Goal: Task Accomplishment & Management: Use online tool/utility

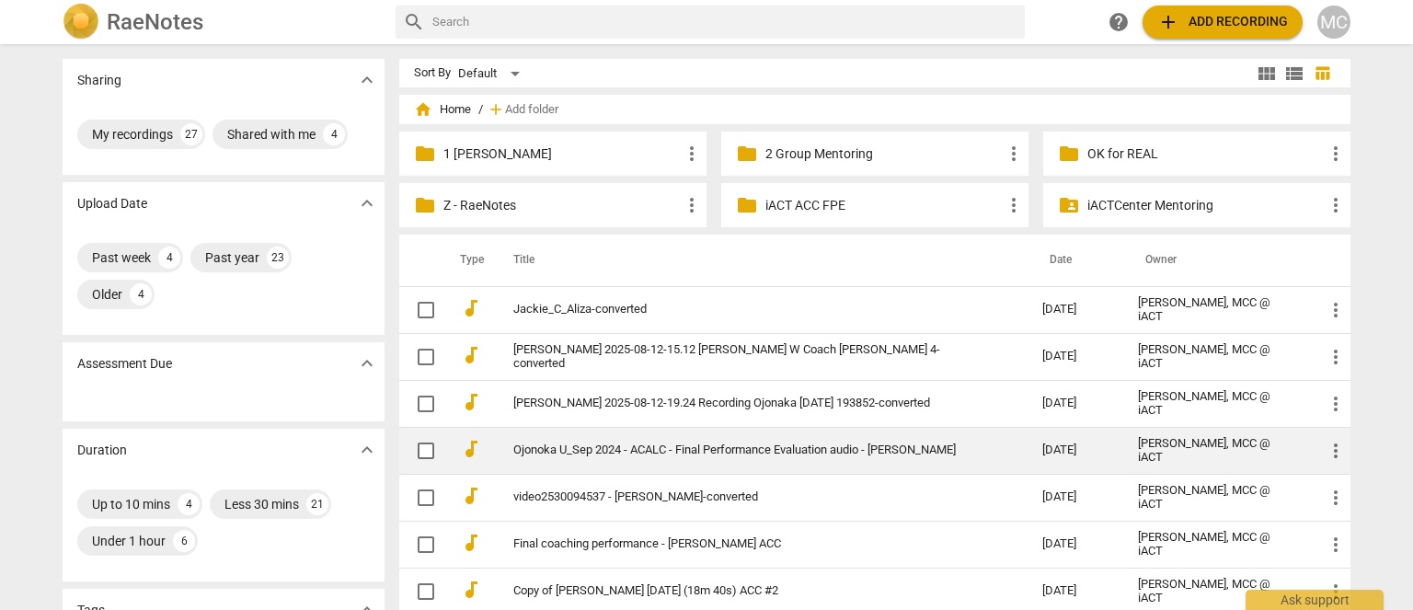
click at [634, 443] on link "Ojonoka U_Sep 2024 - ACALC - Final Performance Evaluation audio - [PERSON_NAME]" at bounding box center [744, 450] width 463 height 14
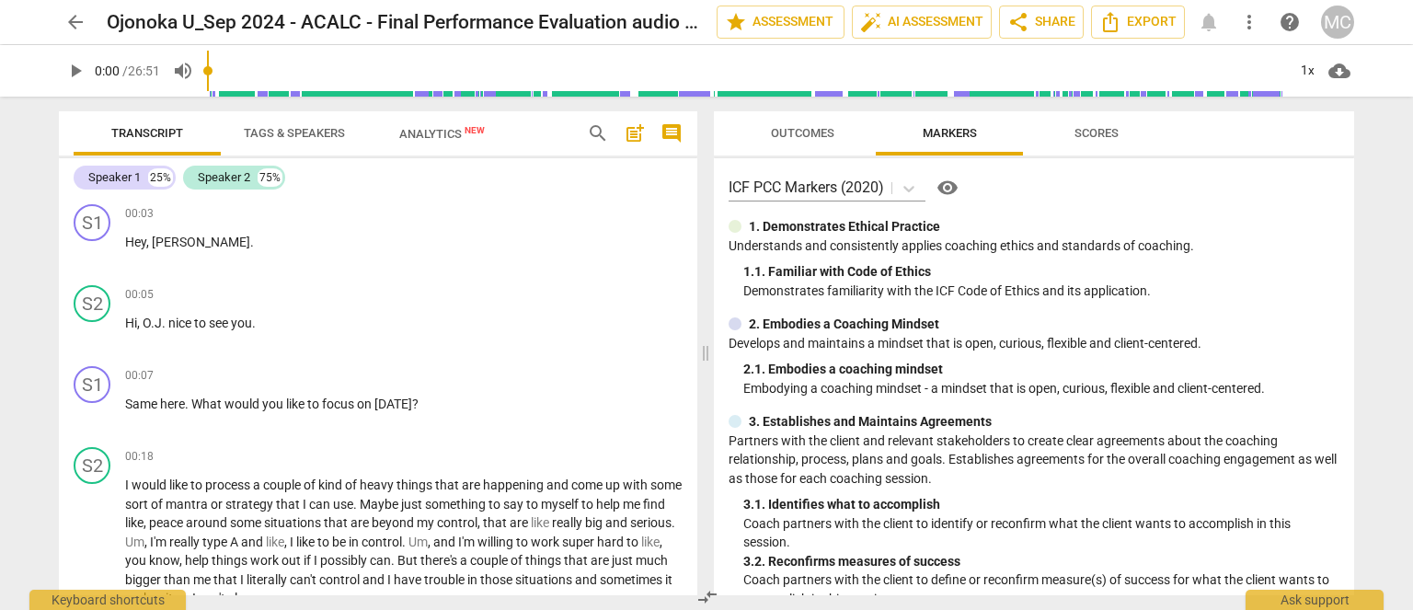
click at [596, 132] on span "search" at bounding box center [598, 133] width 22 height 22
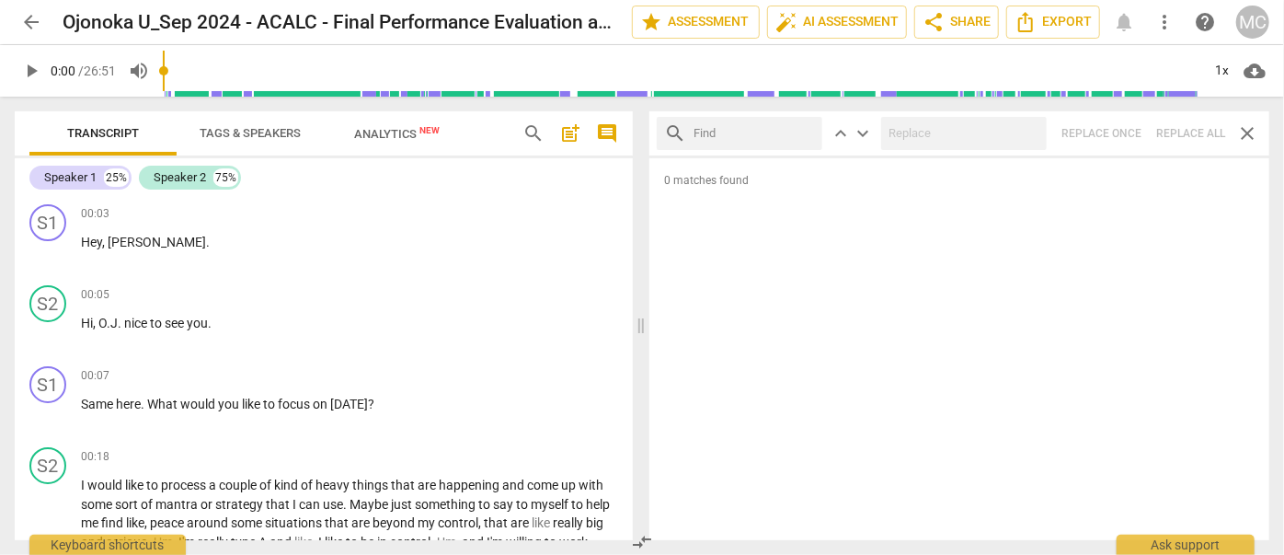
click at [715, 133] on input "text" at bounding box center [753, 133] width 121 height 29
type input "m"
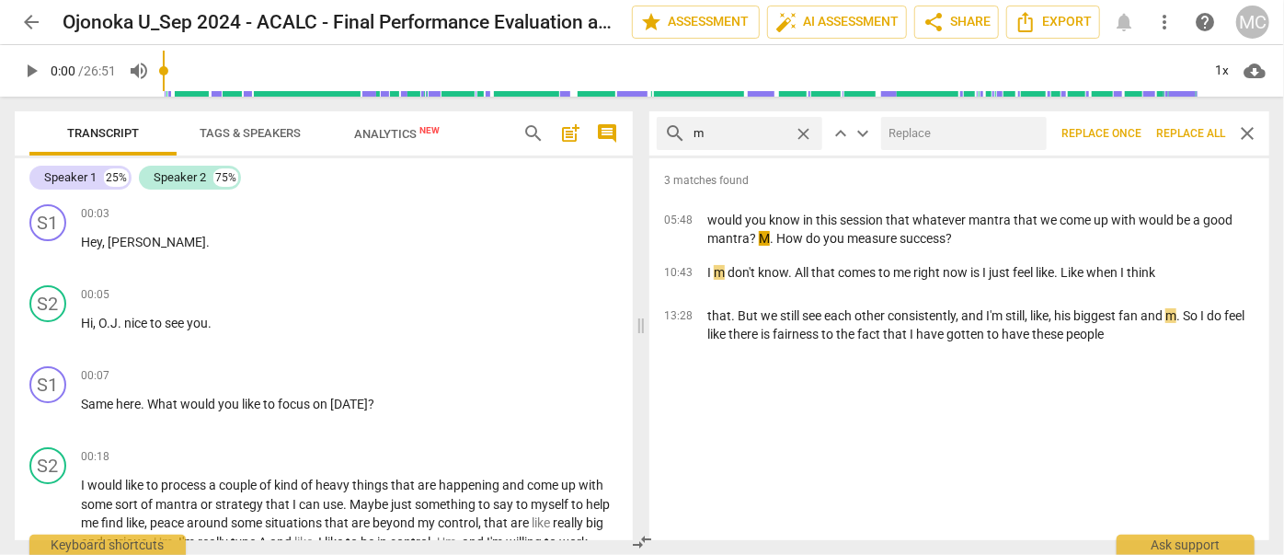
click at [1189, 139] on span "Replace all" at bounding box center [1190, 134] width 69 height 16
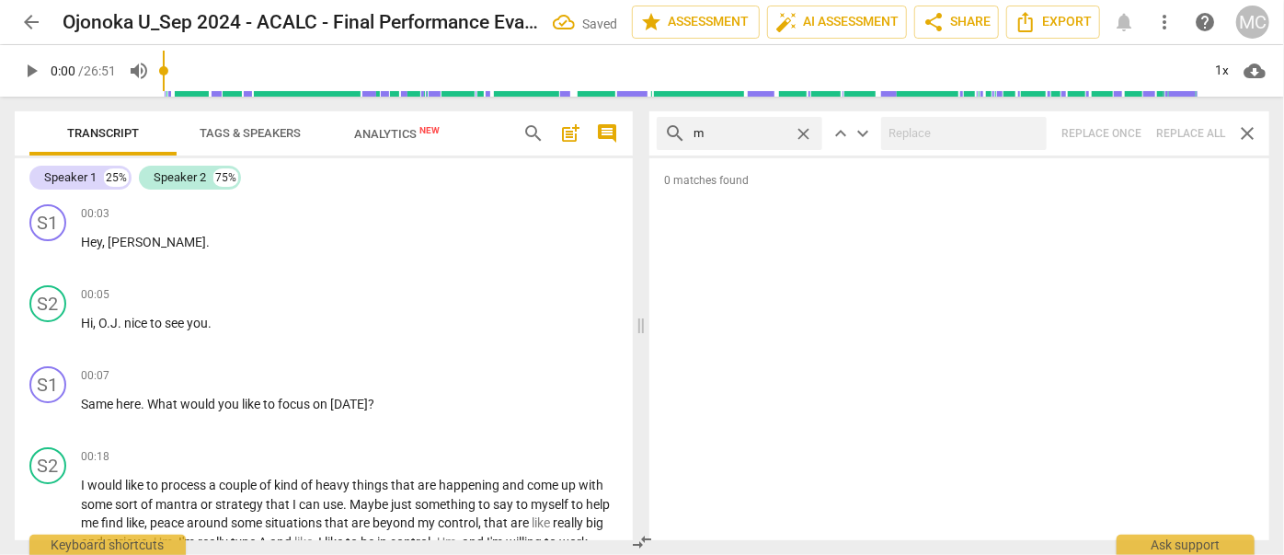
click at [801, 127] on span "close" at bounding box center [803, 133] width 19 height 19
click at [728, 127] on input "text" at bounding box center [753, 133] width 121 height 29
type input ","
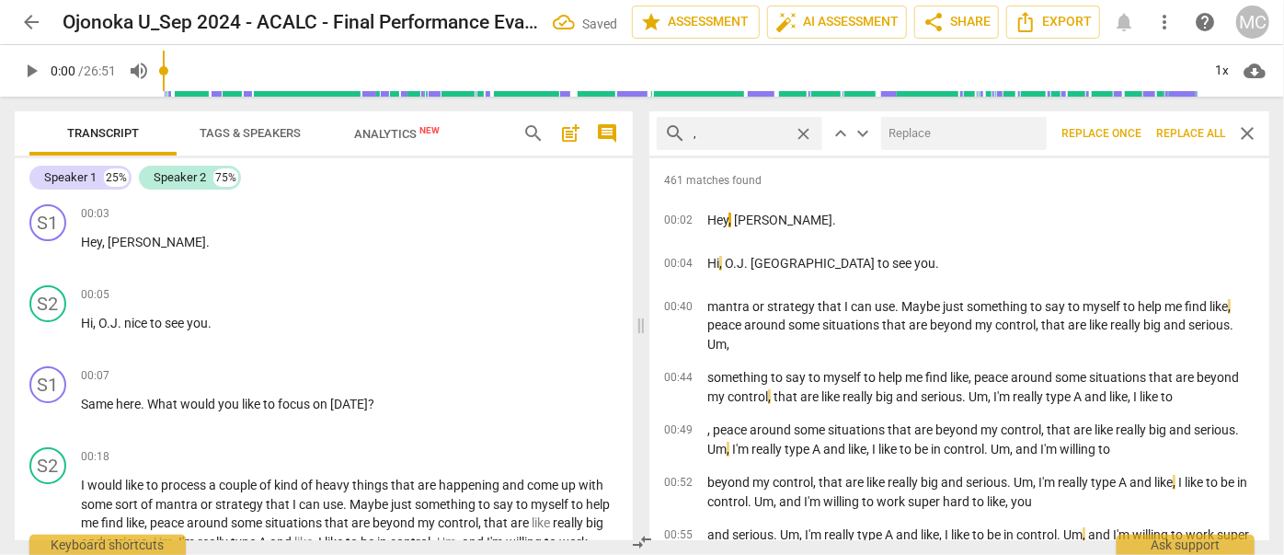
click at [1179, 134] on span "Replace all" at bounding box center [1190, 134] width 69 height 16
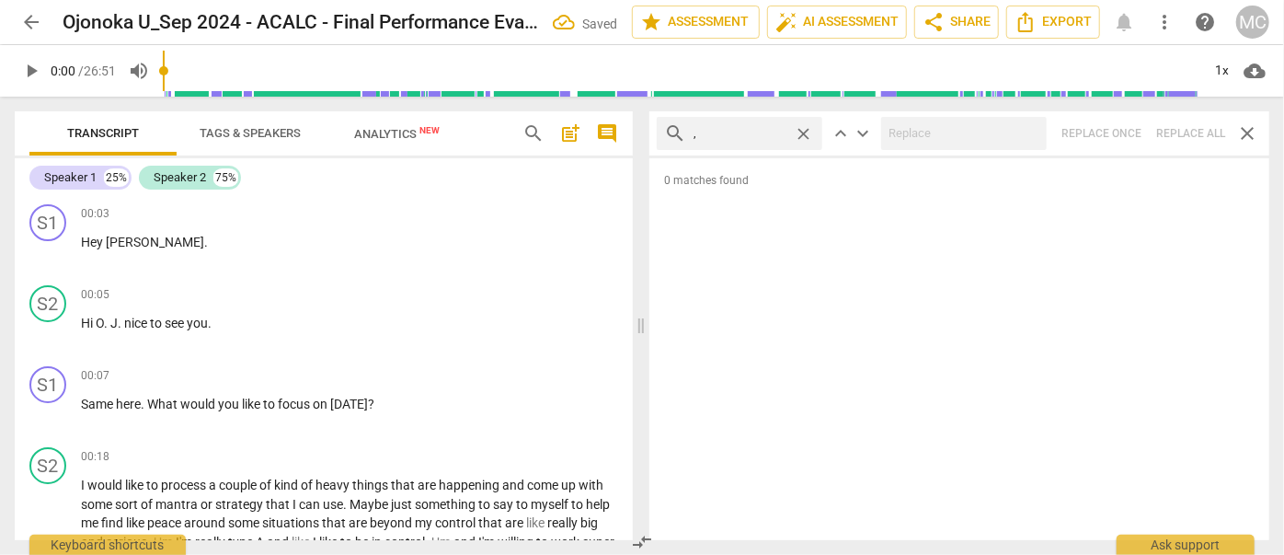
click at [804, 132] on span "close" at bounding box center [803, 133] width 19 height 19
click at [747, 132] on input "text" at bounding box center [753, 133] width 121 height 29
type input ". like"
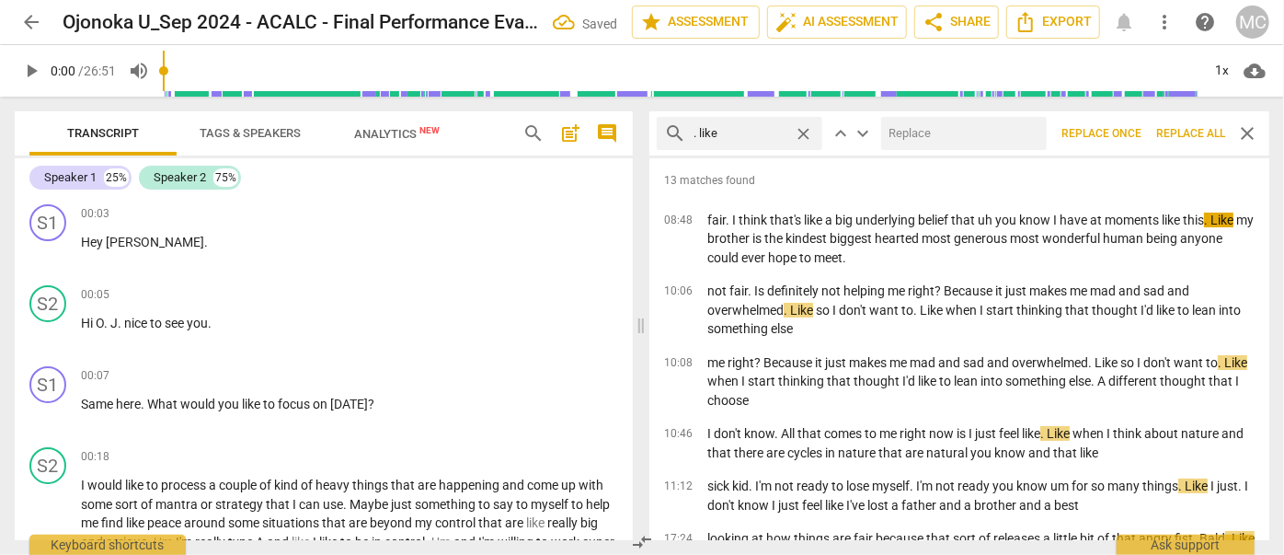
click at [924, 132] on input "text" at bounding box center [960, 133] width 158 height 29
type input "(like)"
click at [1179, 132] on span "Replace all" at bounding box center [1190, 134] width 69 height 16
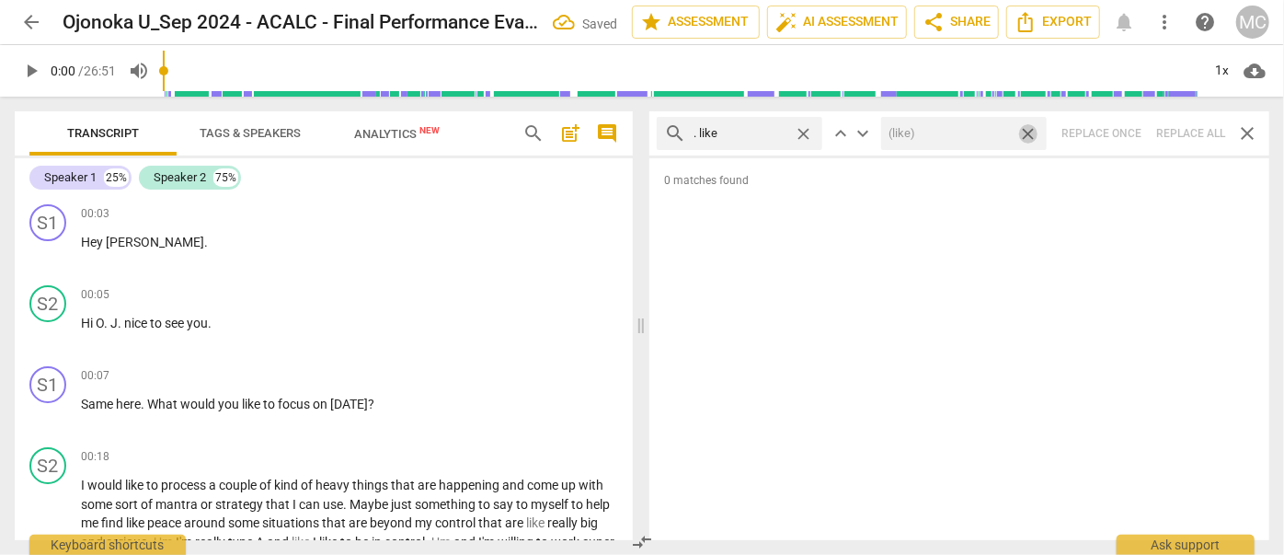
click at [1030, 133] on span "close" at bounding box center [1027, 133] width 19 height 19
click at [807, 133] on span "close" at bounding box center [803, 133] width 19 height 19
click at [734, 136] on input "text" at bounding box center [753, 133] width 121 height 29
type input ". um"
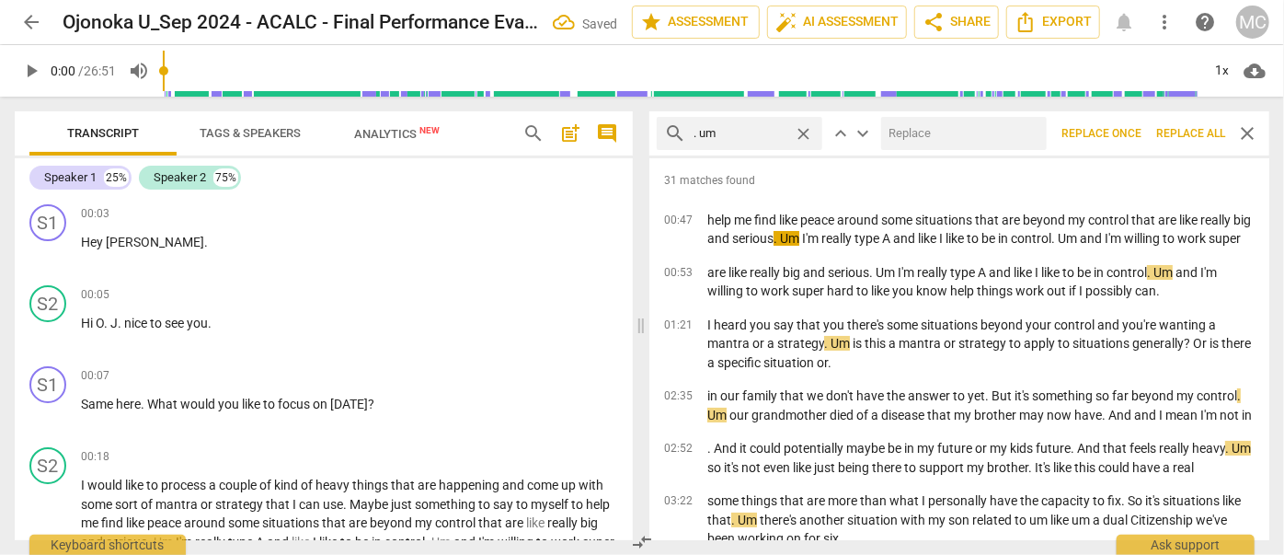
click at [903, 134] on input "text" at bounding box center [960, 133] width 158 height 29
type input "(umm)"
click at [1179, 131] on span "Replace all" at bounding box center [1190, 134] width 69 height 16
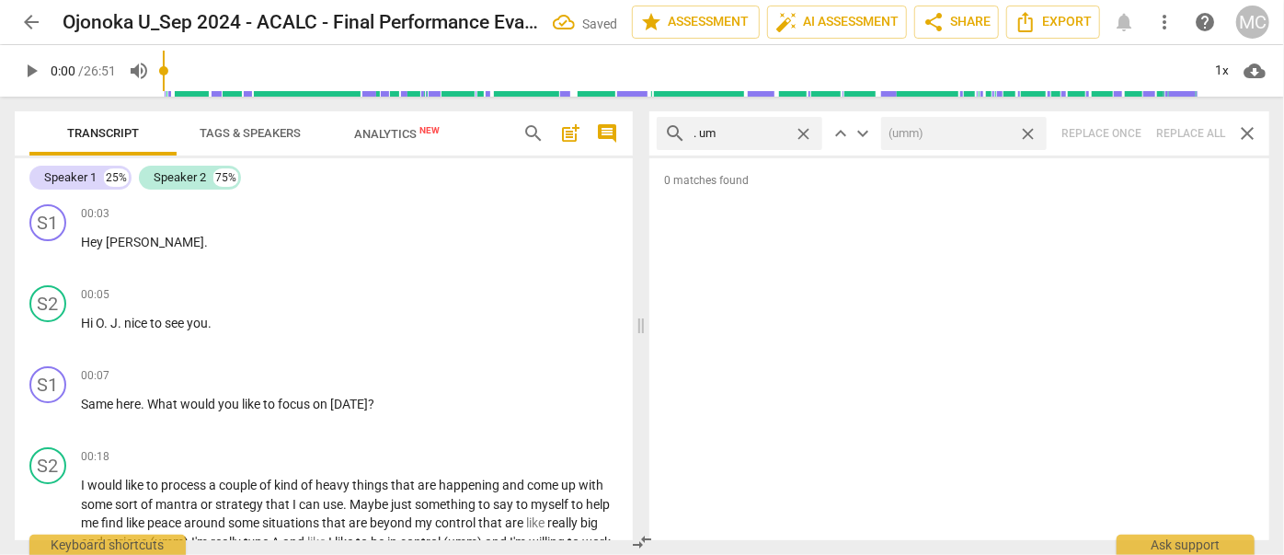
click at [1029, 132] on span "close" at bounding box center [1027, 133] width 19 height 19
click at [801, 127] on span "close" at bounding box center [803, 133] width 19 height 19
click at [757, 129] on input "text" at bounding box center [753, 133] width 121 height 29
type input ". uh"
click at [1190, 132] on div "search . uh close keyboard_arrow_up keyboard_arrow_down Replace once Replace al…" at bounding box center [959, 133] width 620 height 44
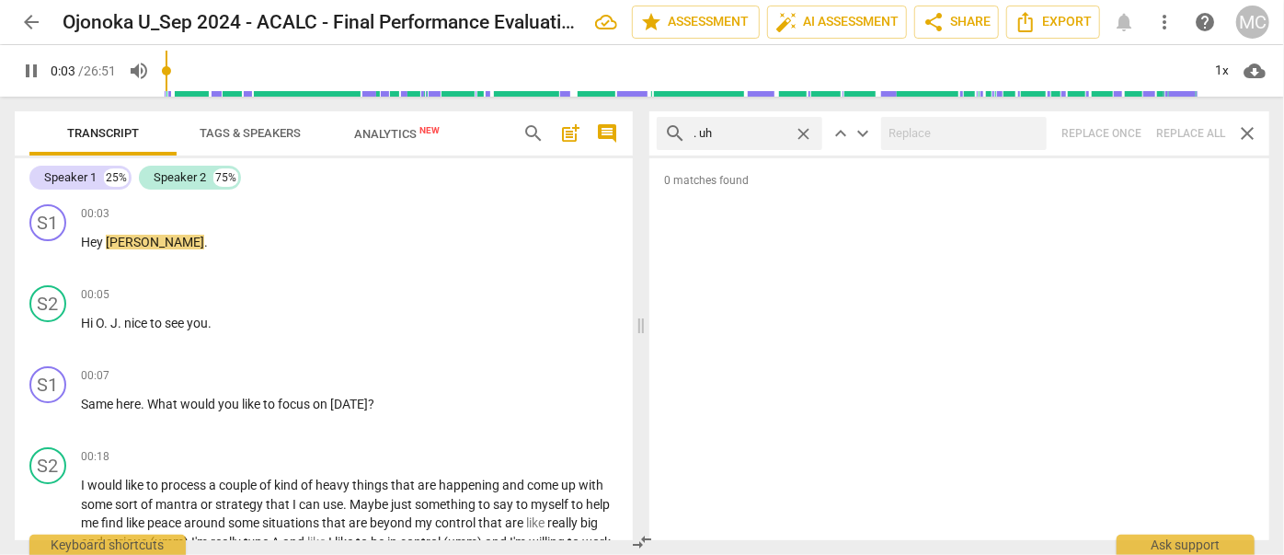
type input "4"
click at [805, 130] on span "close" at bounding box center [803, 133] width 19 height 19
click at [747, 130] on input "text" at bounding box center [753, 133] width 121 height 29
type input "5"
type input "um"
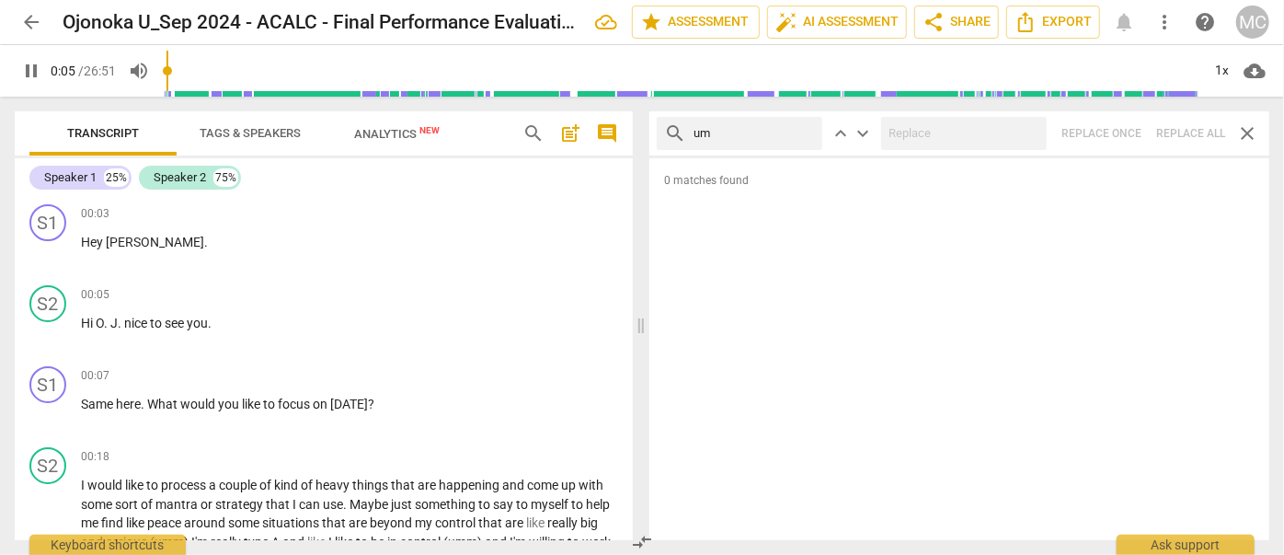
type input "5"
type input "um"
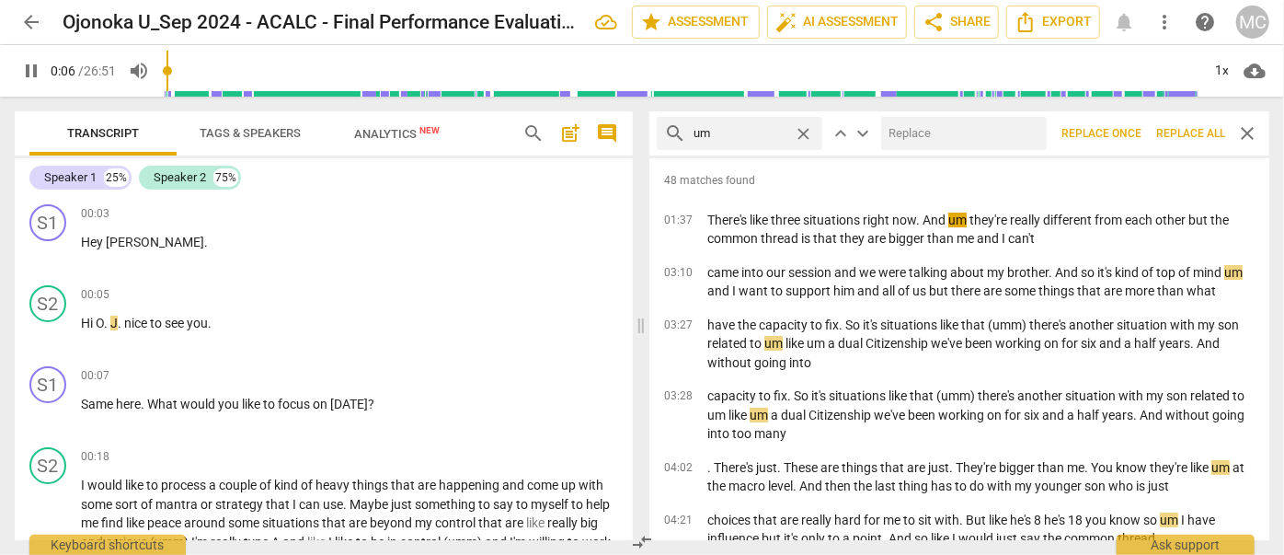
click at [905, 136] on input "text" at bounding box center [960, 133] width 158 height 29
type input "7"
type input "(u"
type input "7"
type input "(umm"
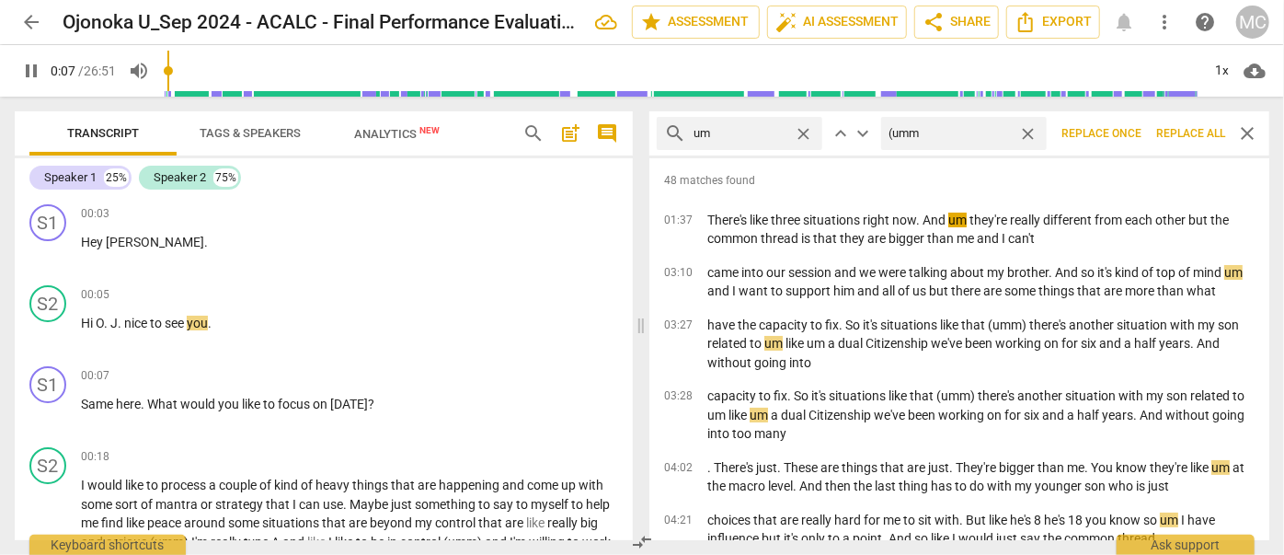
type input "7"
type input "(umm)"
type input "8"
type input "(umm)"
click at [1182, 139] on span "Replace all" at bounding box center [1190, 134] width 69 height 16
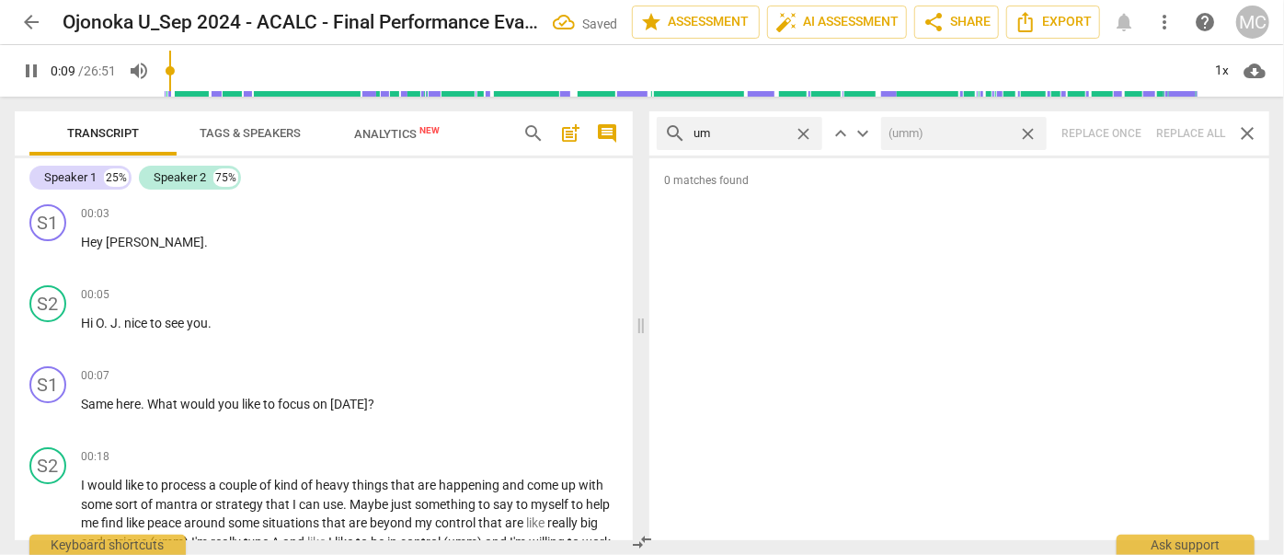
type input "10"
click at [1027, 132] on span "close" at bounding box center [1027, 133] width 19 height 19
type input "11"
click at [808, 132] on span "close" at bounding box center [803, 133] width 19 height 19
click at [773, 131] on input "text" at bounding box center [753, 133] width 121 height 29
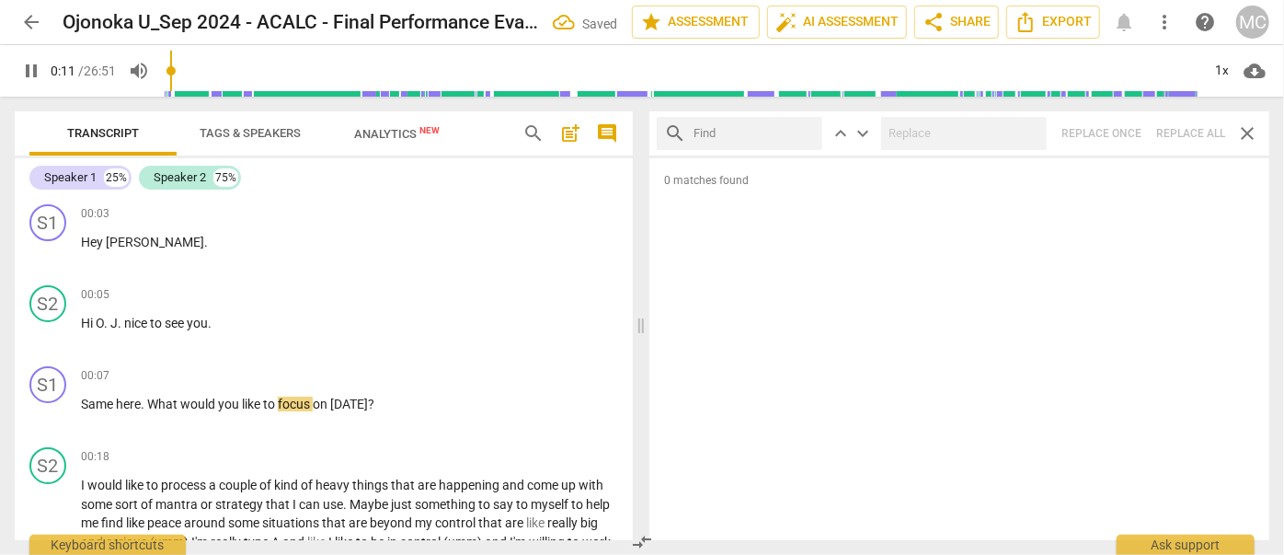
type input "12"
type input "u"
type input "12"
type input "uh"
type input "12"
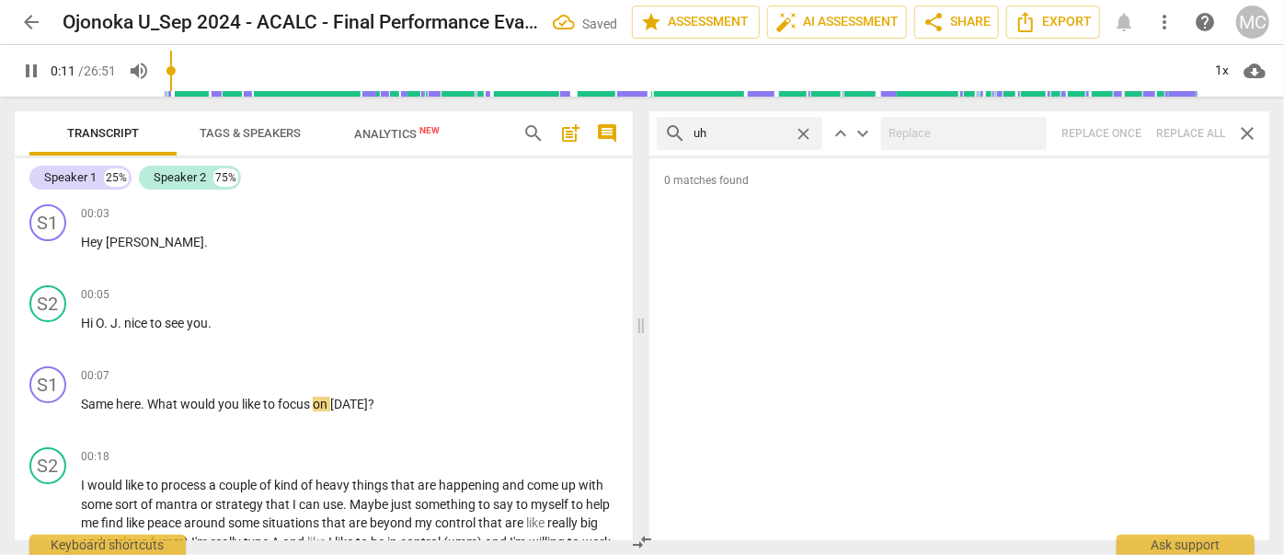
type input "uh"
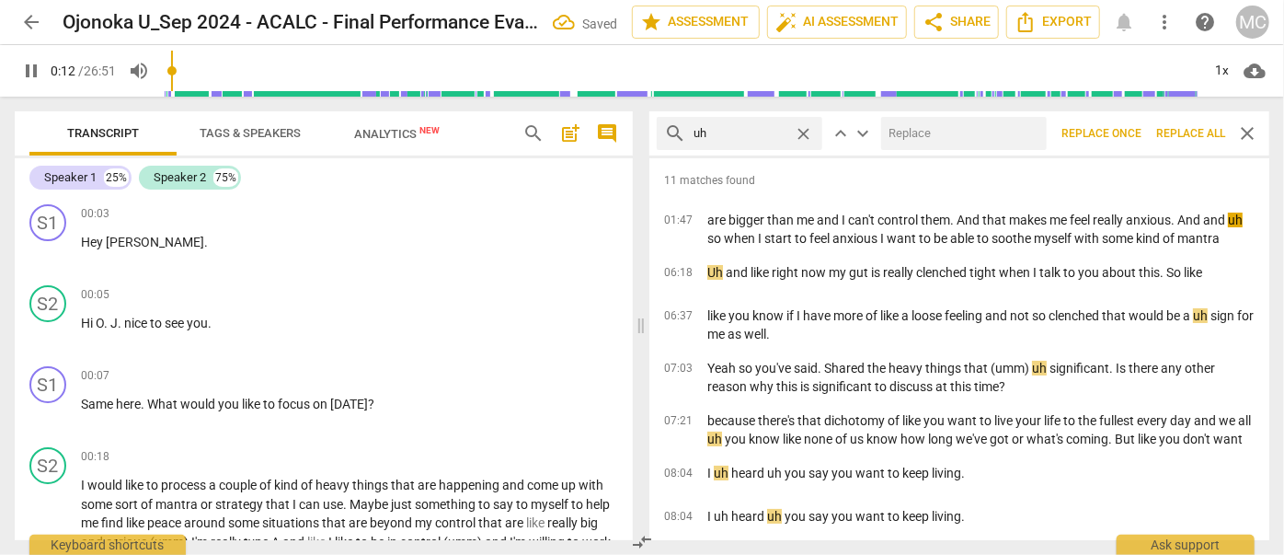
click at [933, 130] on input "text" at bounding box center [960, 133] width 158 height 29
type input "13"
type input "(uh"
type input "14"
type input "(uh)"
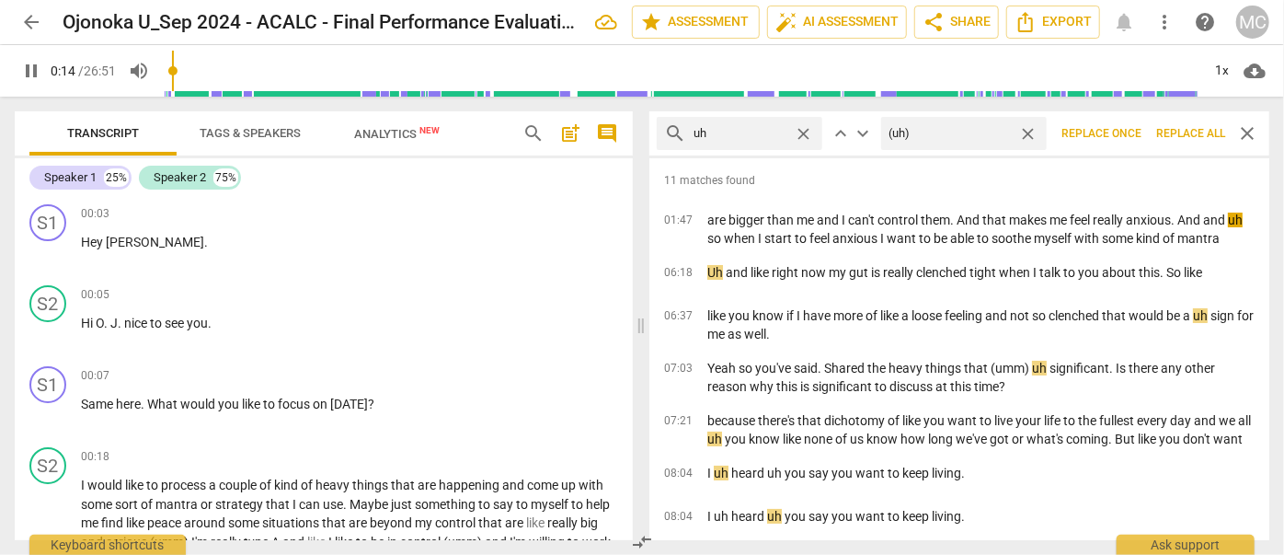
type input "14"
type input "(uh)"
click at [1187, 132] on span "Replace all" at bounding box center [1190, 134] width 69 height 16
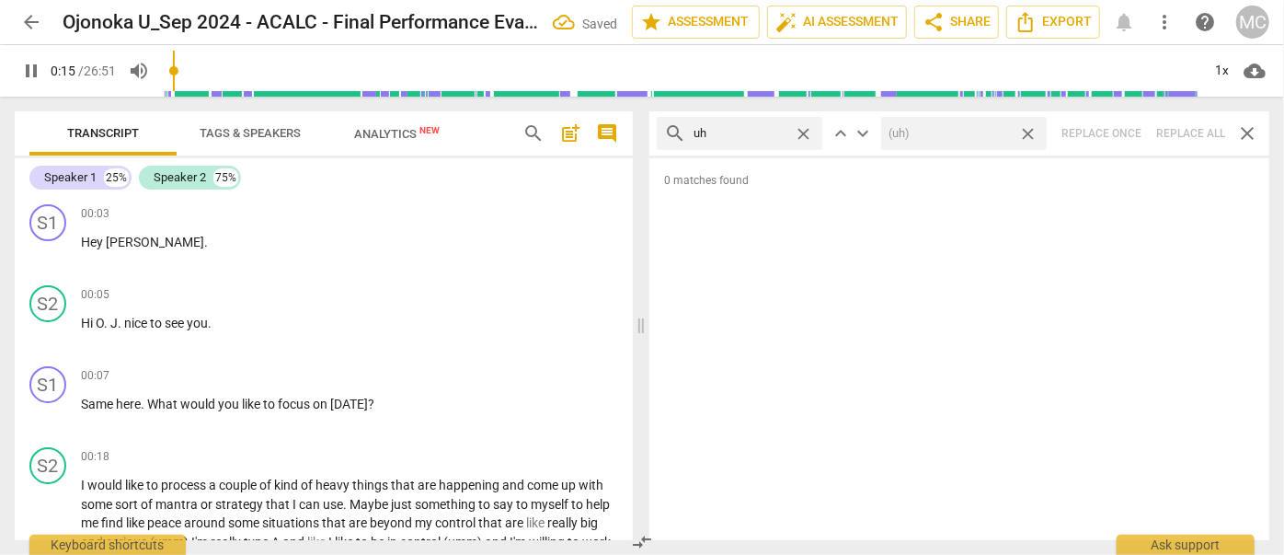
type input "16"
click at [1032, 131] on span "close" at bounding box center [1027, 133] width 19 height 19
type input "16"
click at [807, 132] on span "close" at bounding box center [803, 133] width 19 height 19
click at [759, 138] on input "text" at bounding box center [753, 133] width 121 height 29
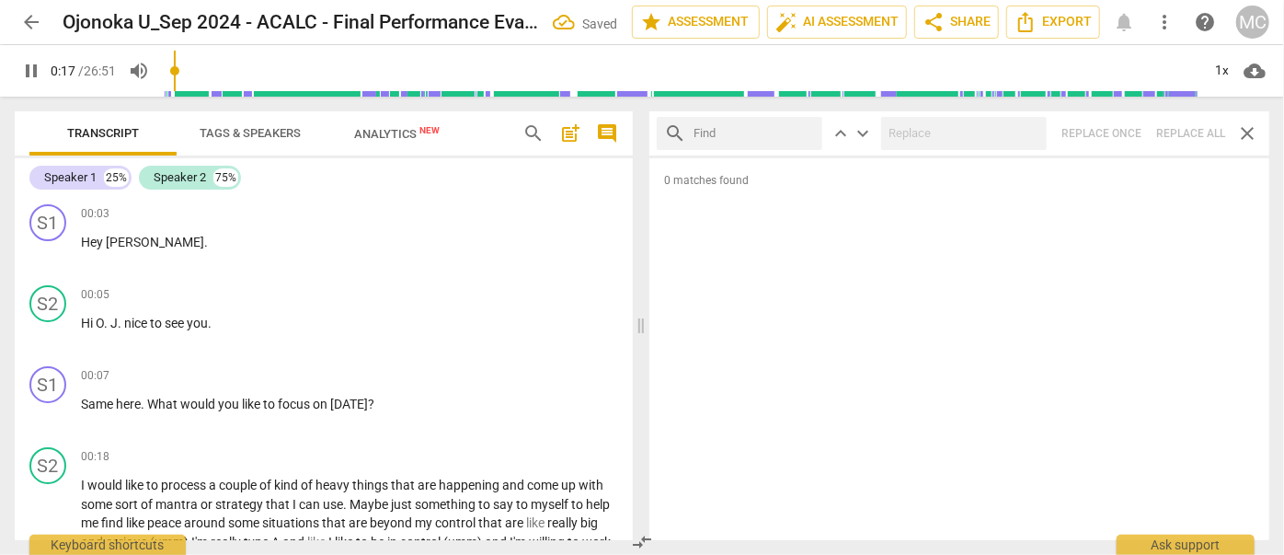
type input "17"
type input "k"
type input "18"
type input "kind"
type input "18"
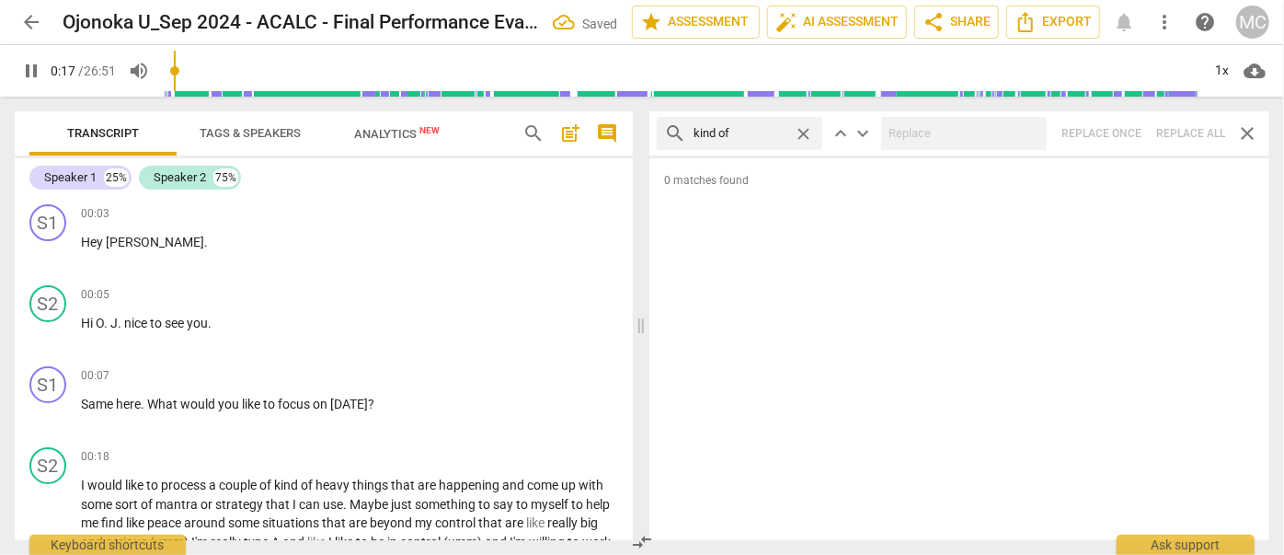
type input "kind of"
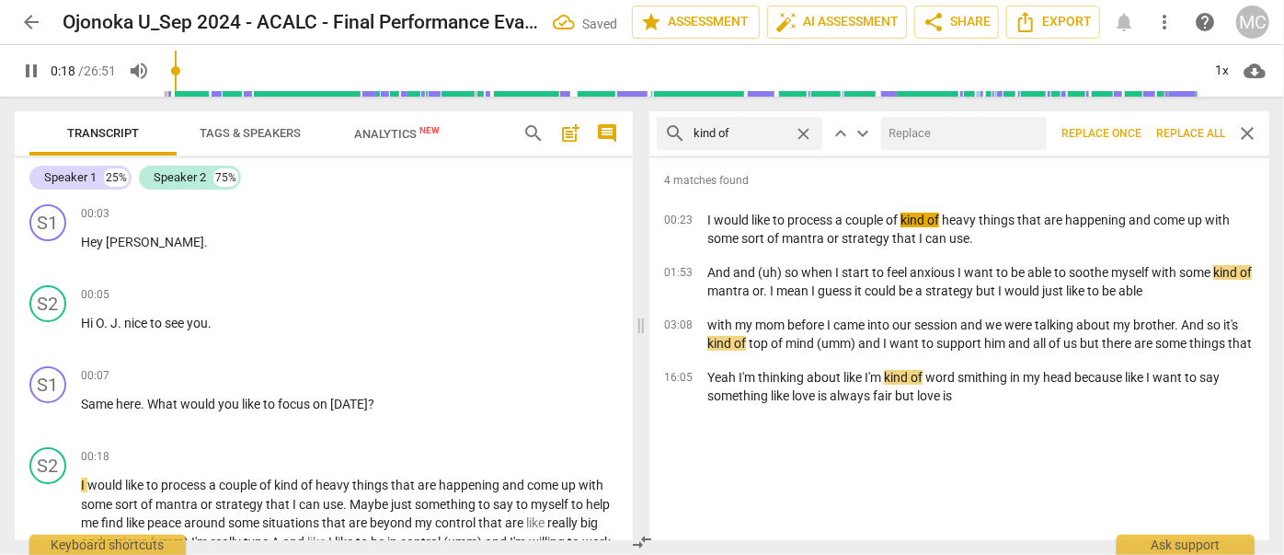
click at [910, 139] on input "text" at bounding box center [960, 133] width 158 height 29
type input "19"
type input "(k"
type input "19"
type input "(kind"
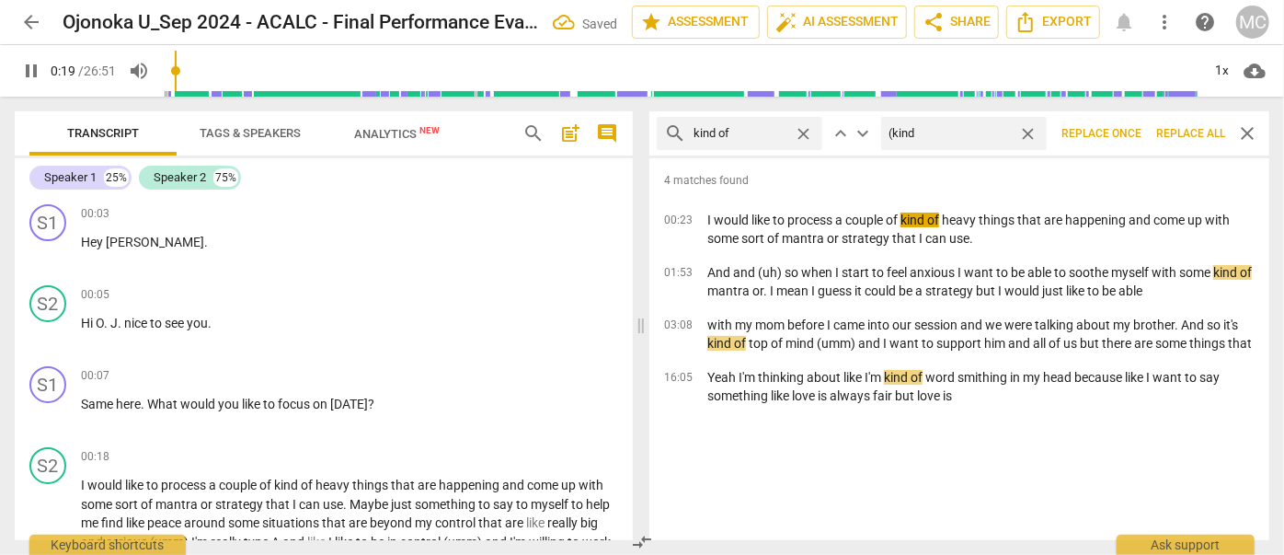
type input "19"
type input "(kind 0f"
type input "20"
type input "(kind of"
type input "20"
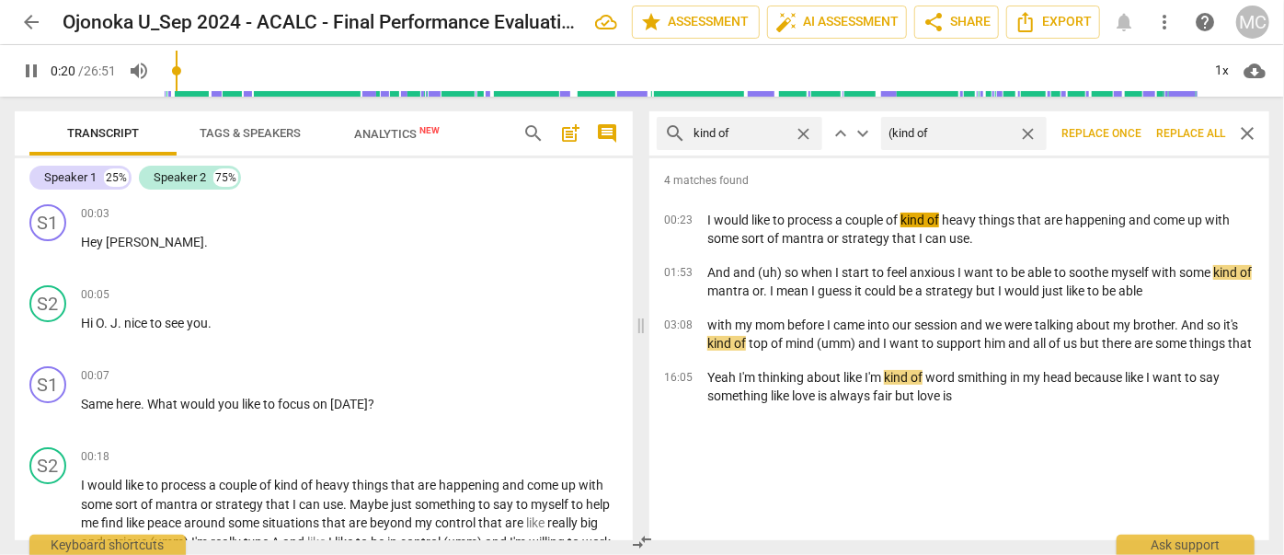
type input "(kind of)"
type input "21"
type input "(kind of)"
click at [1185, 133] on span "Replace all" at bounding box center [1190, 134] width 69 height 16
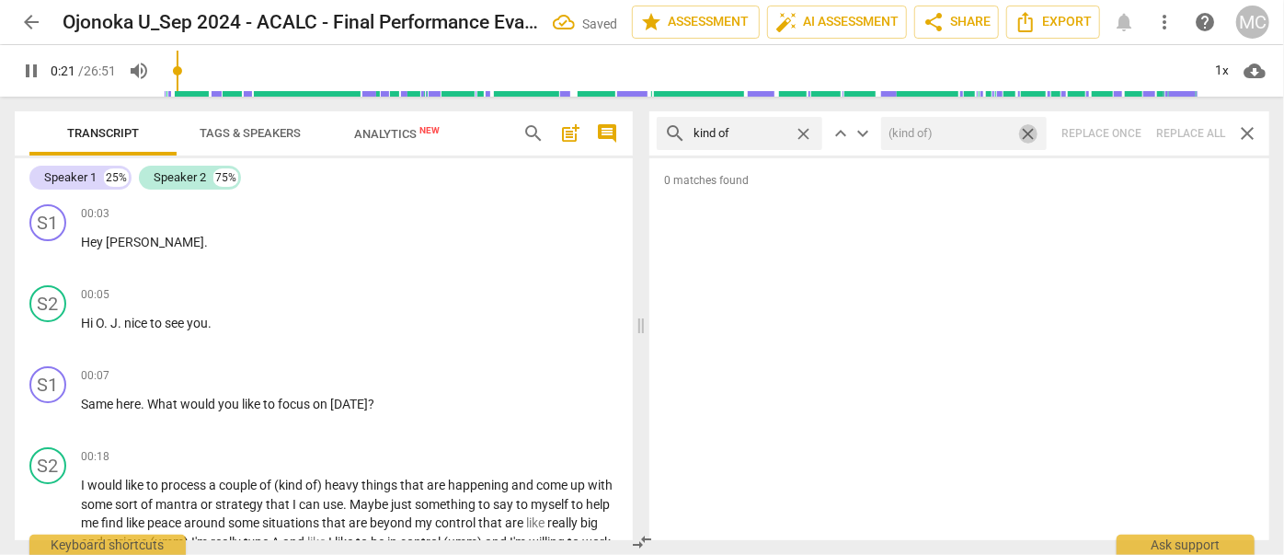
type input "22"
click at [1026, 128] on span "close" at bounding box center [1027, 133] width 19 height 19
type input "22"
click at [807, 130] on span "close" at bounding box center [803, 133] width 19 height 19
click at [751, 134] on input "text" at bounding box center [753, 133] width 121 height 29
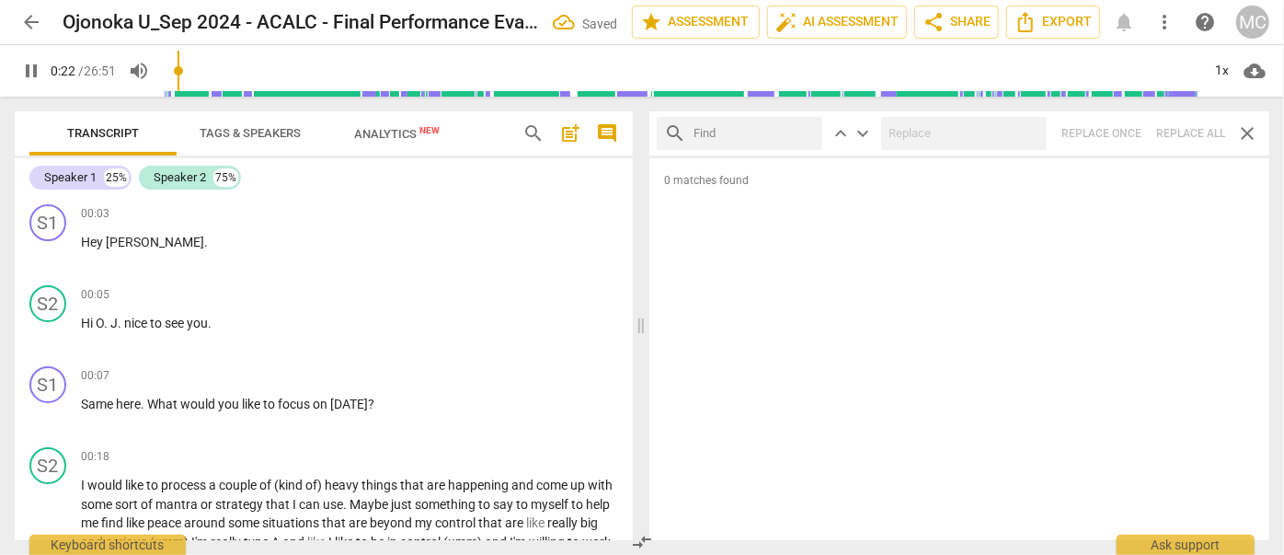
type input "23"
type input "so"
type input "23"
type input "sort"
type input "23"
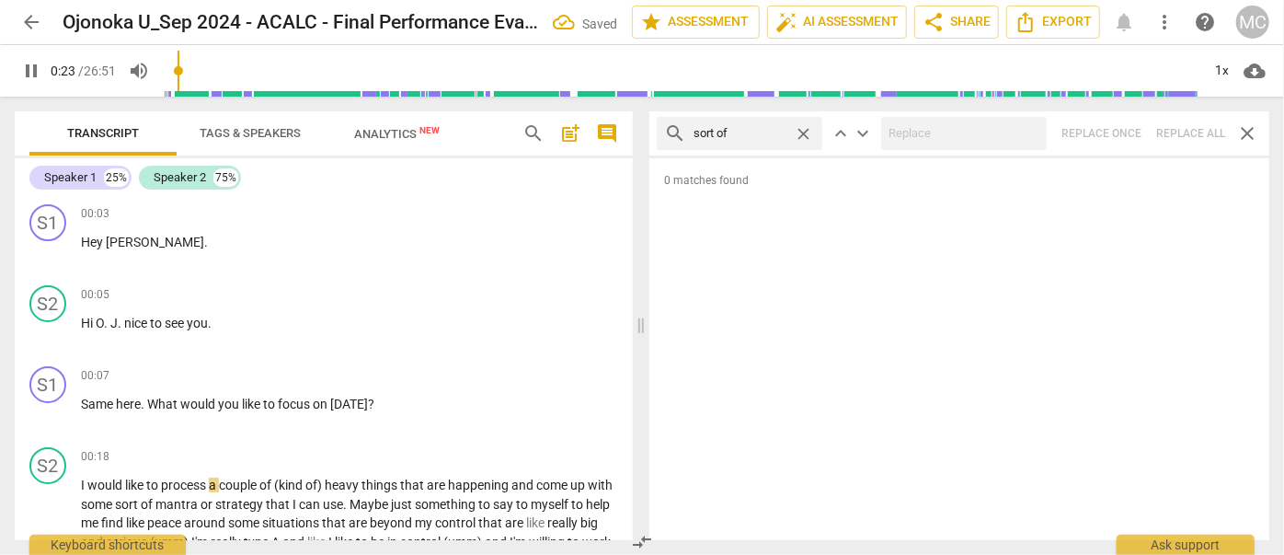
type input "sort of"
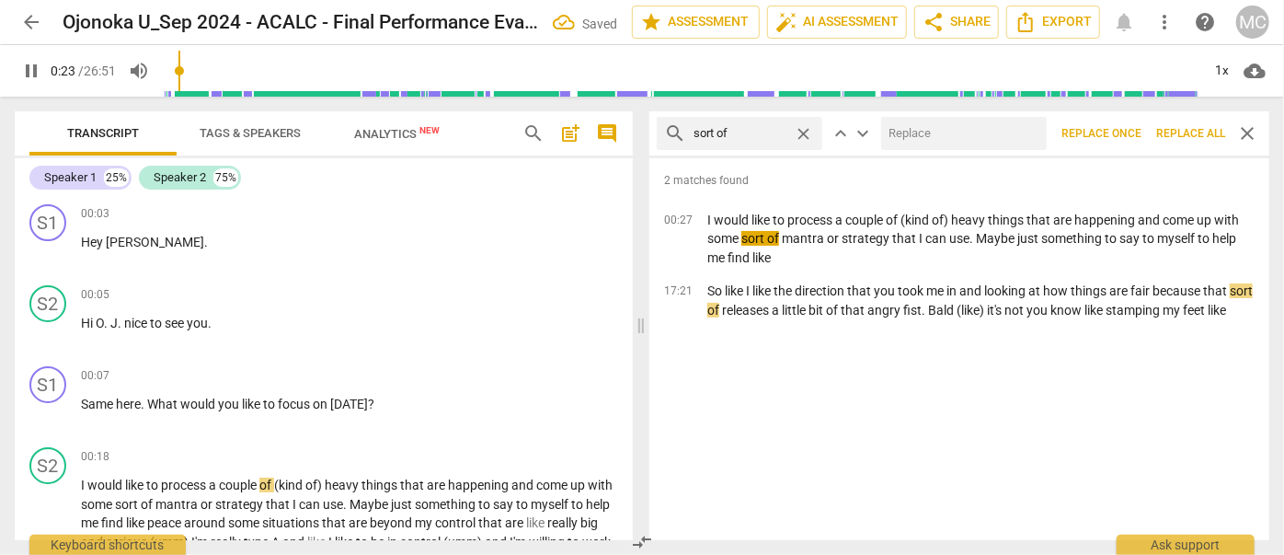
click at [934, 127] on input "text" at bounding box center [960, 133] width 158 height 29
type input "25"
type input "(so"
type input "25"
type input "(sort o"
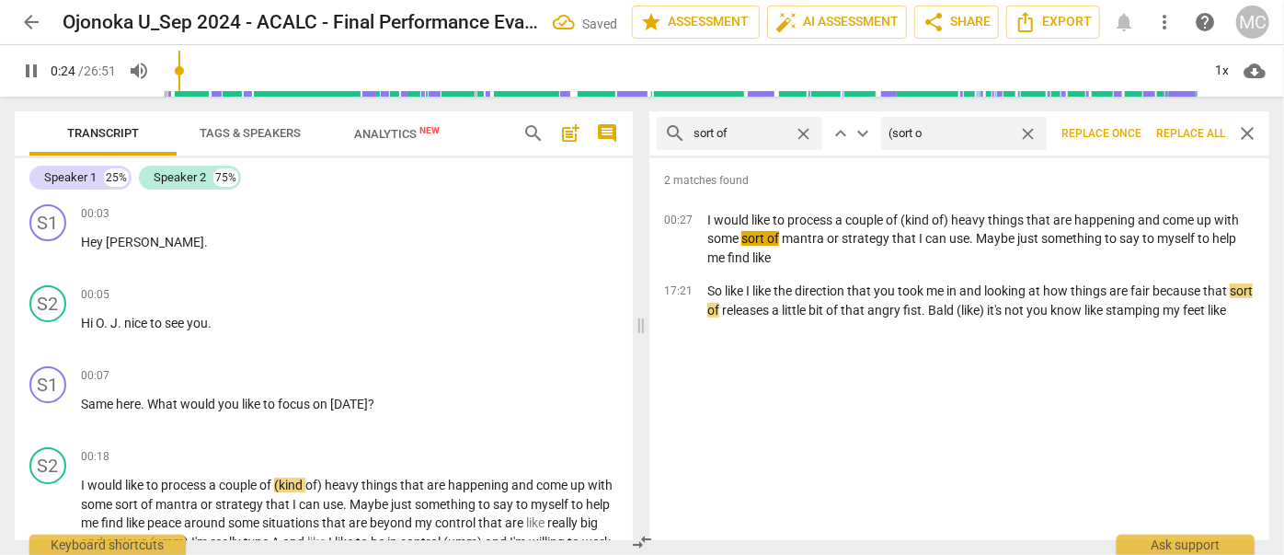
type input "25"
type input "(sort of)"
type input "26"
type input "(sort of)"
click at [1186, 136] on span "Replace all" at bounding box center [1190, 134] width 69 height 16
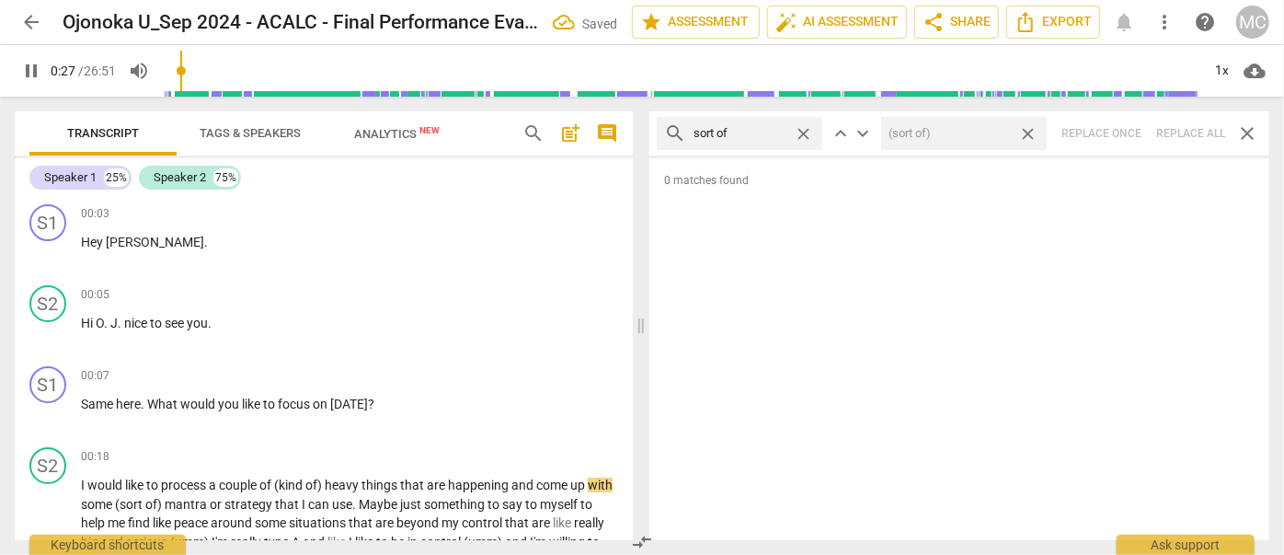
type input "28"
click at [1029, 129] on span "close" at bounding box center [1027, 133] width 19 height 19
type input "29"
click at [804, 131] on span "close" at bounding box center [803, 133] width 19 height 19
click at [760, 129] on input "text" at bounding box center [753, 133] width 121 height 29
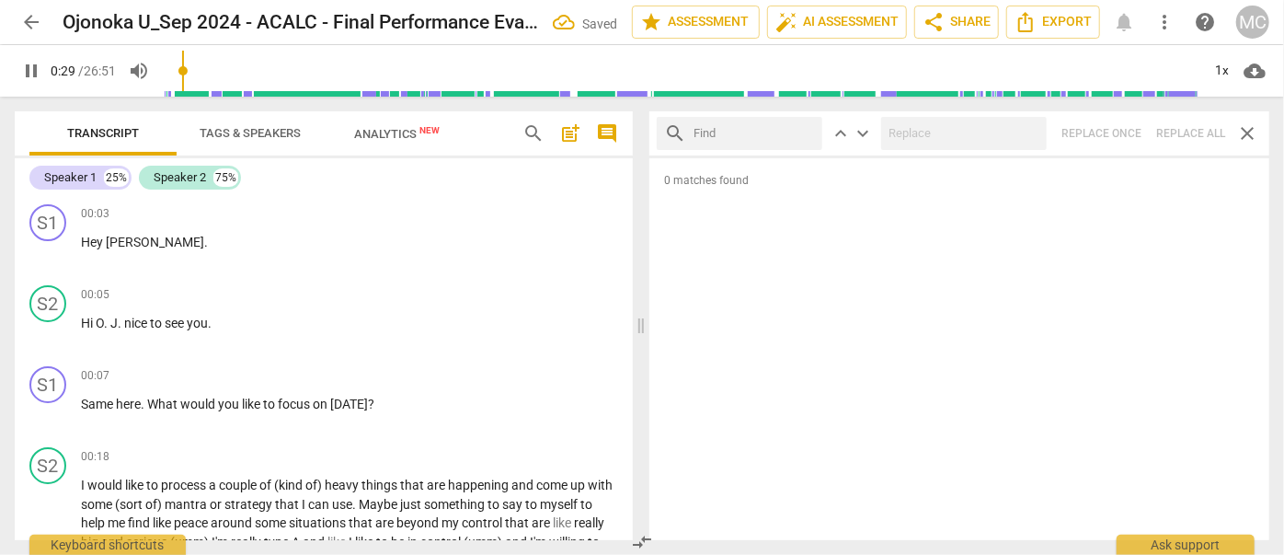
type input "30"
type input "an"
type input "30"
type input "and th"
type input "30"
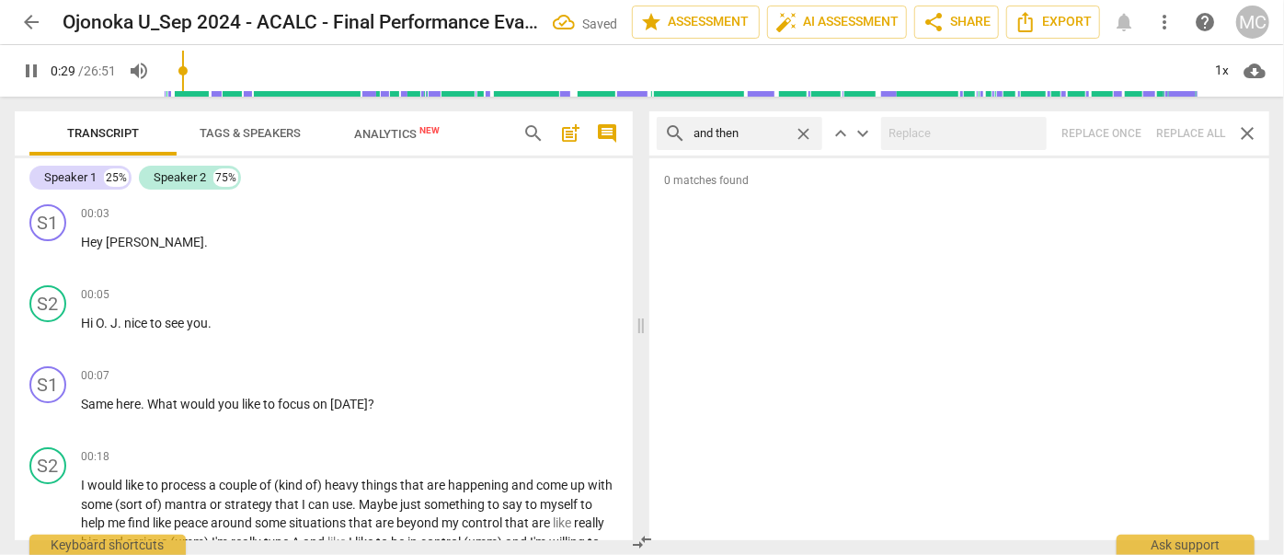
type input "and then"
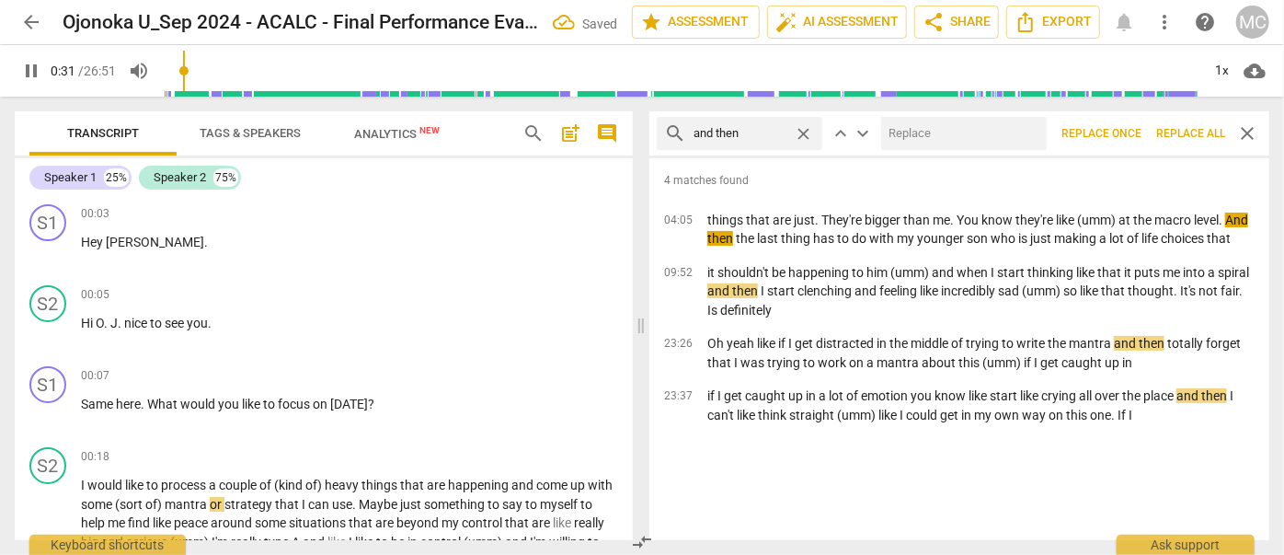
click at [903, 127] on input "text" at bounding box center [960, 133] width 158 height 29
type input "32"
type input "("
type input "32"
type input "(then"
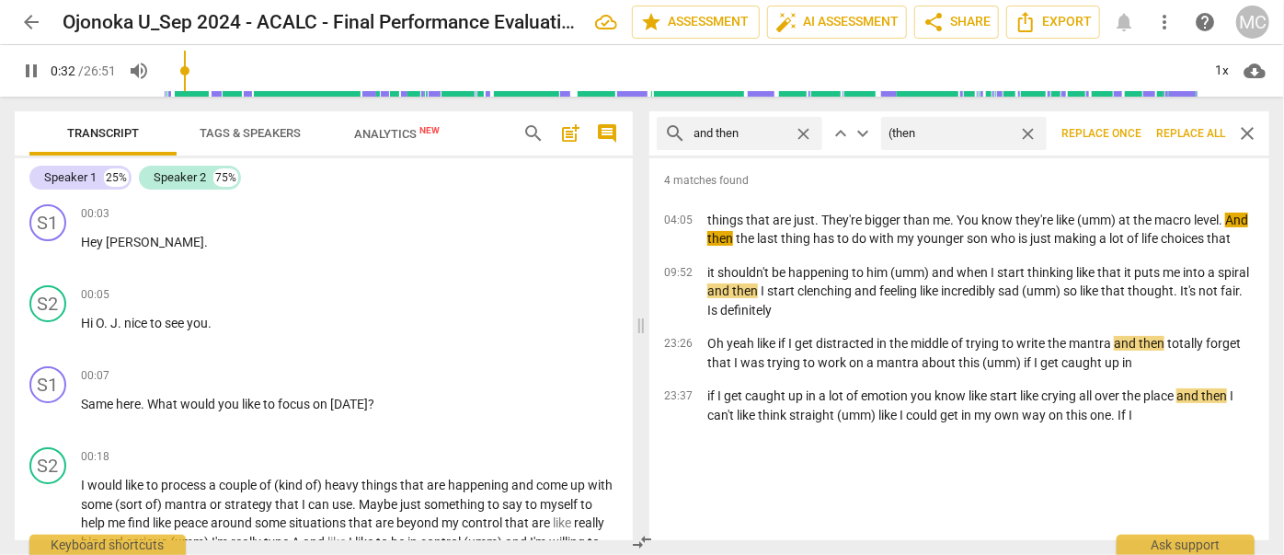
type input "33"
type input "(then)"
type input "33"
type input "(then)"
click at [1187, 131] on span "Replace all" at bounding box center [1190, 134] width 69 height 16
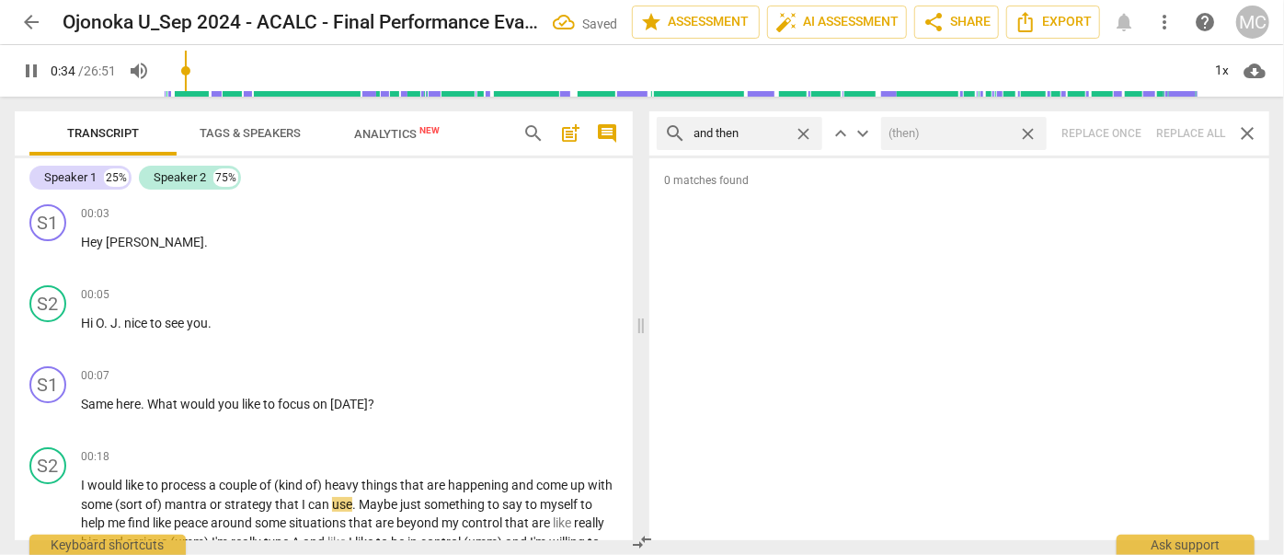
drag, startPoint x: 1026, startPoint y: 132, endPoint x: 829, endPoint y: 118, distance: 198.3
click at [1027, 132] on span "close" at bounding box center [1027, 133] width 19 height 19
type input "35"
click at [801, 131] on span "close" at bounding box center [803, 133] width 19 height 19
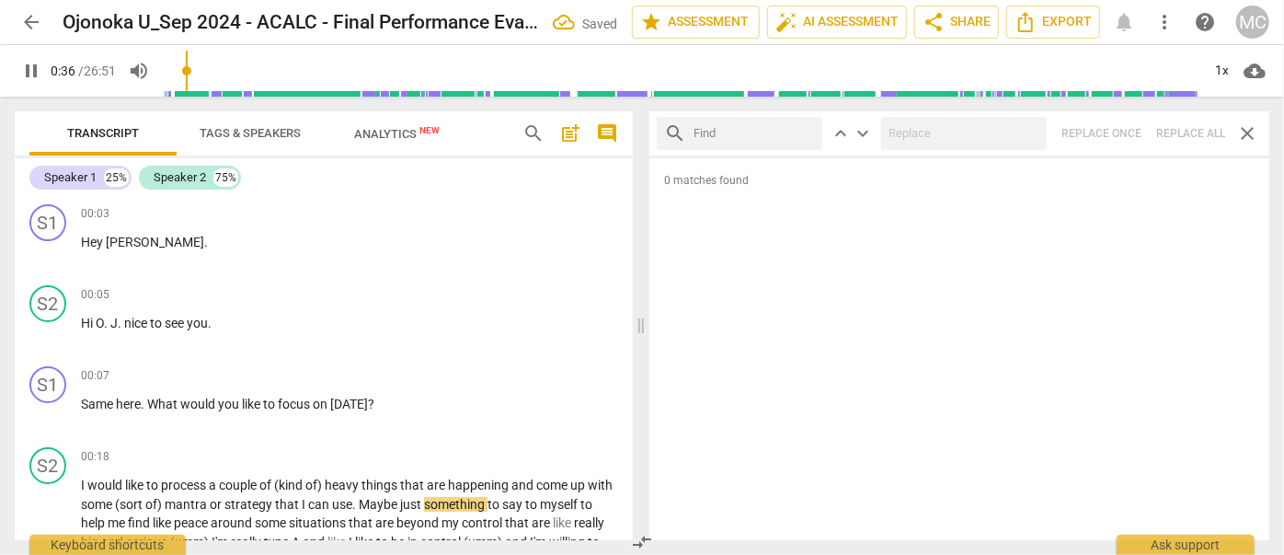
click at [769, 129] on input "text" at bounding box center [753, 133] width 121 height 29
type input "37"
type input "li"
type input "37"
type input "like"
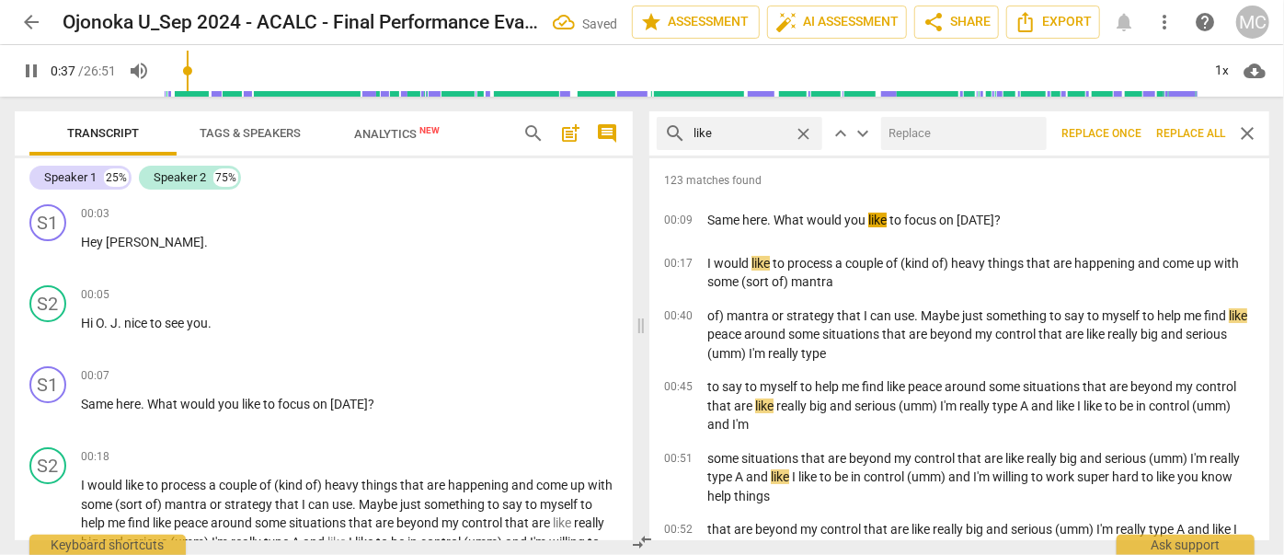
click at [953, 132] on input "text" at bounding box center [960, 133] width 158 height 29
type input "38"
type input "("
type input "40"
type input "(li"
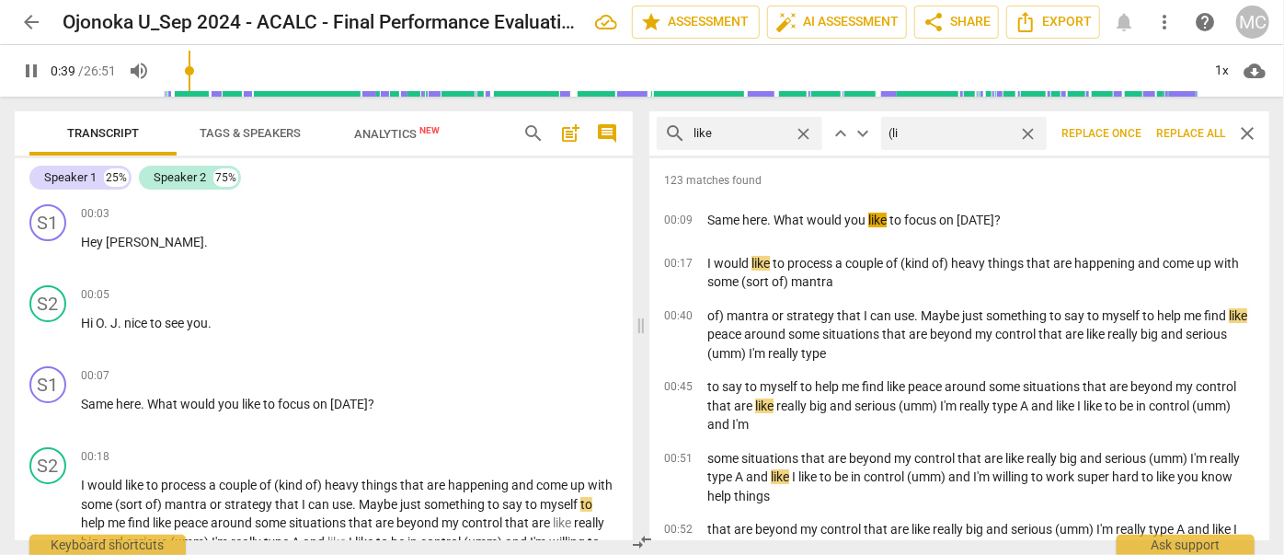
type input "40"
type input "(like"
type input "41"
type input "(like)"
type input "41"
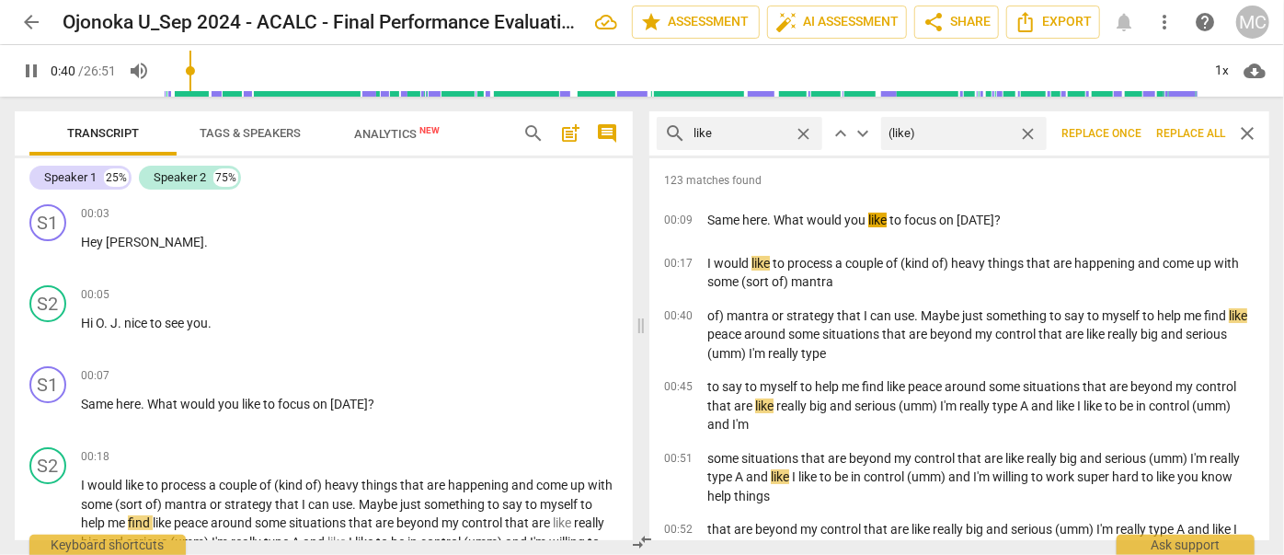
type input "(like)"
type input "42"
type input "(like)"
type input "42"
type input "(like)"
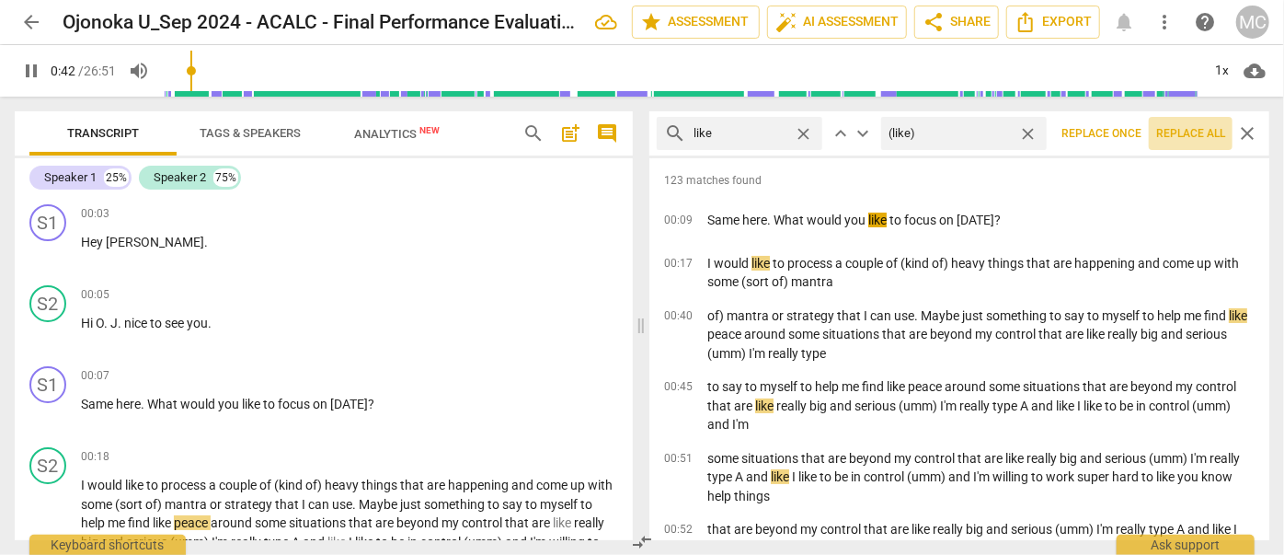
click at [1197, 134] on span "Replace all" at bounding box center [1190, 134] width 69 height 16
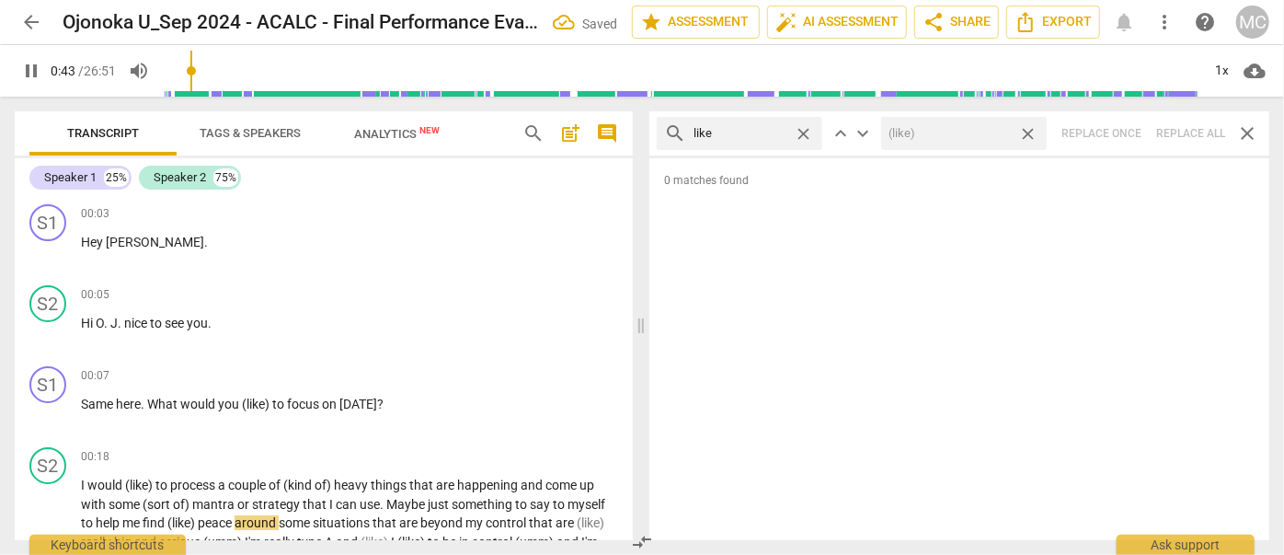
drag, startPoint x: 1030, startPoint y: 129, endPoint x: 863, endPoint y: 139, distance: 167.7
click at [1030, 129] on span "close" at bounding box center [1027, 133] width 19 height 19
type input "43"
type input "44"
click at [807, 133] on span "close" at bounding box center [803, 133] width 19 height 19
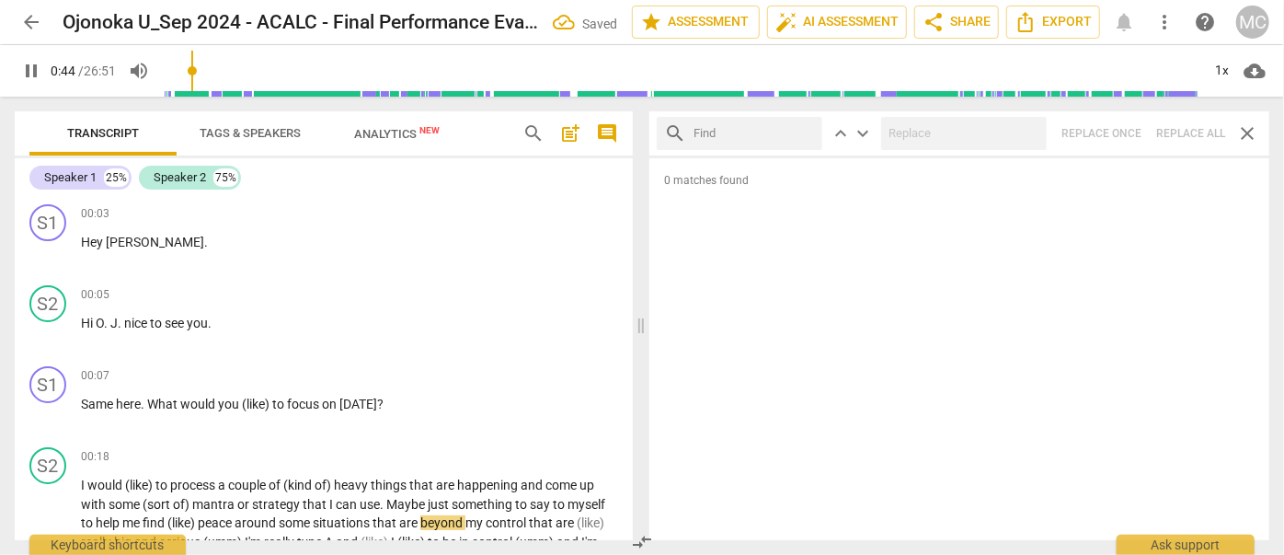
click at [751, 132] on input "text" at bounding box center [753, 133] width 121 height 29
type input "45"
type input "j"
type input "46"
type input "just"
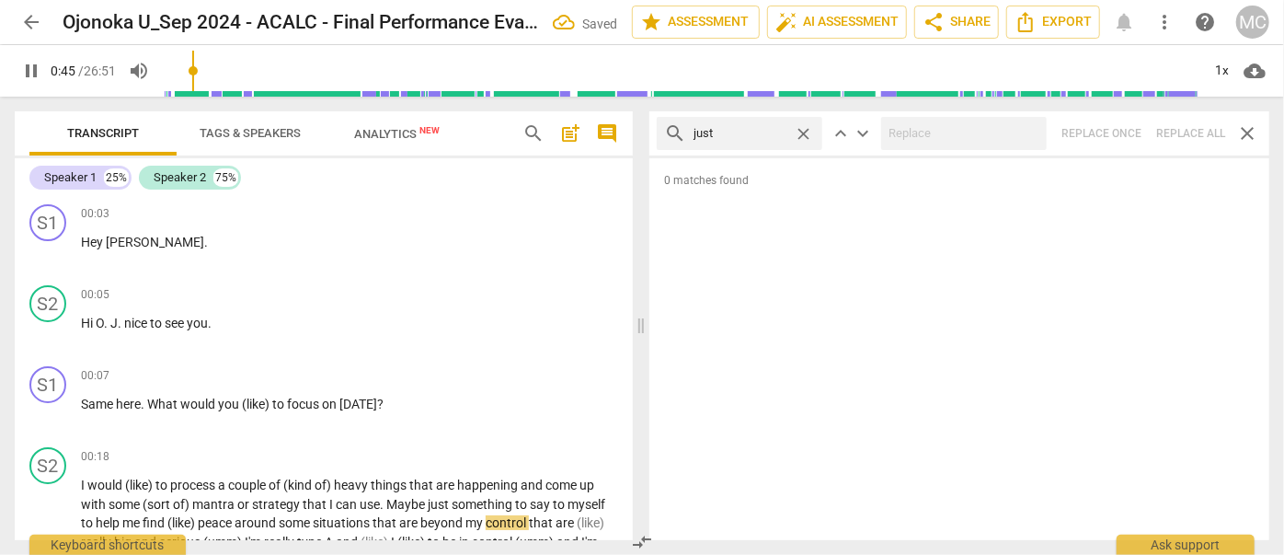
type input "46"
type input "just"
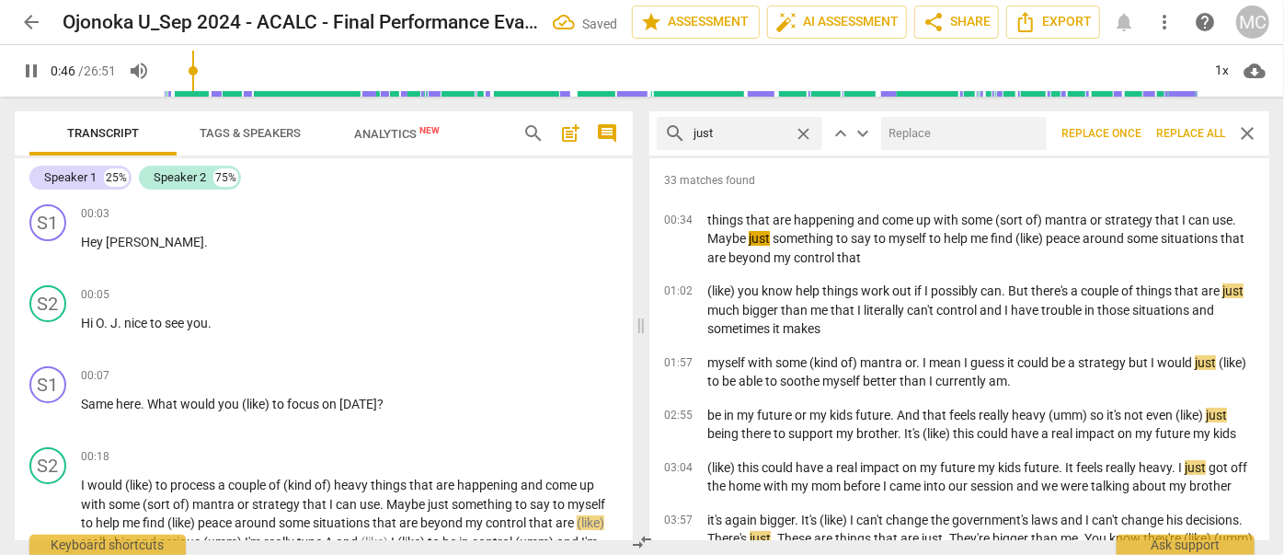
click at [914, 129] on input "text" at bounding box center [960, 133] width 158 height 29
type input "47"
type input "(jus"
type input "47"
type input "(just)"
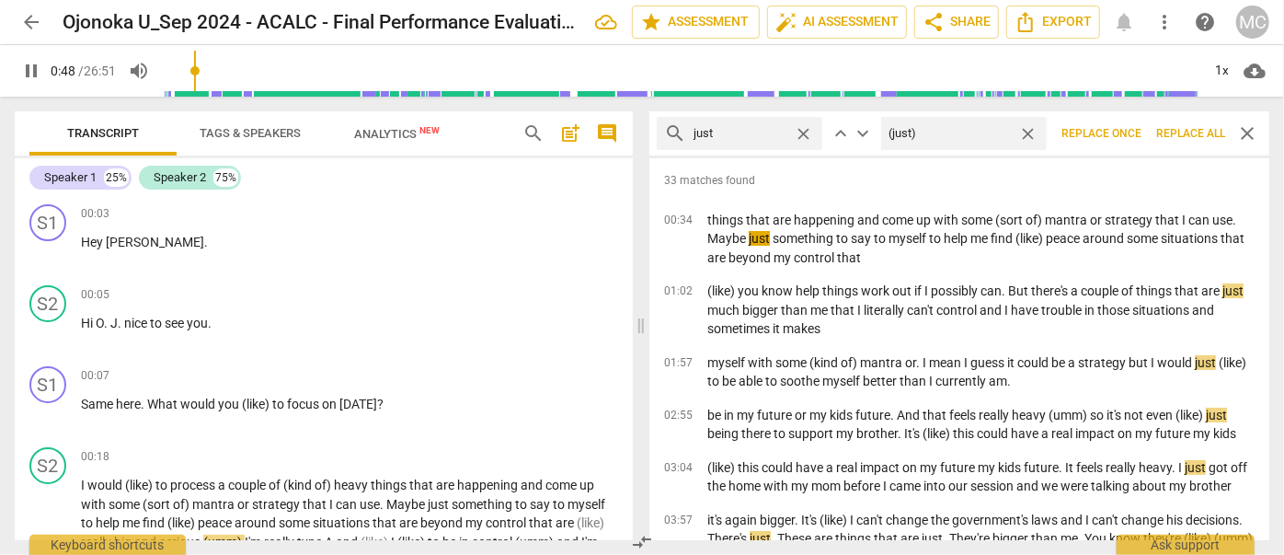
type input "49"
type input "(just)"
click at [1182, 130] on span "Replace all" at bounding box center [1190, 134] width 69 height 16
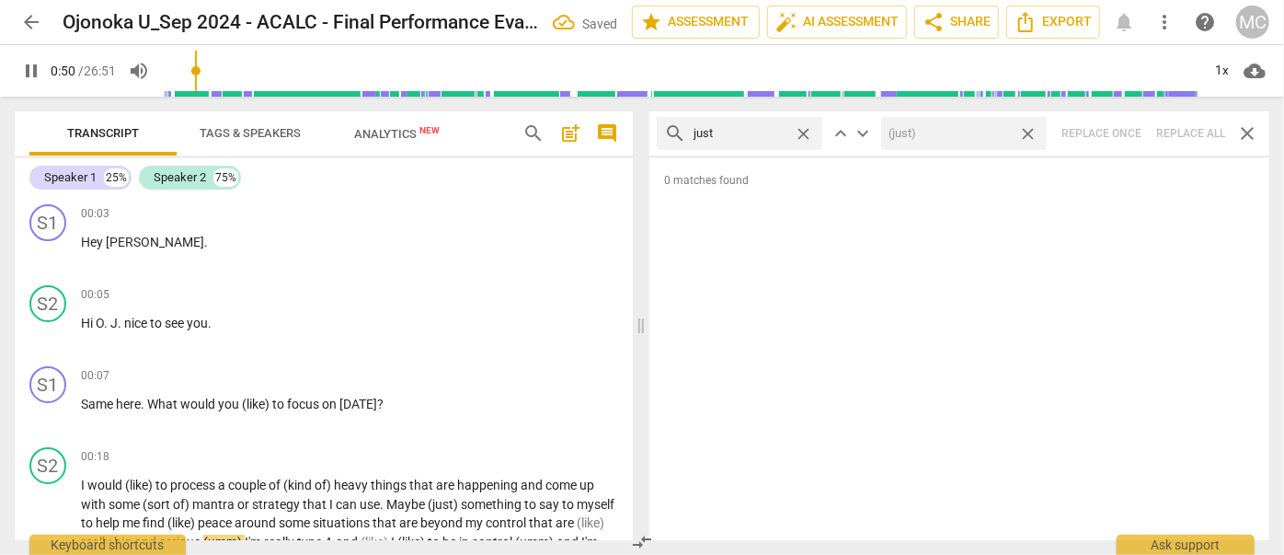
type input "51"
click at [1026, 131] on span "close" at bounding box center [1027, 133] width 19 height 19
type input "52"
click at [802, 129] on span "close" at bounding box center [803, 133] width 19 height 19
click at [749, 129] on input "text" at bounding box center [753, 133] width 121 height 29
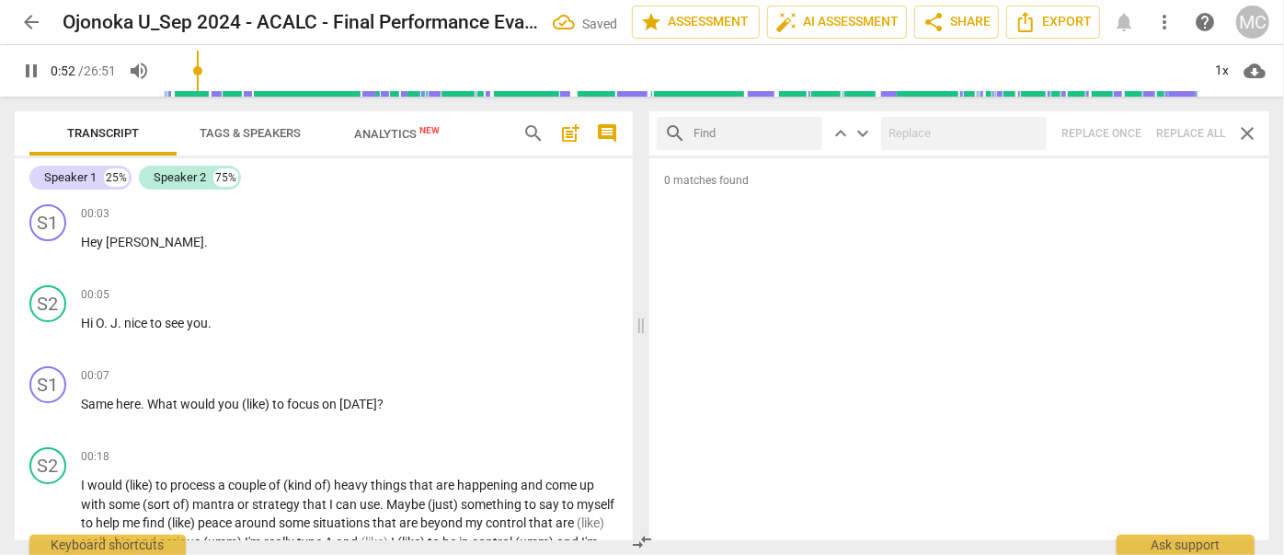
type input "52"
type input "you"
type input "53"
type input "you kno"
type input "53"
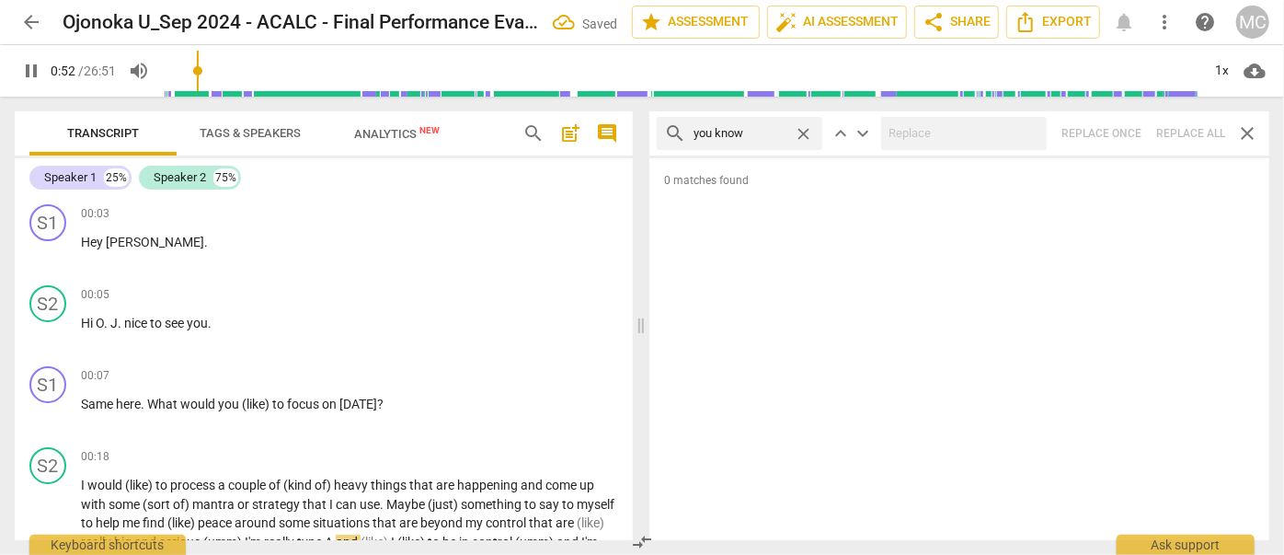
type input "you know"
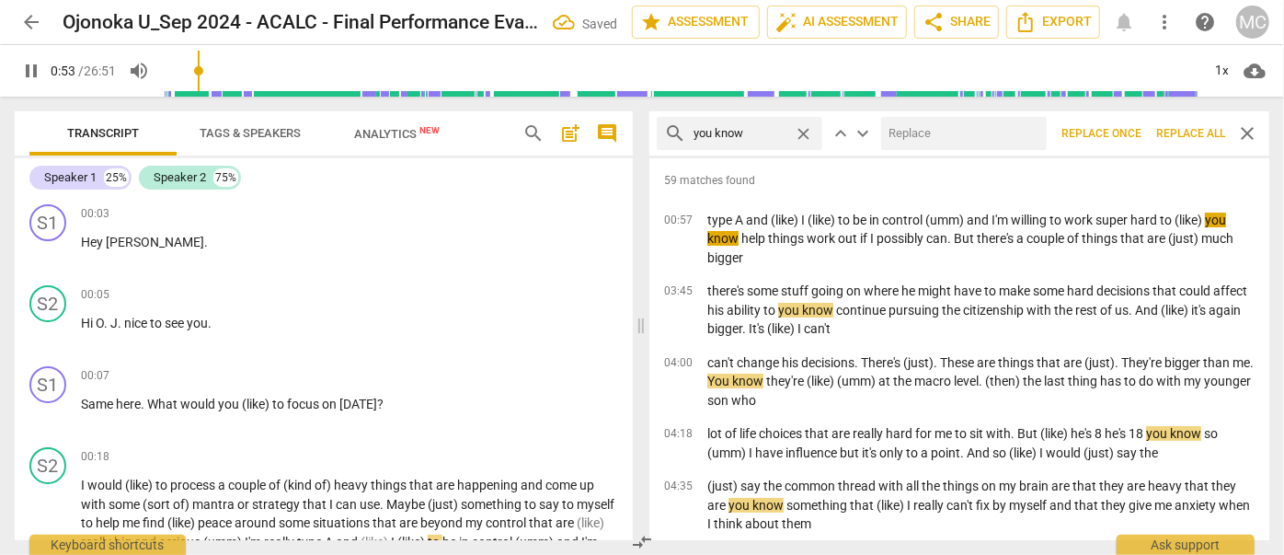
click at [936, 135] on input "text" at bounding box center [960, 133] width 158 height 29
type input "54"
type input "(you"
type input "54"
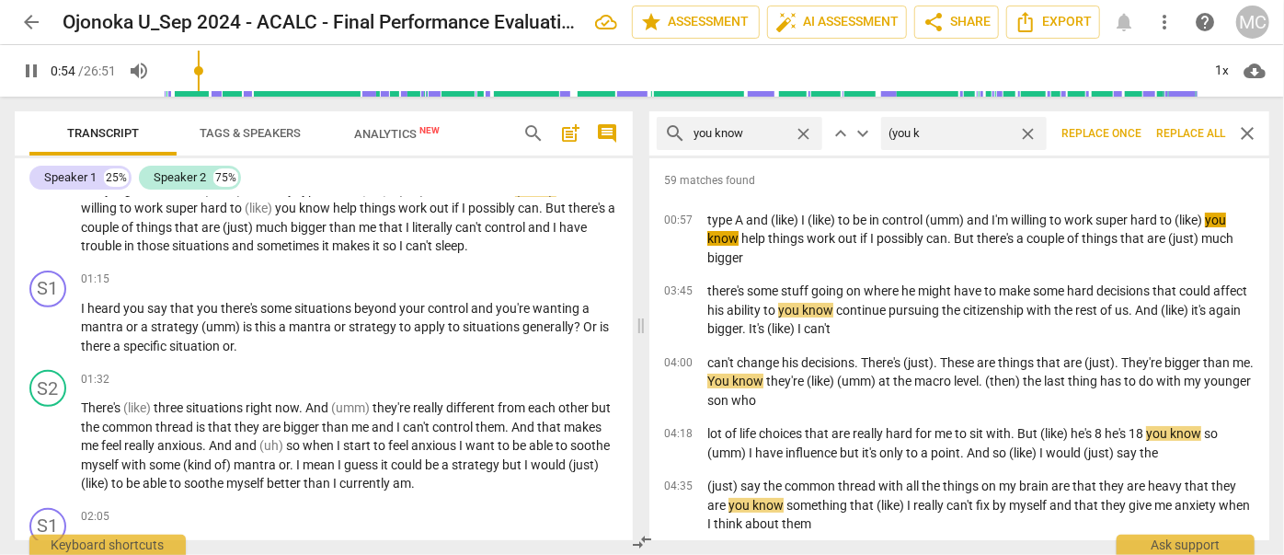
type input "(you kn"
type input "55"
type input "(you know)"
type input "56"
type input "(you know)"
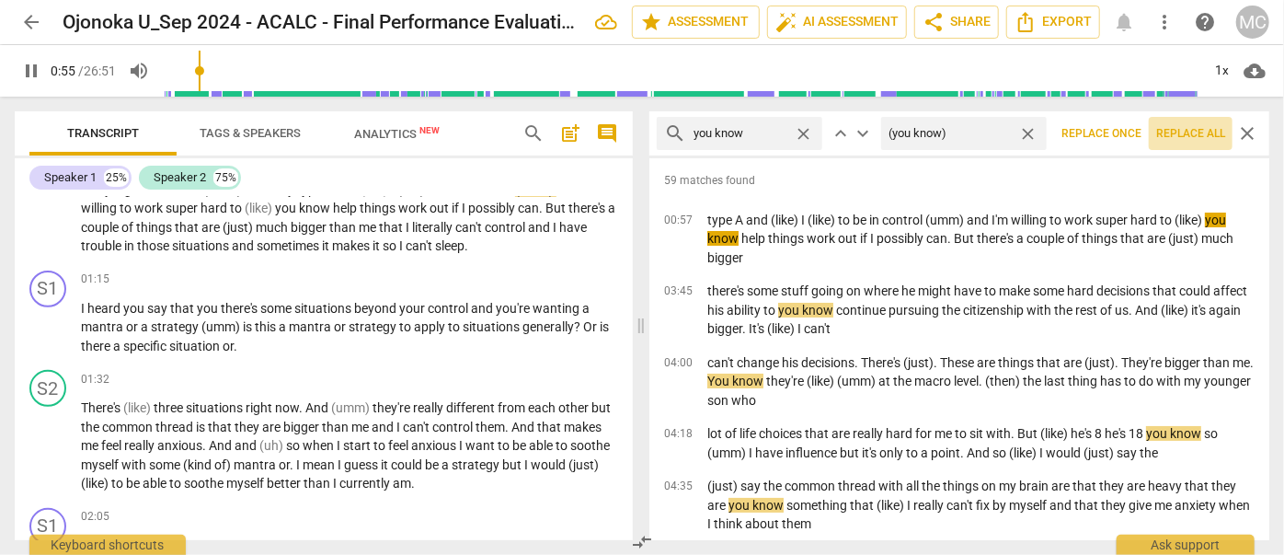
click at [1194, 127] on span "Replace all" at bounding box center [1190, 134] width 69 height 16
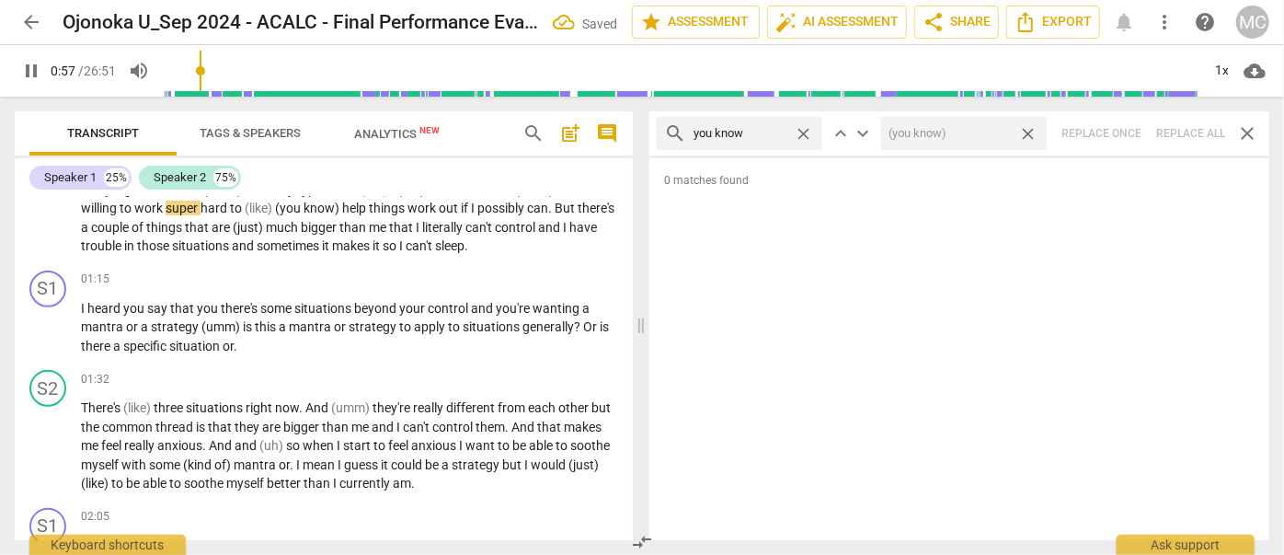
type input "58"
click at [1030, 132] on span "close" at bounding box center [1027, 133] width 19 height 19
type input "59"
drag, startPoint x: 807, startPoint y: 133, endPoint x: 793, endPoint y: 133, distance: 13.8
click at [807, 133] on span "close" at bounding box center [803, 133] width 19 height 19
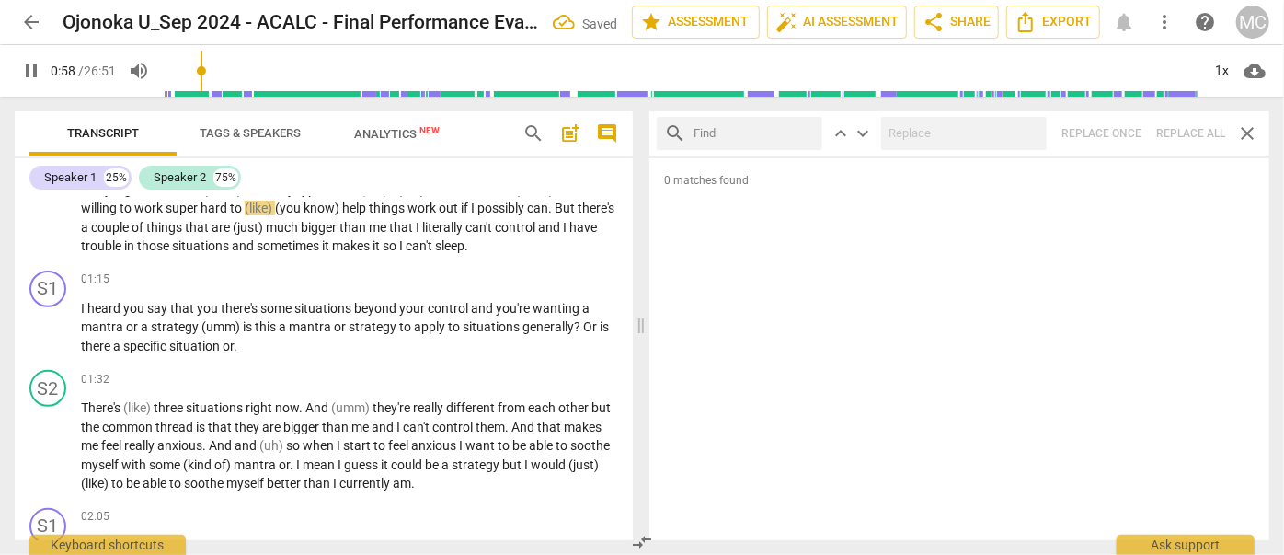
click at [757, 136] on input "text" at bounding box center [753, 133] width 121 height 29
type input "59"
type input "I"
type input "59"
type input "I gue"
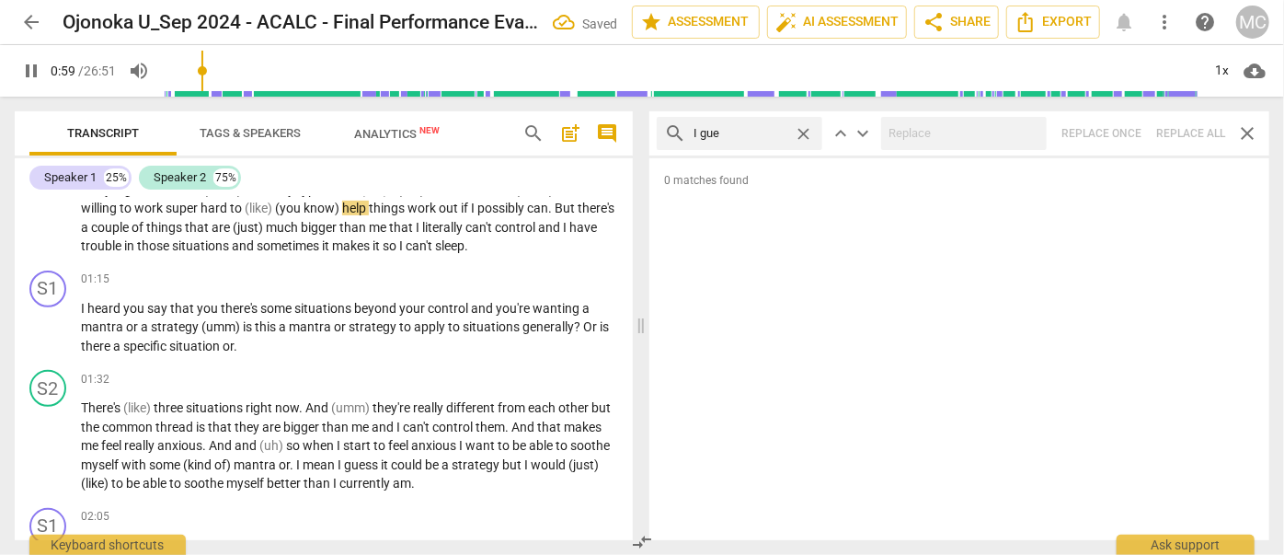
type input "60"
type input "I guess"
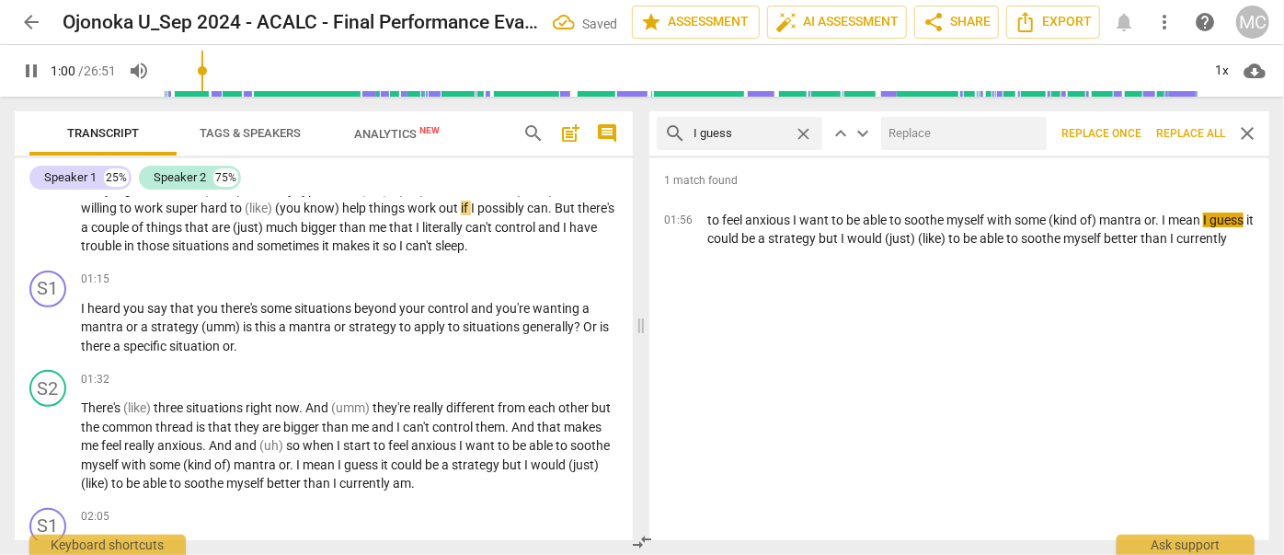
click at [960, 131] on input "text" at bounding box center [960, 133] width 158 height 29
type input "61"
type input "(I"
type input "61"
type input "(I gu"
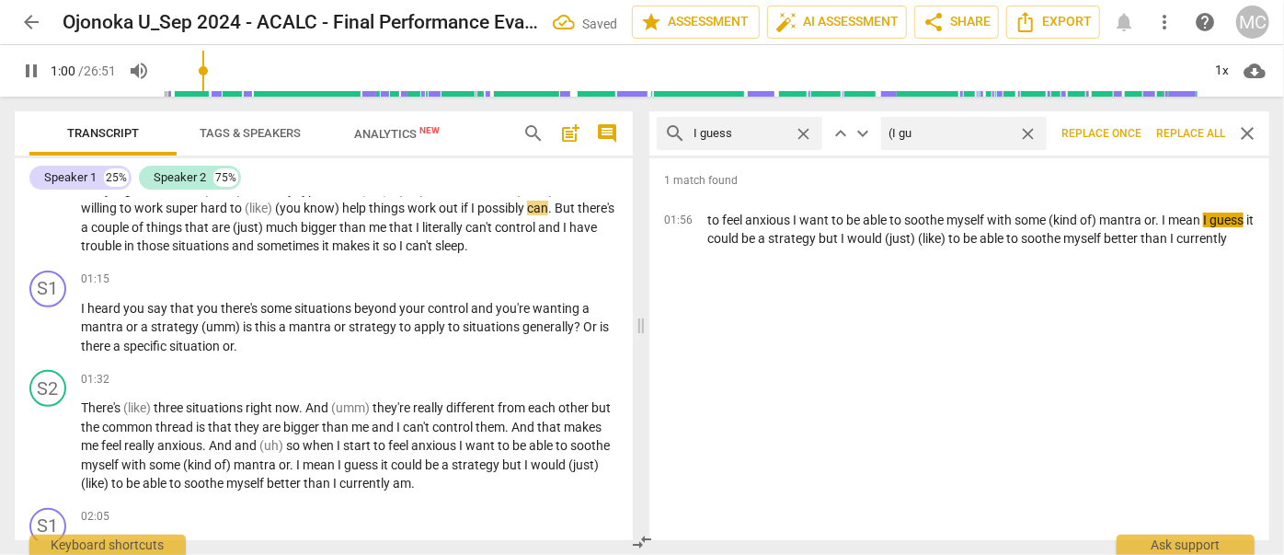
type input "61"
type input "(I guess"
type input "61"
type input "(I guess)"
type input "63"
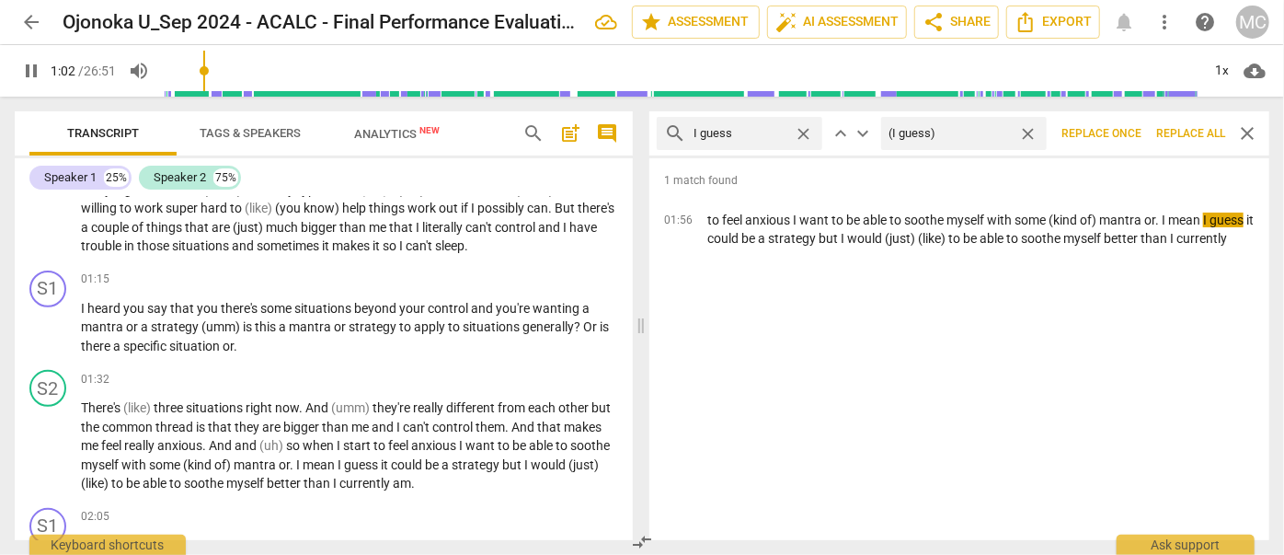
type input "(I guess)"
click at [1174, 132] on span "Replace all" at bounding box center [1190, 134] width 69 height 16
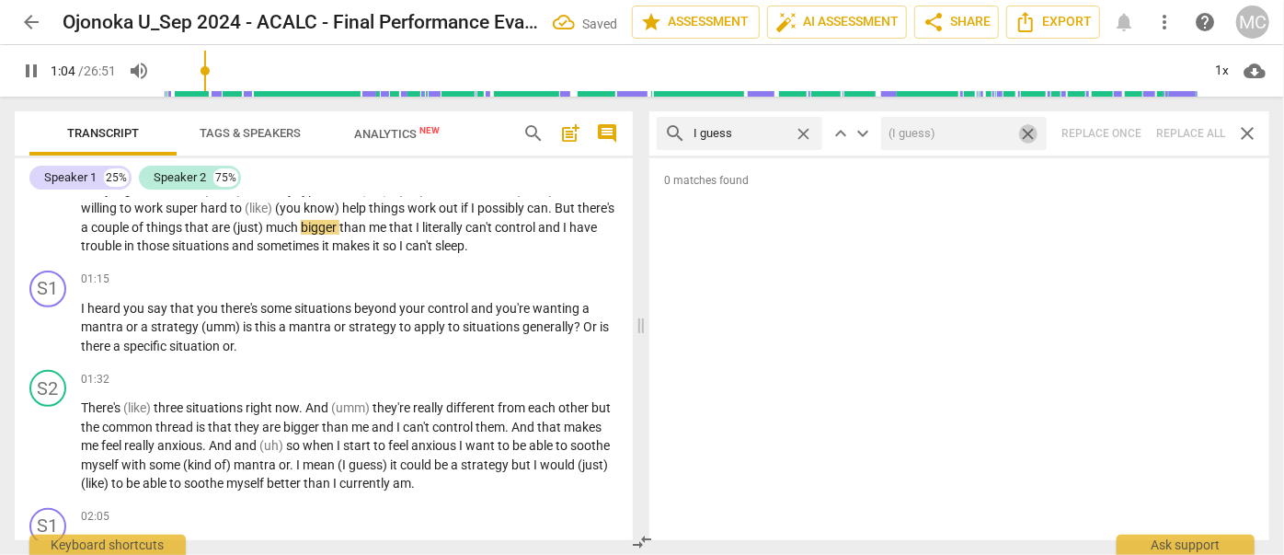
click at [1026, 134] on span "close" at bounding box center [1027, 133] width 19 height 19
type input "64"
type input "65"
click at [802, 129] on span "close" at bounding box center [803, 133] width 19 height 19
click at [743, 129] on input "text" at bounding box center [753, 133] width 121 height 29
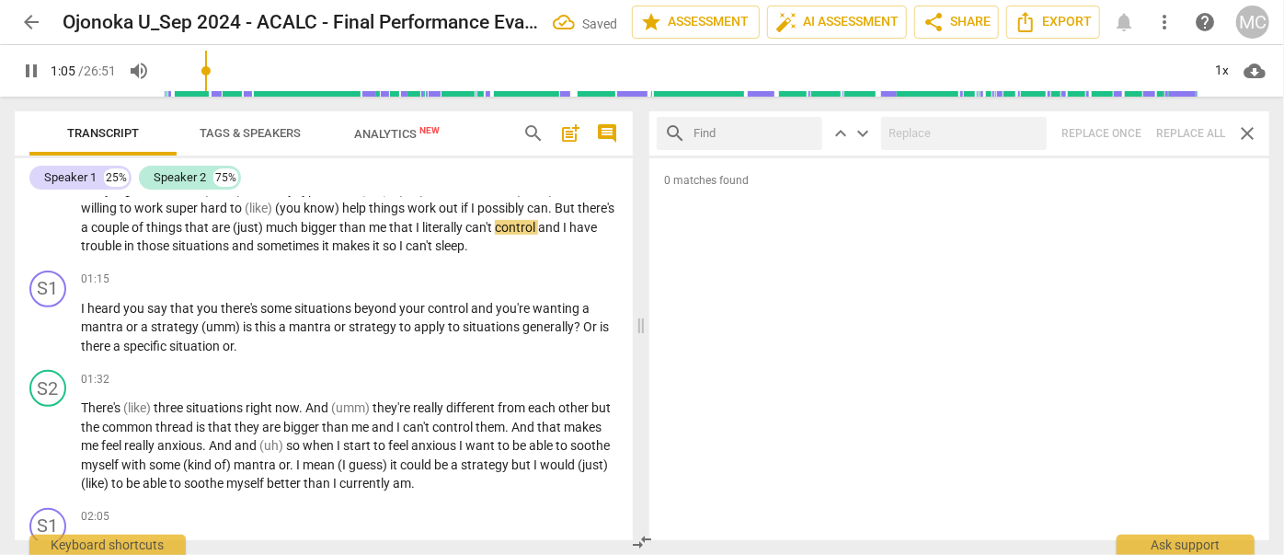
type input "66"
type input "I m"
type input "67"
type input "I mean"
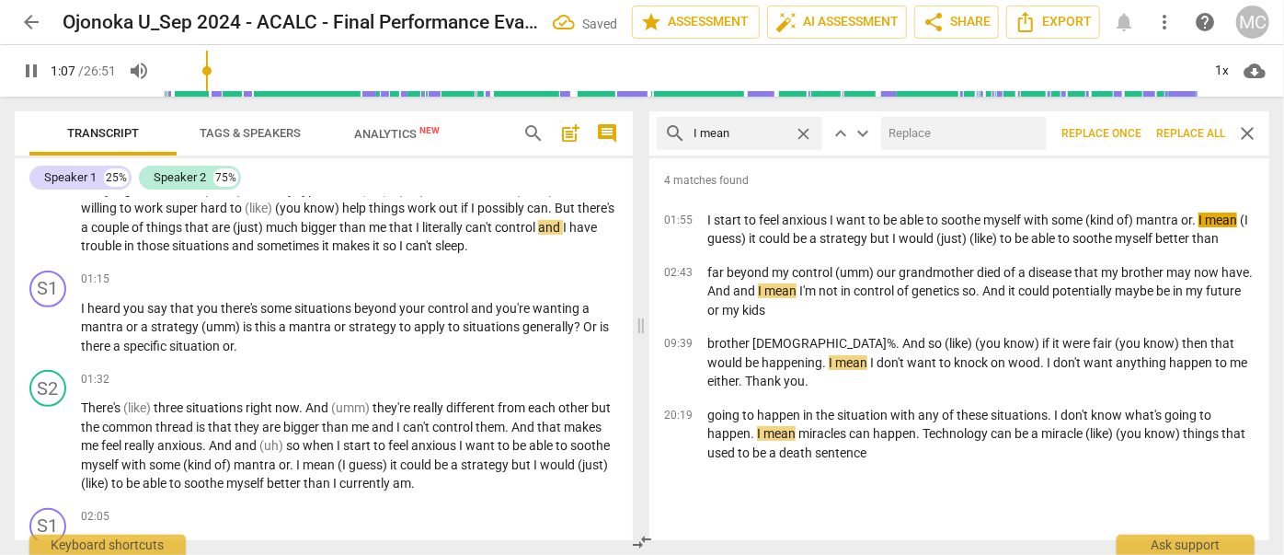
click at [942, 127] on input "text" at bounding box center [960, 133] width 158 height 29
type input "68"
type input "(I"
type input "68"
type input "(I mea"
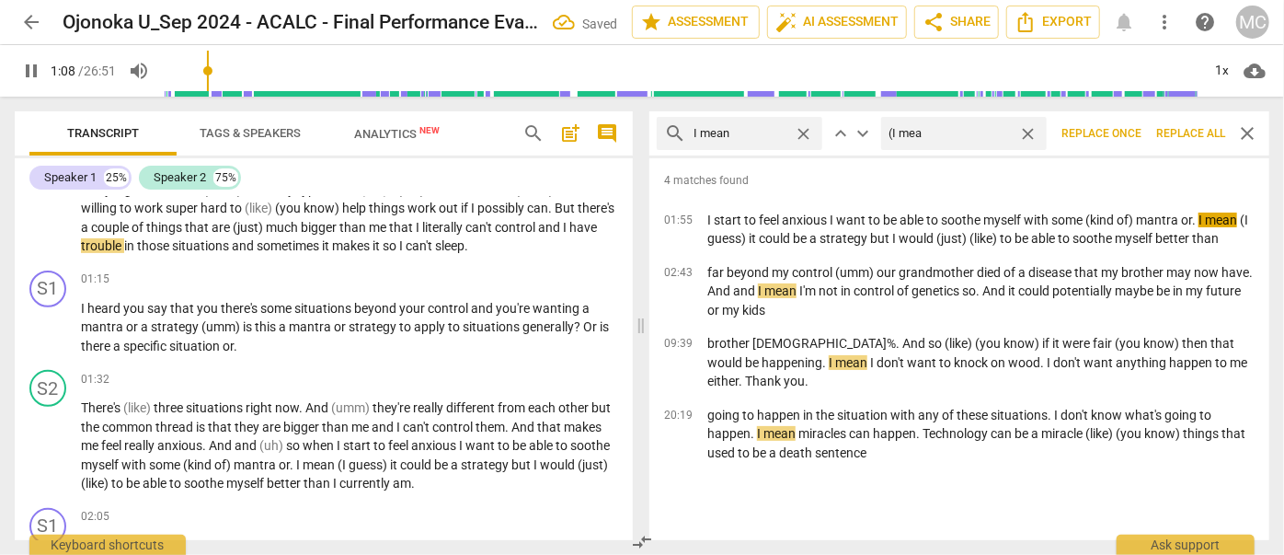
type input "68"
type input "(I mean)"
type input "69"
type input "(I mean)"
click at [1175, 133] on span "Replace all" at bounding box center [1190, 134] width 69 height 16
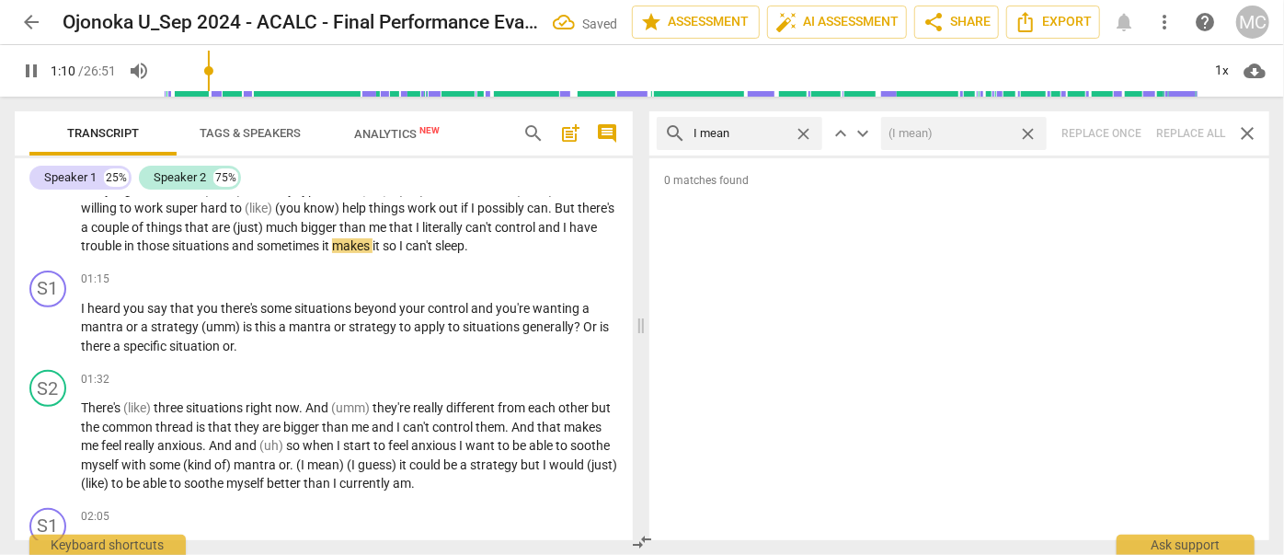
type input "71"
drag, startPoint x: 1027, startPoint y: 130, endPoint x: 1014, endPoint y: 130, distance: 12.9
click at [1027, 130] on span "close" at bounding box center [1027, 133] width 19 height 19
click at [806, 132] on span "close" at bounding box center [803, 133] width 19 height 19
type input "72"
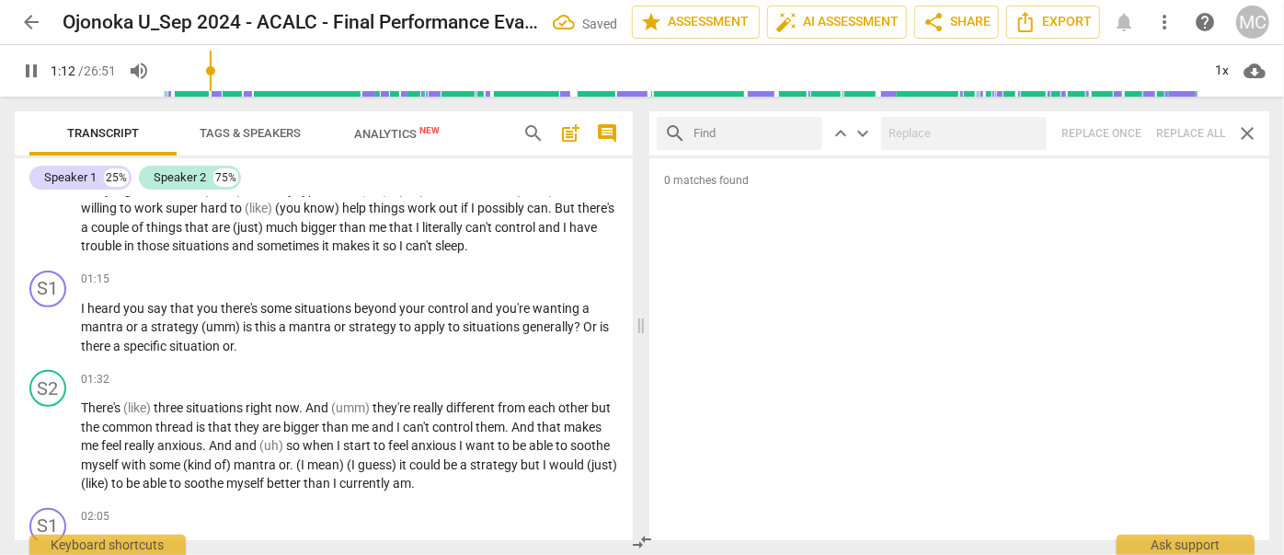
click at [753, 132] on input "text" at bounding box center [753, 133] width 121 height 29
type input "73"
type input "you k"
type input "74"
type input "you know"
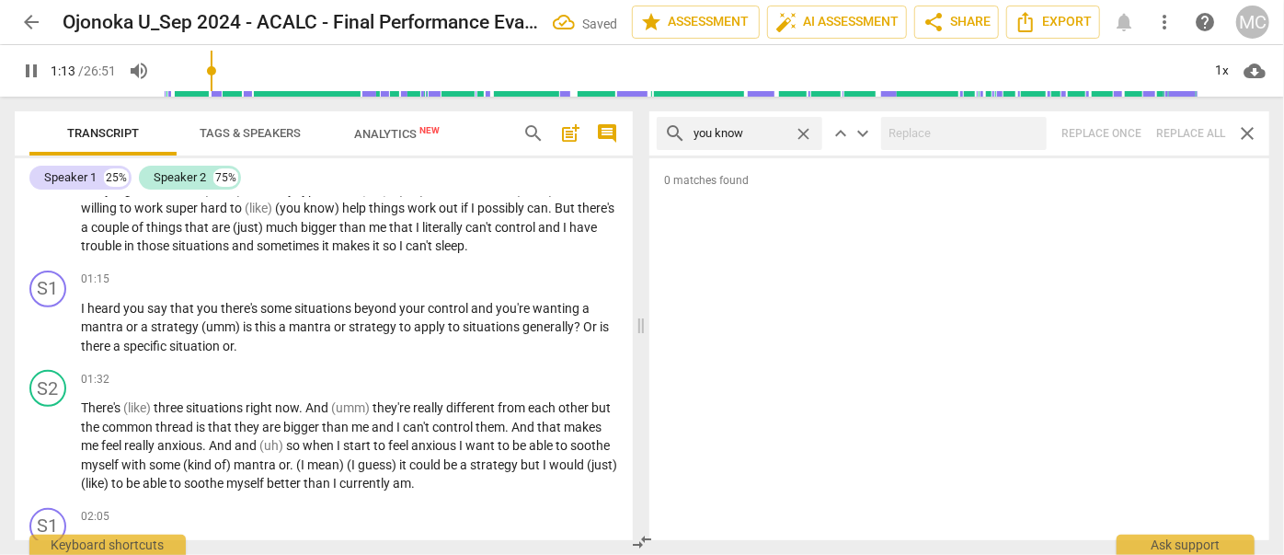
type input "74"
type input "you know"
type input "75"
click at [800, 133] on span "close" at bounding box center [803, 133] width 19 height 19
click at [744, 139] on input "text" at bounding box center [753, 133] width 121 height 29
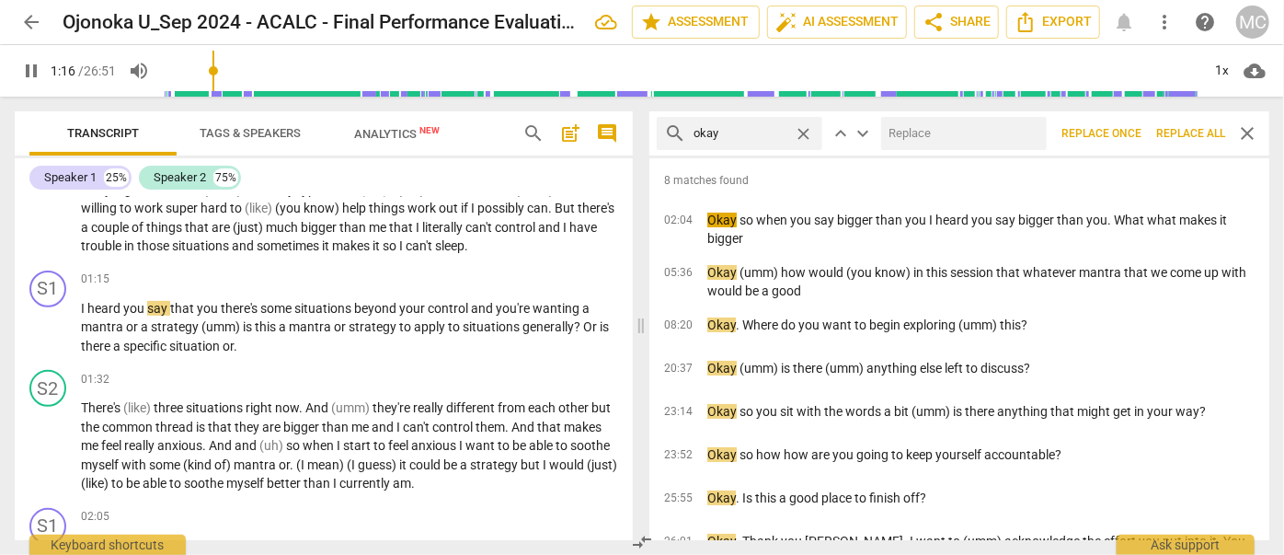
click at [917, 128] on input "text" at bounding box center [960, 133] width 158 height 29
click at [1191, 134] on span "Replace all" at bounding box center [1190, 134] width 69 height 16
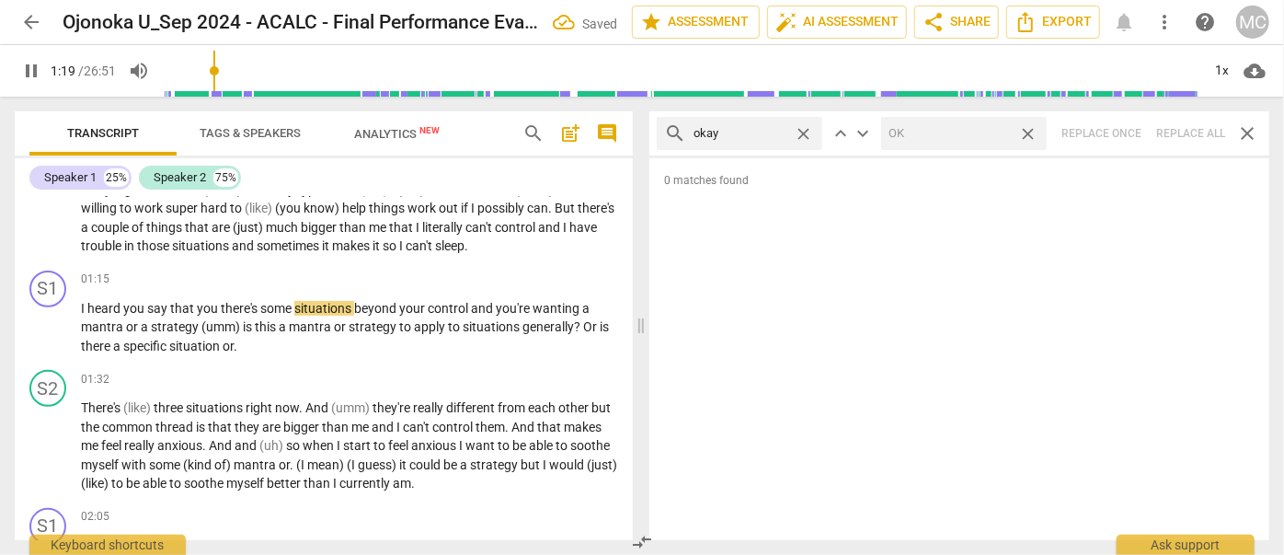
drag, startPoint x: 1026, startPoint y: 132, endPoint x: 1000, endPoint y: 131, distance: 26.7
click at [1027, 132] on span "close" at bounding box center [1027, 133] width 19 height 19
drag, startPoint x: 802, startPoint y: 130, endPoint x: 765, endPoint y: 130, distance: 36.8
click at [804, 130] on span "close" at bounding box center [803, 133] width 19 height 19
click at [748, 132] on input "text" at bounding box center [753, 133] width 121 height 29
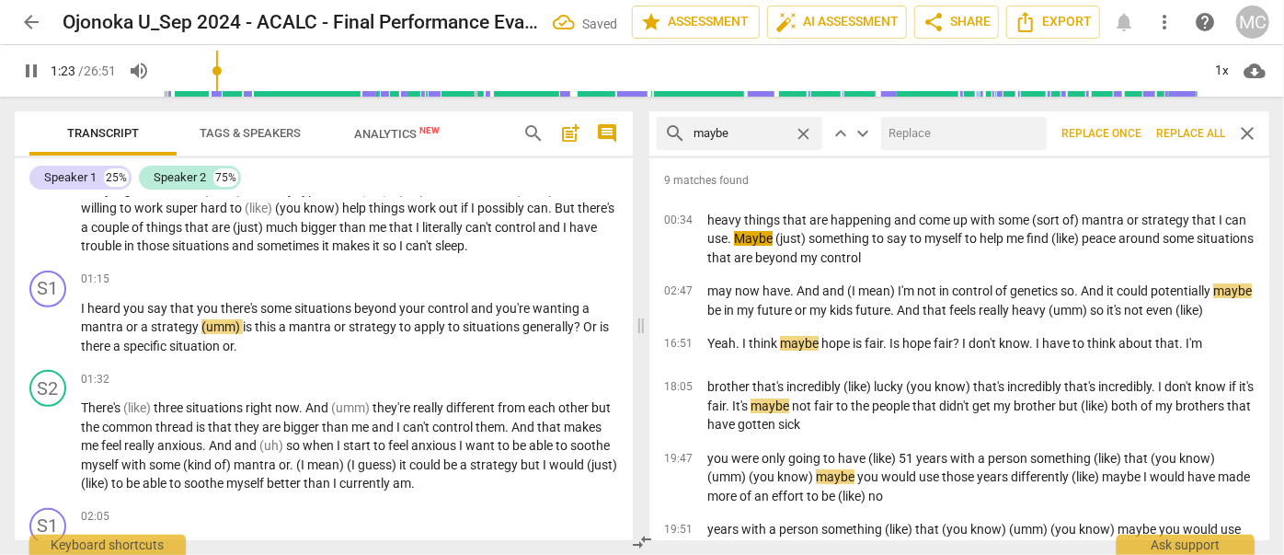
click at [907, 138] on input "text" at bounding box center [960, 133] width 158 height 29
click at [1175, 126] on span "Replace all" at bounding box center [1190, 134] width 69 height 16
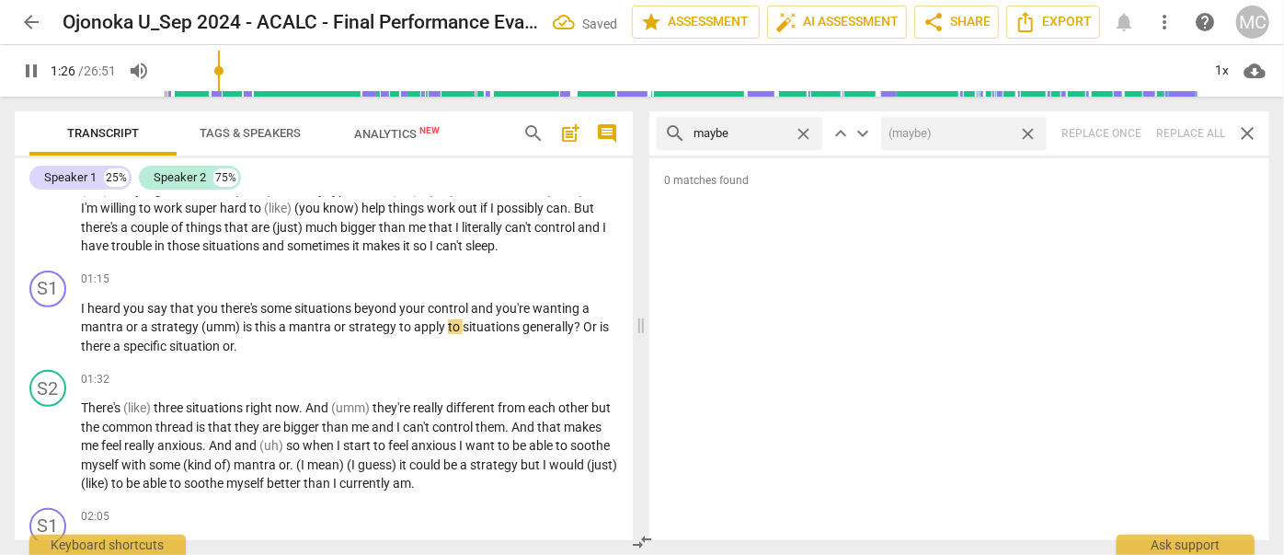
drag, startPoint x: 1030, startPoint y: 132, endPoint x: 1015, endPoint y: 132, distance: 14.7
click at [1030, 132] on span "close" at bounding box center [1027, 133] width 19 height 19
click at [810, 132] on span "close" at bounding box center [803, 133] width 19 height 19
click at [763, 132] on input "text" at bounding box center [753, 133] width 121 height 29
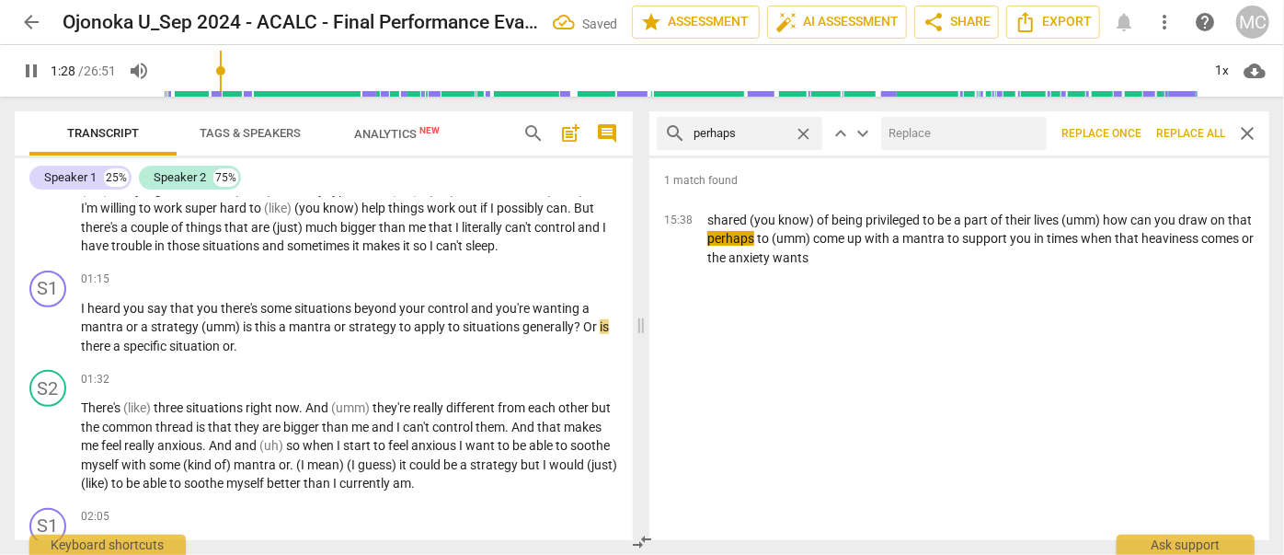
click at [975, 131] on input "text" at bounding box center [960, 133] width 158 height 29
click at [1192, 135] on span "Replace all" at bounding box center [1190, 134] width 69 height 16
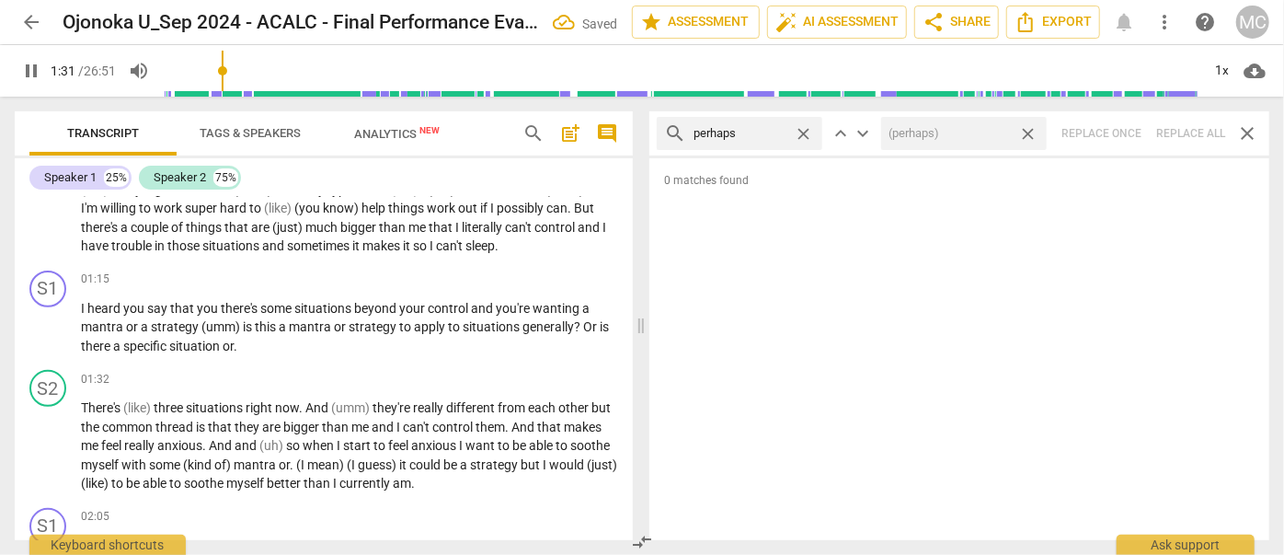
click at [1029, 127] on span "close" at bounding box center [1027, 133] width 19 height 19
drag, startPoint x: 800, startPoint y: 129, endPoint x: 785, endPoint y: 130, distance: 15.7
click at [800, 129] on span "close" at bounding box center [803, 133] width 19 height 19
click at [782, 131] on input "text" at bounding box center [739, 133] width 93 height 29
click at [1215, 134] on div "search almost close keyboard_arrow_up keyboard_arrow_down Replace once Replace …" at bounding box center [959, 133] width 620 height 44
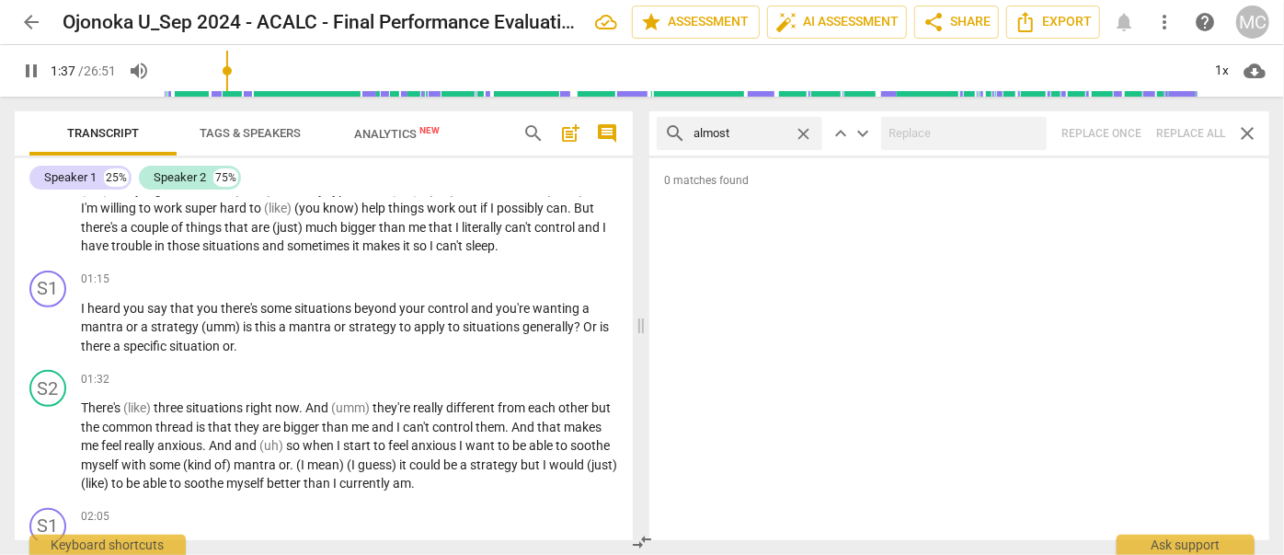
click at [1186, 131] on div "search almost close keyboard_arrow_up keyboard_arrow_down Replace once Replace …" at bounding box center [959, 133] width 620 height 44
click at [802, 132] on span "close" at bounding box center [803, 133] width 19 height 19
click at [736, 135] on input "text" at bounding box center [753, 133] width 121 height 29
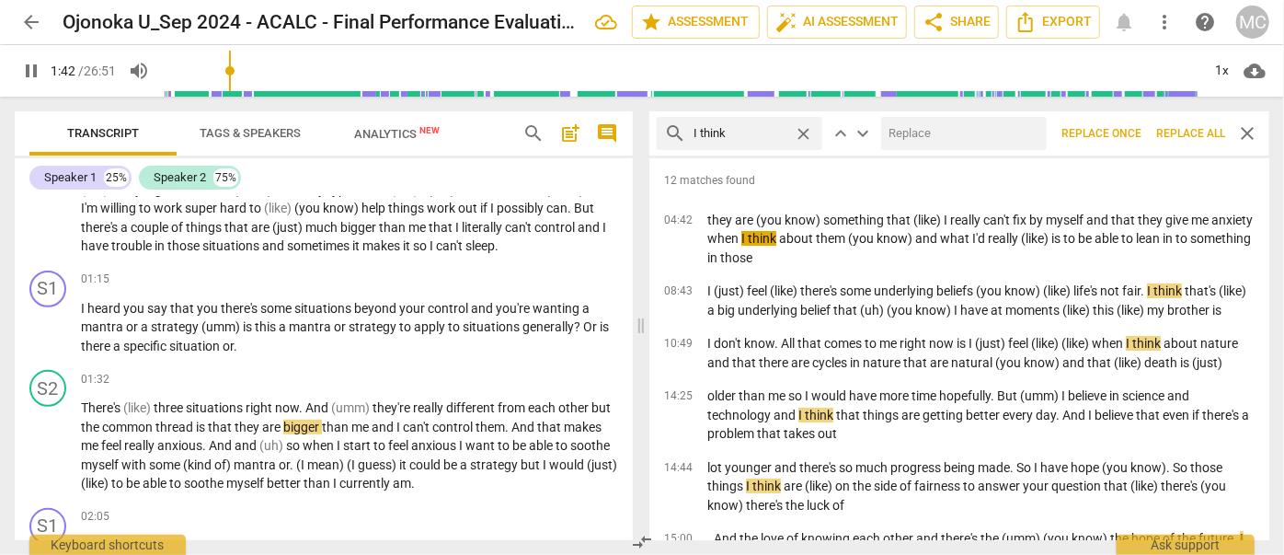
click at [939, 143] on input "text" at bounding box center [960, 133] width 158 height 29
click at [1194, 128] on span "Replace all" at bounding box center [1190, 134] width 69 height 16
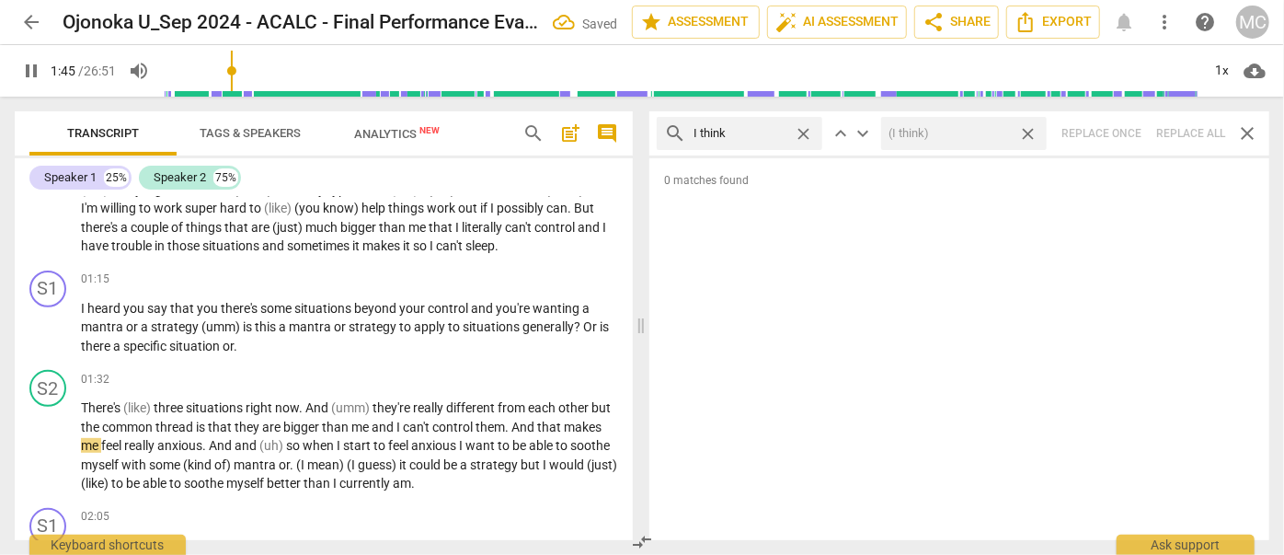
click at [1030, 131] on span "close" at bounding box center [1027, 133] width 19 height 19
click at [803, 129] on span "close" at bounding box center [803, 133] width 19 height 19
click at [766, 131] on input "text" at bounding box center [753, 133] width 121 height 29
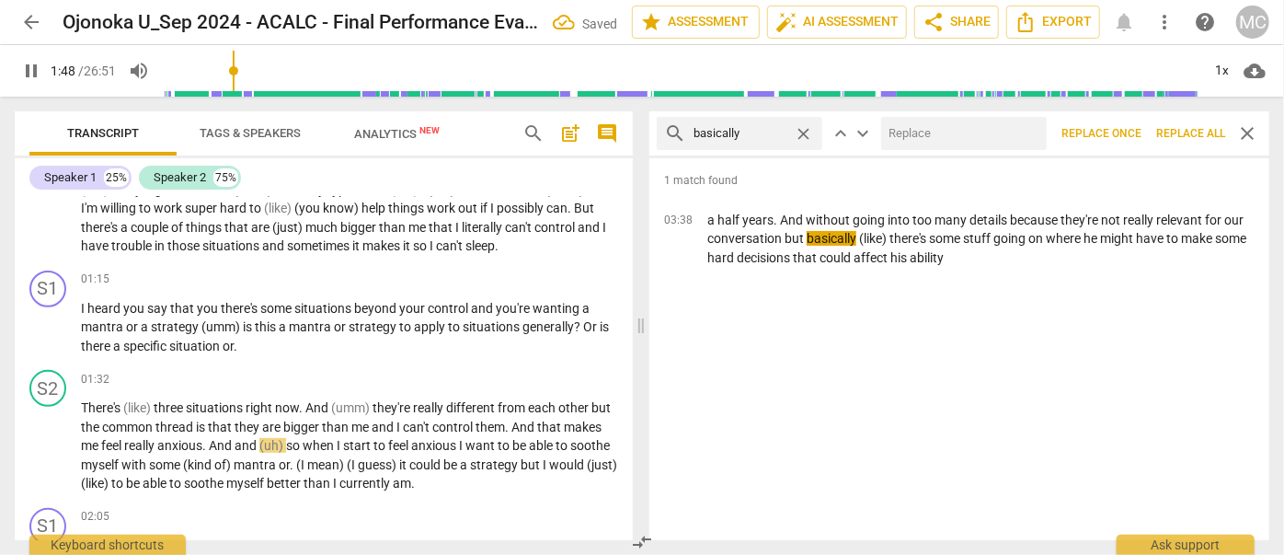
click at [951, 142] on input "text" at bounding box center [960, 133] width 158 height 29
click at [1184, 131] on span "Replace all" at bounding box center [1190, 134] width 69 height 16
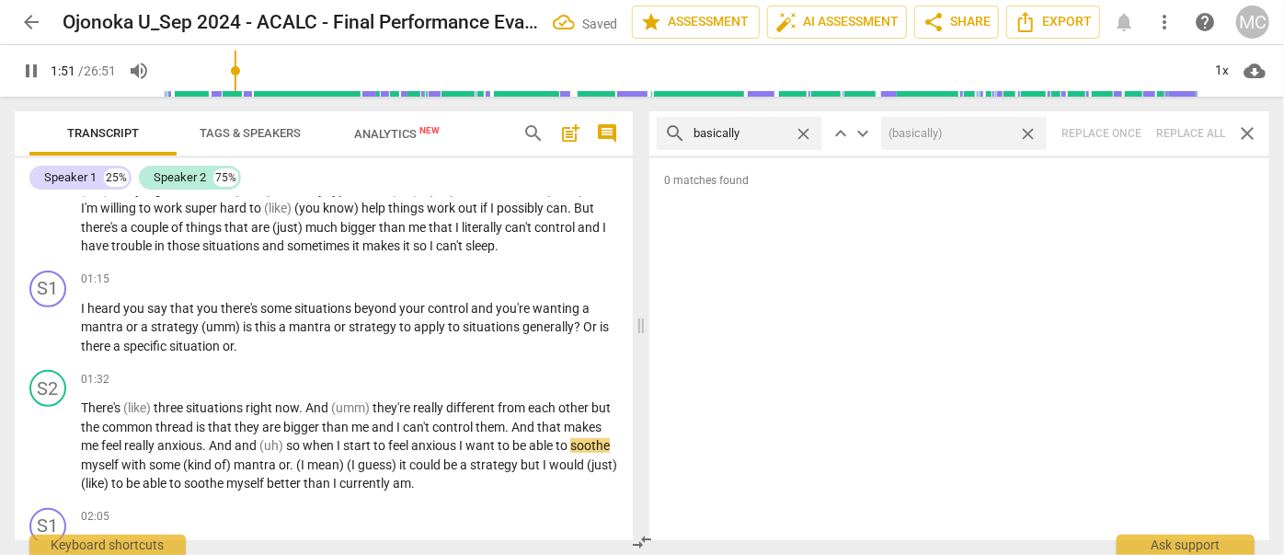
click at [1030, 132] on span "close" at bounding box center [1027, 133] width 19 height 19
click at [802, 132] on span "close" at bounding box center [803, 133] width 19 height 19
click at [736, 133] on input "text" at bounding box center [753, 133] width 121 height 29
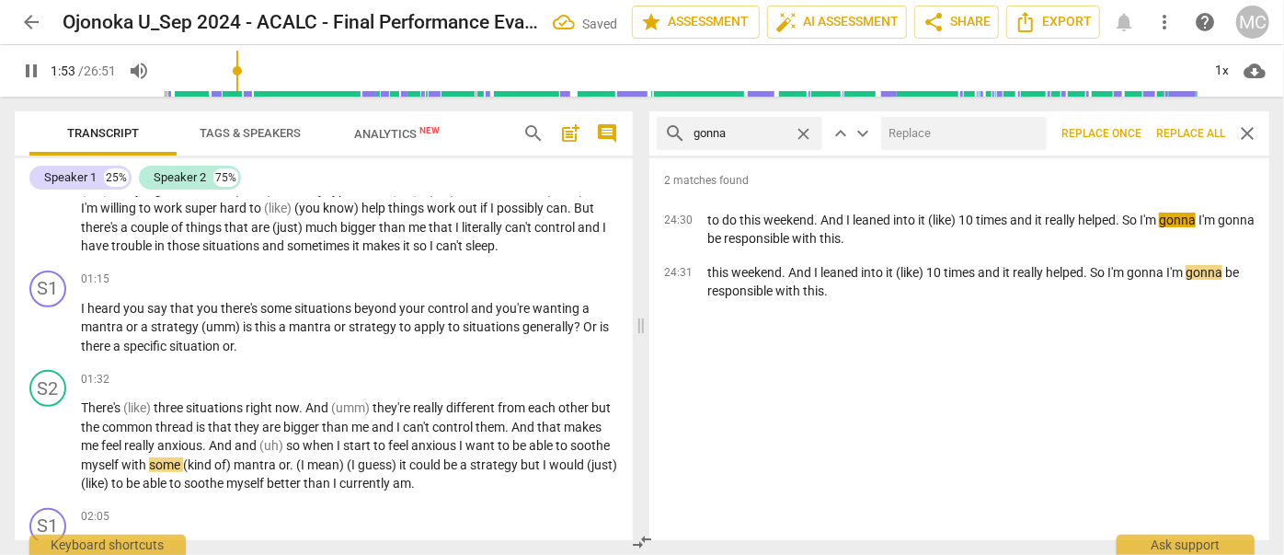
click at [913, 128] on input "text" at bounding box center [960, 133] width 158 height 29
click at [1165, 129] on span "Replace all" at bounding box center [1190, 134] width 69 height 16
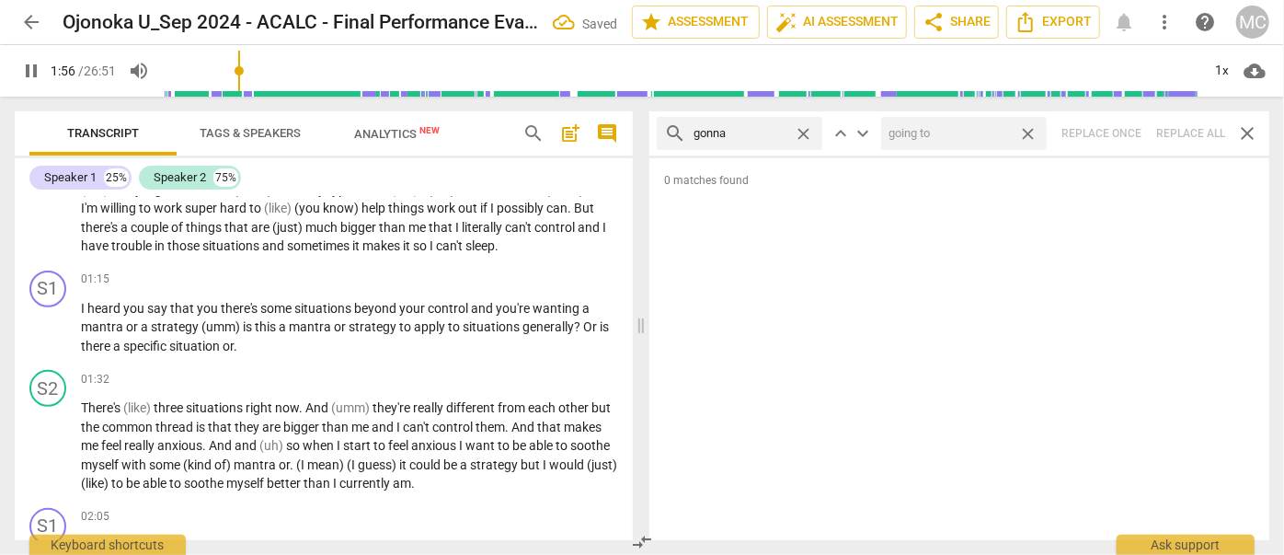
click at [1027, 129] on span "close" at bounding box center [1027, 133] width 19 height 19
click at [806, 131] on span "close" at bounding box center [803, 133] width 19 height 19
click at [770, 131] on input "text" at bounding box center [753, 133] width 121 height 29
click at [1180, 129] on div "search wanna close keyboard_arrow_up keyboard_arrow_down Replace once Replace a…" at bounding box center [959, 133] width 620 height 44
click at [802, 128] on span "close" at bounding box center [803, 133] width 19 height 19
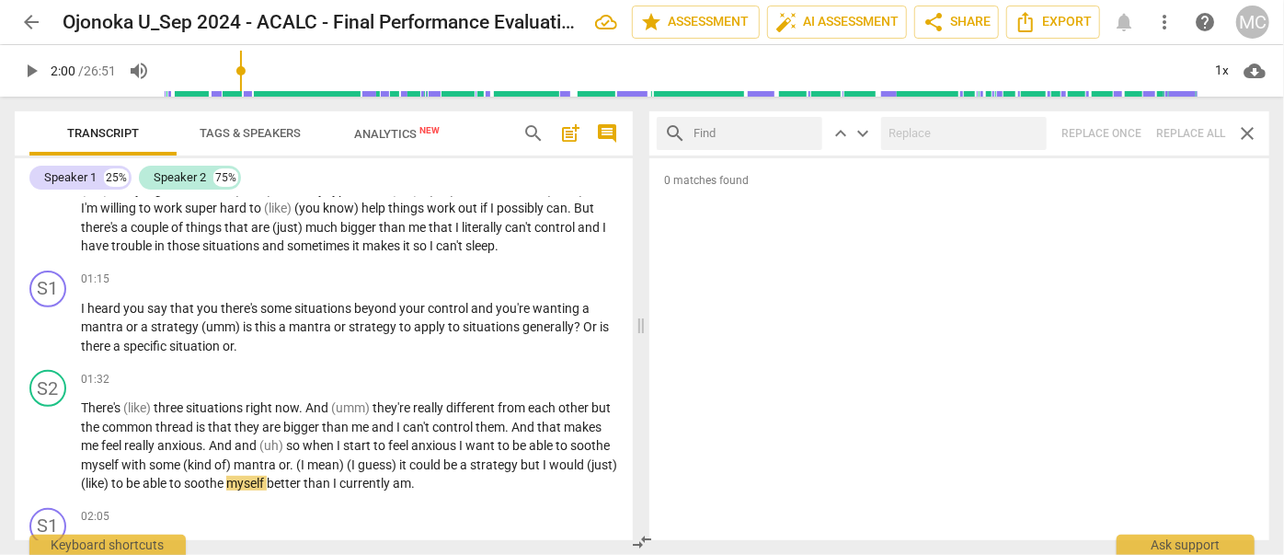
click at [746, 131] on input "text" at bounding box center [753, 133] width 121 height 29
click at [1176, 132] on div "search gotcha close keyboard_arrow_up keyboard_arrow_down Replace once Replace …" at bounding box center [959, 133] width 620 height 44
click at [804, 129] on span "close" at bounding box center [803, 133] width 19 height 19
click at [747, 134] on input "text" at bounding box center [753, 133] width 121 height 29
click at [1192, 128] on div "search gotta close keyboard_arrow_up keyboard_arrow_down Replace once Replace a…" at bounding box center [959, 133] width 620 height 44
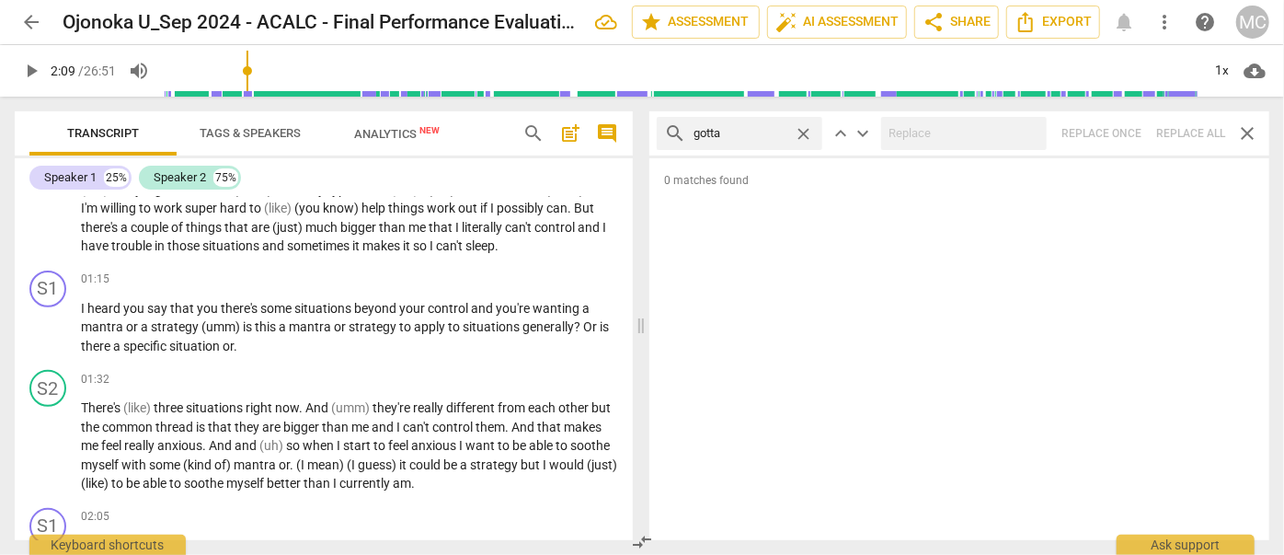
drag, startPoint x: 804, startPoint y: 129, endPoint x: 792, endPoint y: 129, distance: 12.0
click at [804, 129] on span "close" at bounding box center [803, 133] width 19 height 19
click at [770, 132] on input "text" at bounding box center [753, 133] width 121 height 29
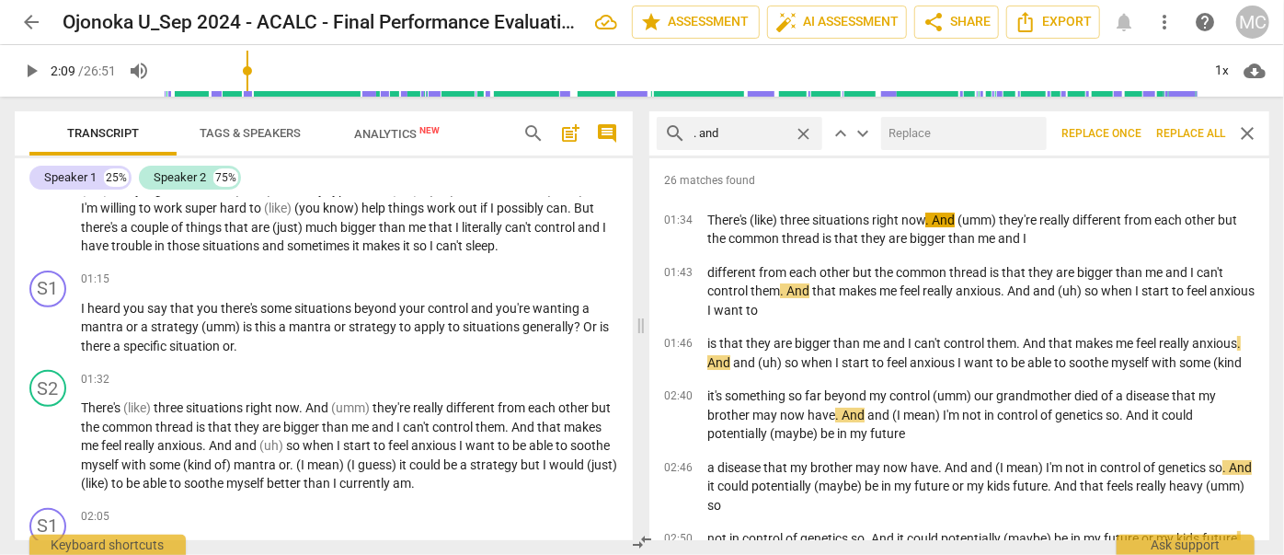
click at [991, 139] on input "text" at bounding box center [960, 133] width 158 height 29
click at [1182, 132] on span "Replace all" at bounding box center [1190, 134] width 69 height 16
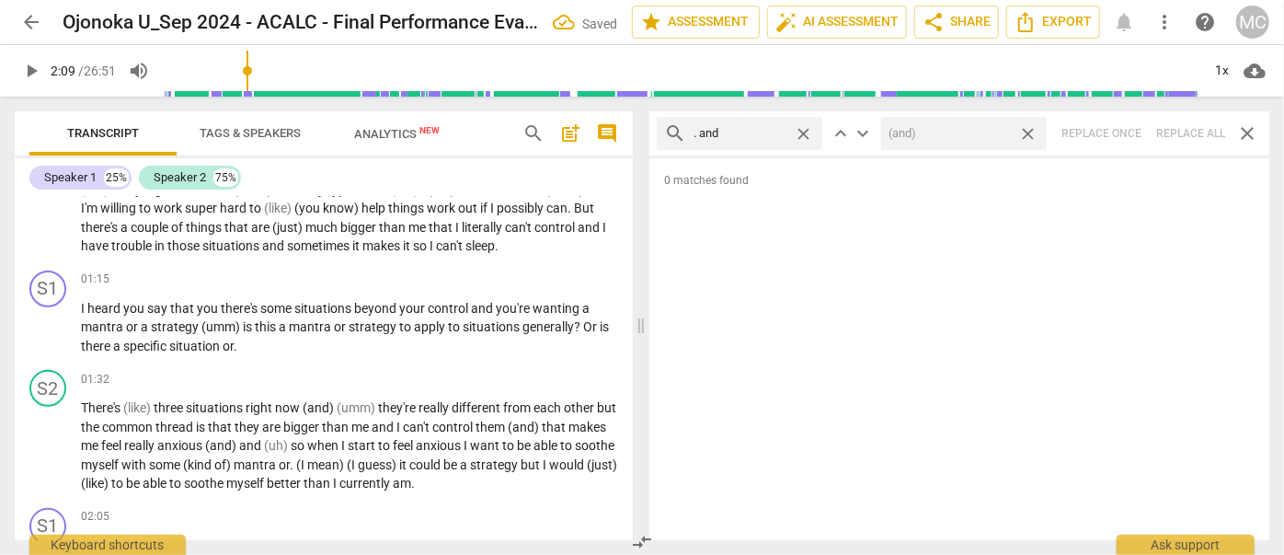
click at [1031, 133] on span "close" at bounding box center [1027, 133] width 19 height 19
click at [808, 131] on span "close" at bounding box center [803, 133] width 19 height 19
click at [756, 132] on input "text" at bounding box center [753, 133] width 121 height 29
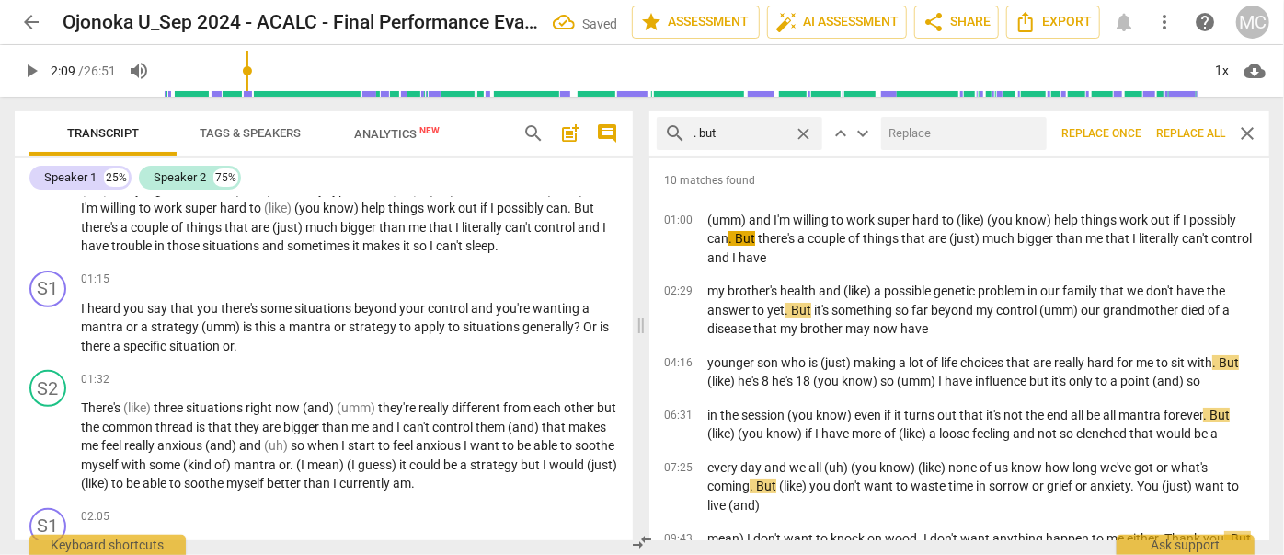
click at [927, 132] on input "text" at bounding box center [960, 133] width 158 height 29
click at [1187, 140] on span "Replace all" at bounding box center [1190, 134] width 69 height 16
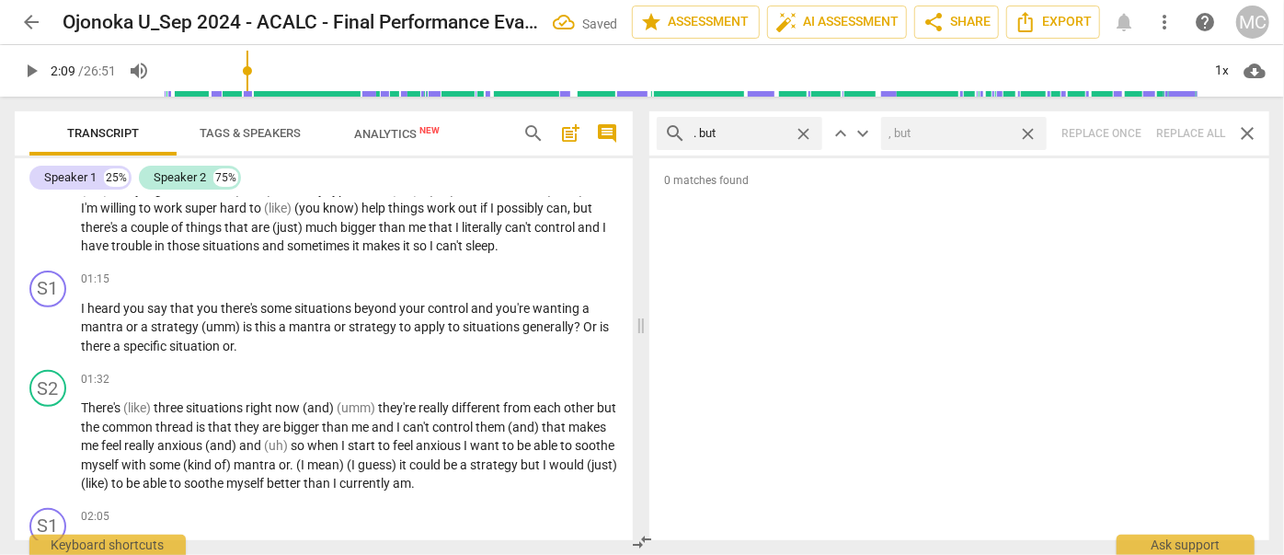
click at [1032, 130] on span "close" at bounding box center [1027, 133] width 19 height 19
click at [804, 129] on span "close" at bounding box center [803, 133] width 19 height 19
click at [765, 130] on input "text" at bounding box center [753, 133] width 121 height 29
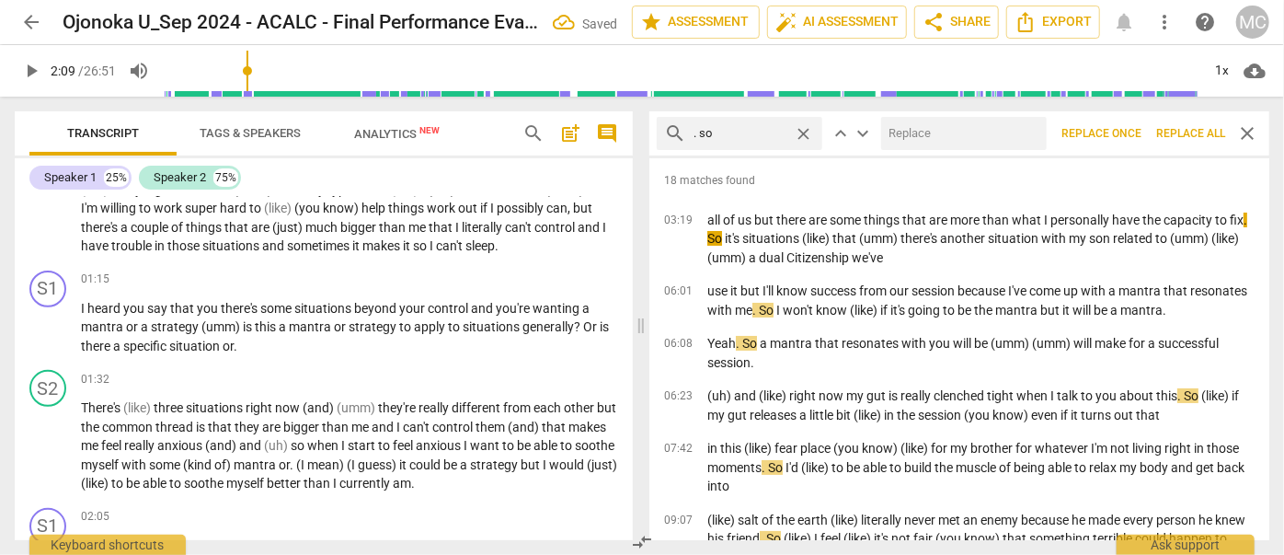
click at [951, 129] on input "text" at bounding box center [960, 133] width 158 height 29
drag, startPoint x: 1194, startPoint y: 135, endPoint x: 1128, endPoint y: 131, distance: 66.4
click at [1194, 135] on span "Replace all" at bounding box center [1190, 134] width 69 height 16
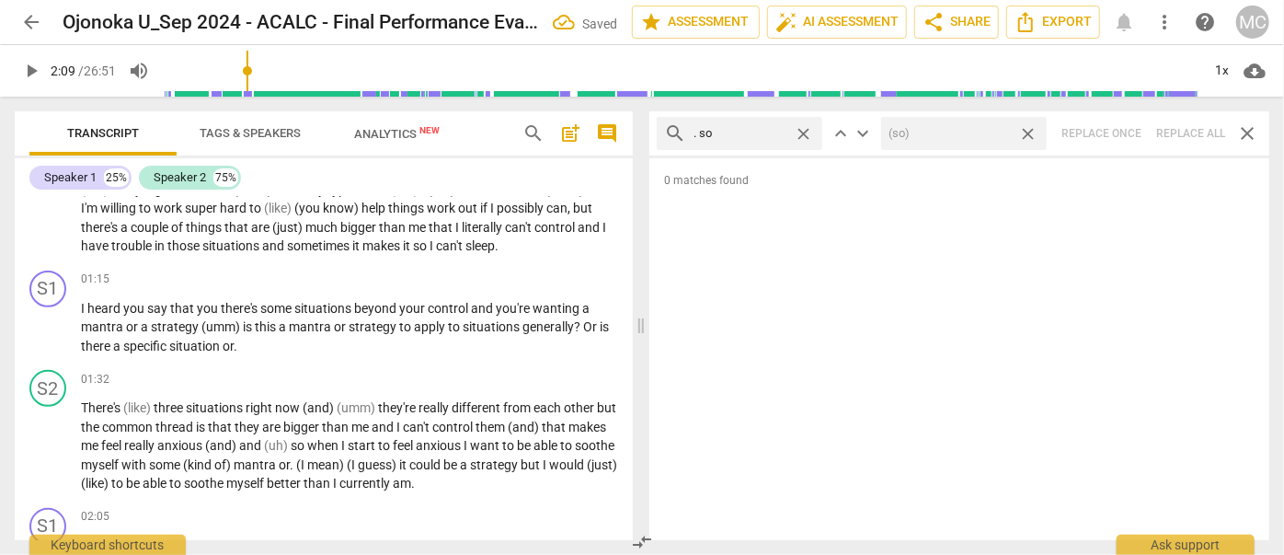
click at [1028, 130] on span "close" at bounding box center [1027, 133] width 19 height 19
click at [806, 132] on span "close" at bounding box center [803, 133] width 19 height 19
click at [735, 132] on input "text" at bounding box center [753, 133] width 121 height 29
click at [1185, 132] on div "search . or close keyboard_arrow_up keyboard_arrow_down Replace once Replace al…" at bounding box center [959, 133] width 620 height 44
click at [809, 132] on span "close" at bounding box center [803, 133] width 19 height 19
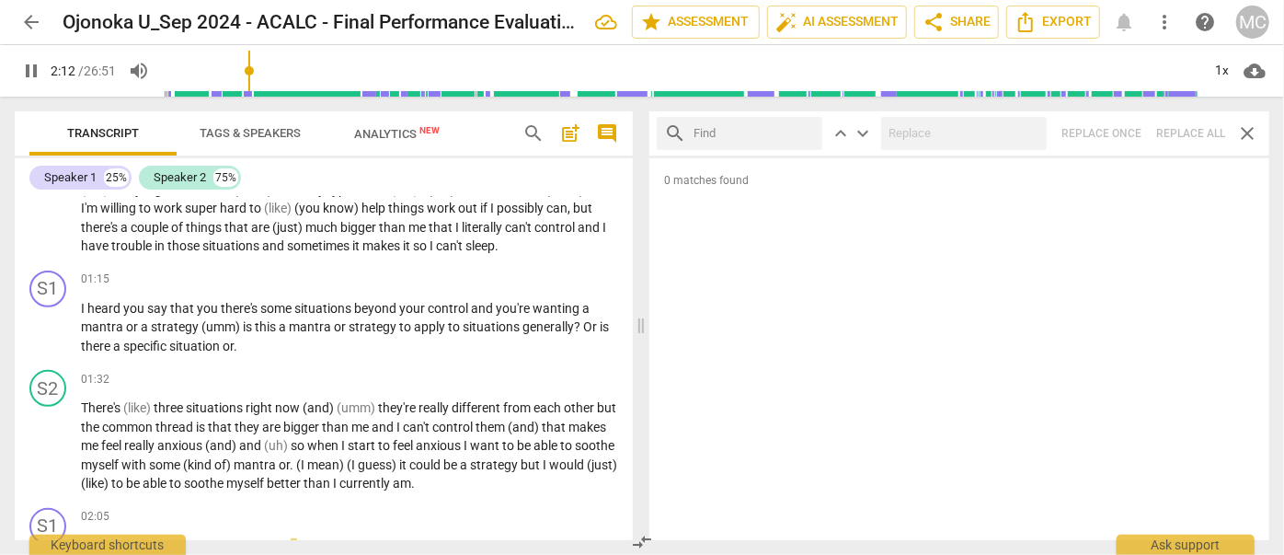
click at [770, 133] on input "text" at bounding box center [753, 133] width 121 height 29
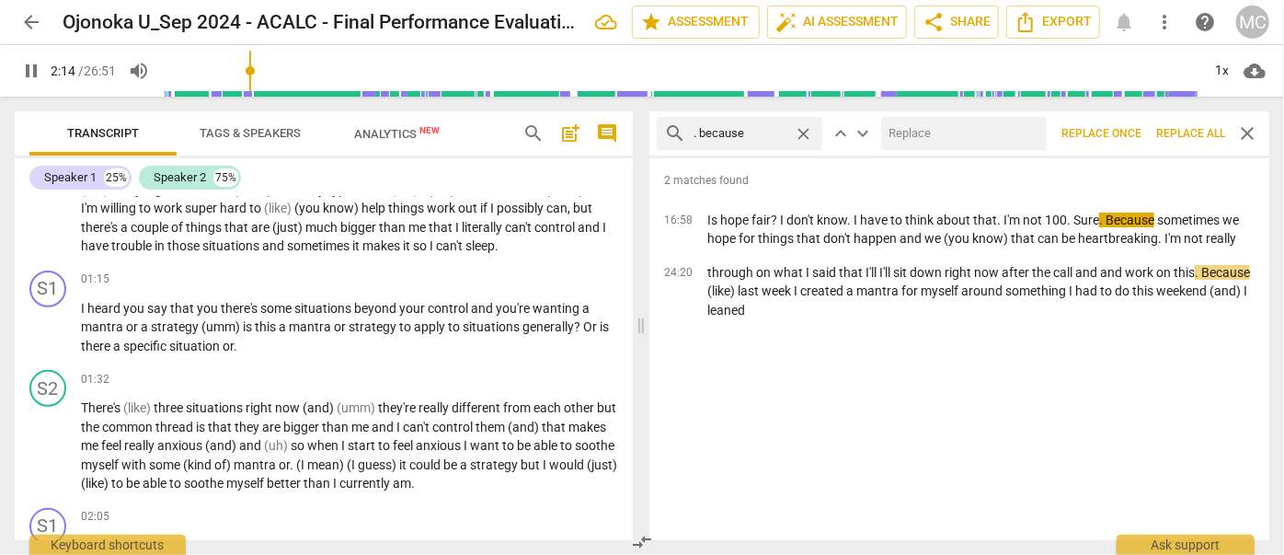
click at [922, 143] on input "text" at bounding box center [960, 133] width 158 height 29
click at [1197, 128] on span "Replace all" at bounding box center [1190, 134] width 69 height 16
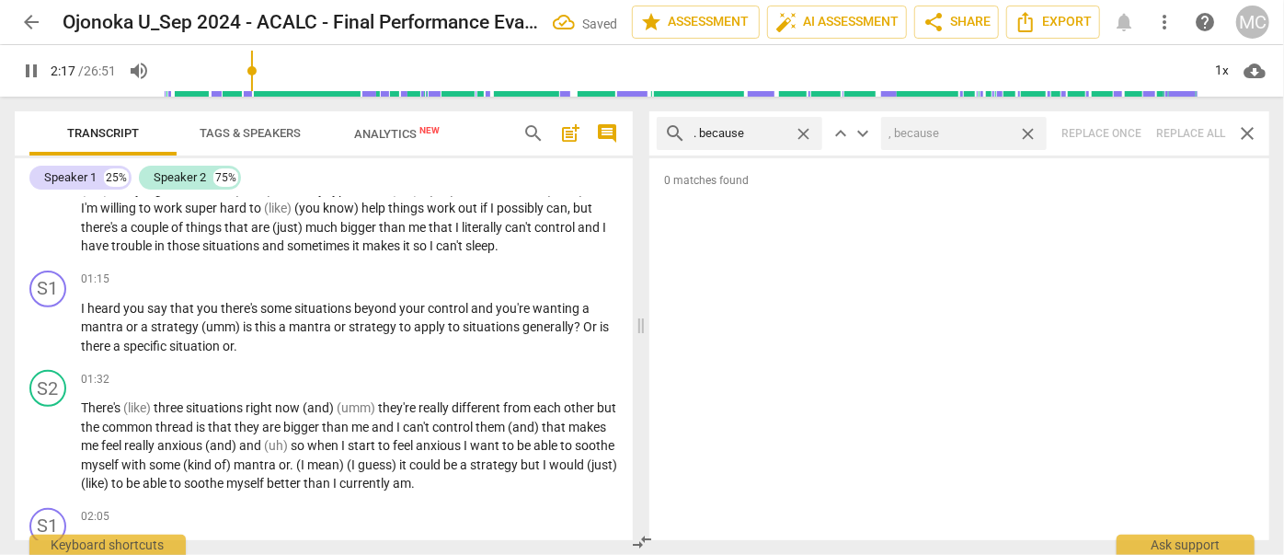
drag, startPoint x: 1029, startPoint y: 130, endPoint x: 967, endPoint y: 127, distance: 62.6
click at [1029, 130] on span "close" at bounding box center [1027, 133] width 19 height 19
click at [804, 129] on span "close" at bounding box center [803, 133] width 19 height 19
drag, startPoint x: 761, startPoint y: 130, endPoint x: 777, endPoint y: 132, distance: 16.7
click at [761, 130] on input "text" at bounding box center [753, 133] width 121 height 29
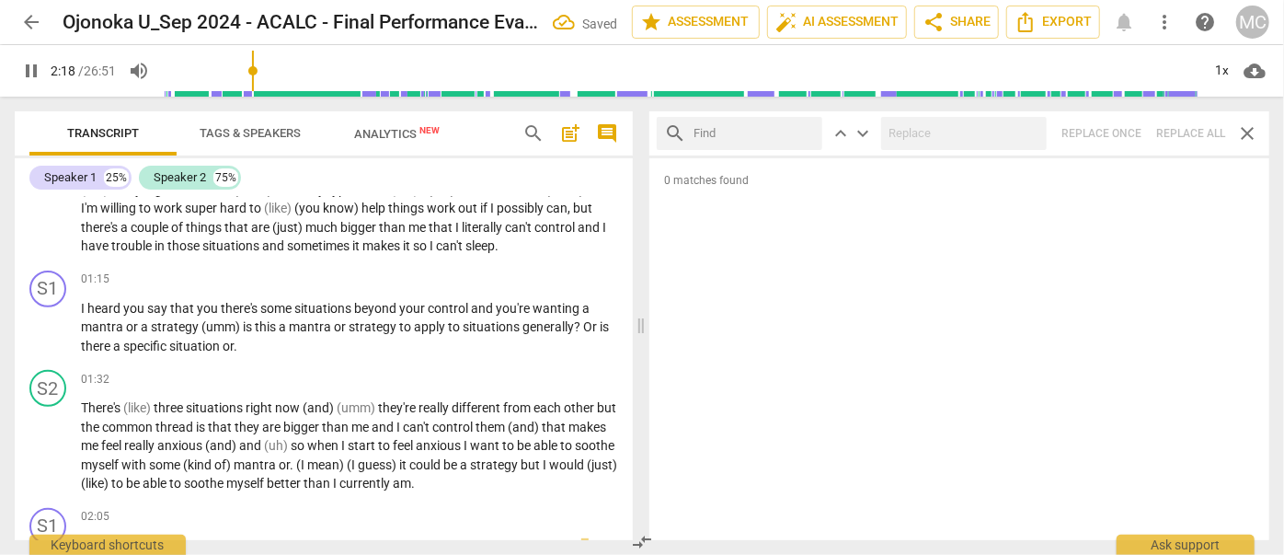
scroll to position [708, 0]
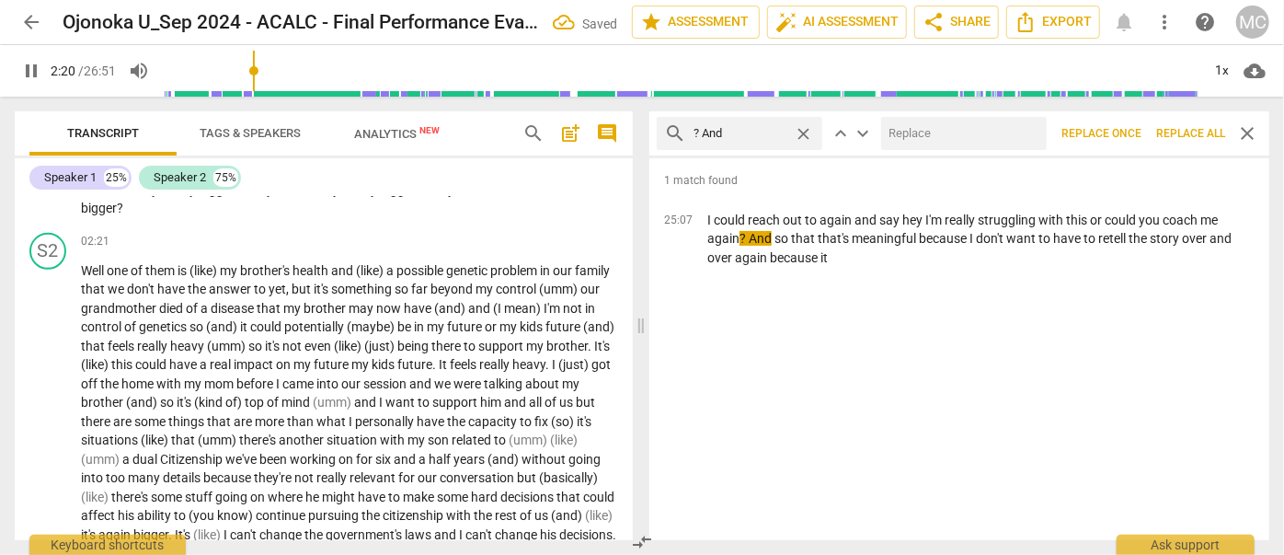
click at [906, 137] on input "text" at bounding box center [960, 133] width 158 height 29
click at [1182, 124] on button "Replace all" at bounding box center [1191, 133] width 84 height 33
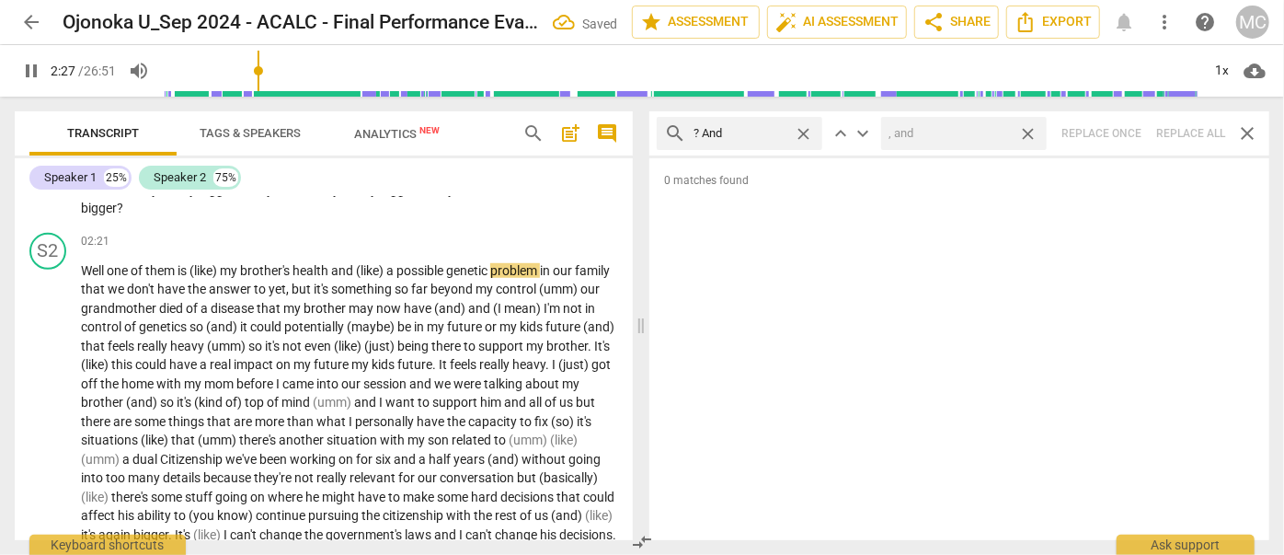
drag, startPoint x: 1029, startPoint y: 132, endPoint x: 899, endPoint y: 134, distance: 130.6
click at [1029, 132] on span "close" at bounding box center [1027, 133] width 19 height 19
click at [802, 127] on span "close" at bounding box center [803, 133] width 19 height 19
click at [752, 133] on input "text" at bounding box center [753, 133] width 121 height 29
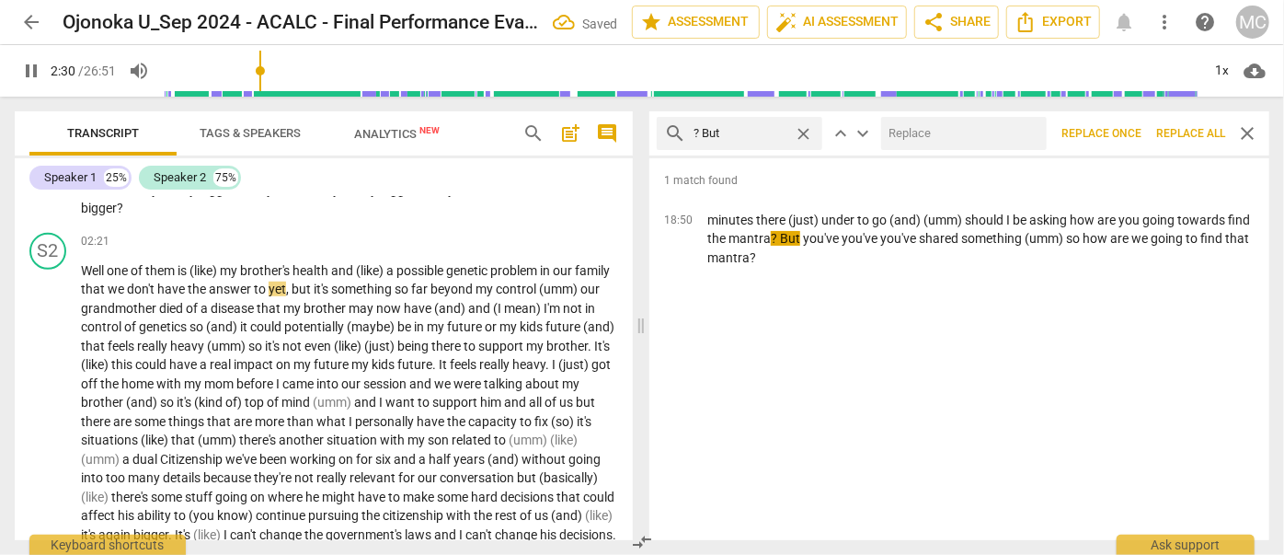
click at [934, 122] on input "text" at bounding box center [960, 133] width 158 height 29
click at [1197, 127] on span "Replace all" at bounding box center [1190, 134] width 69 height 16
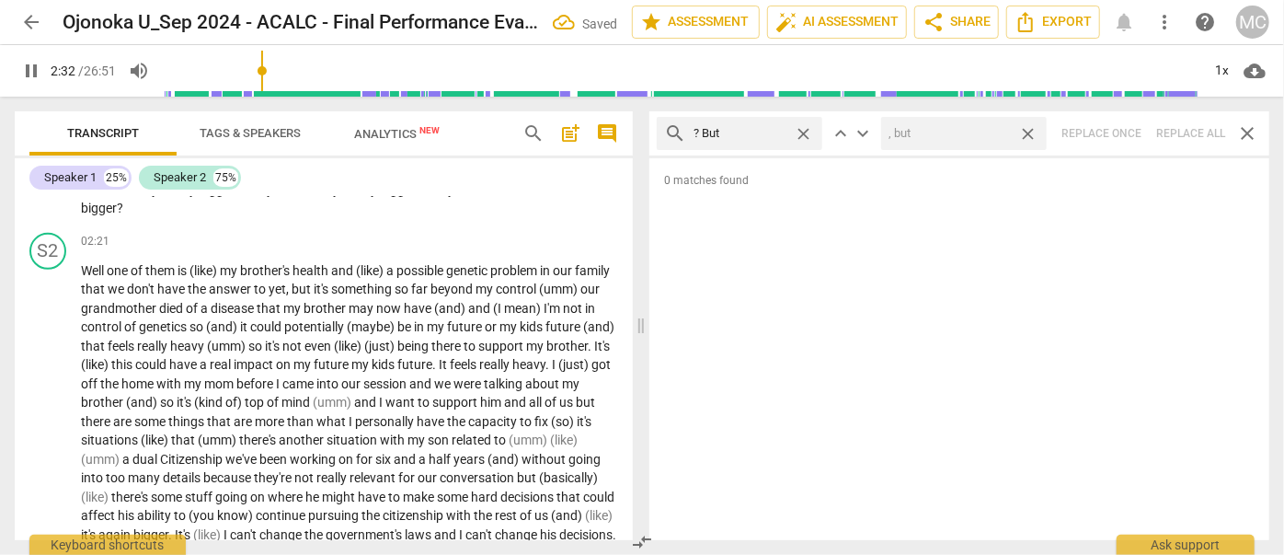
click at [1025, 132] on span "close" at bounding box center [1027, 133] width 19 height 19
click at [808, 129] on span "close" at bounding box center [803, 133] width 19 height 19
click at [742, 132] on input "text" at bounding box center [753, 133] width 121 height 29
click at [1192, 132] on div "search ? So close keyboard_arrow_up keyboard_arrow_down Replace once Replace al…" at bounding box center [959, 133] width 620 height 44
click at [803, 130] on span "close" at bounding box center [803, 133] width 19 height 19
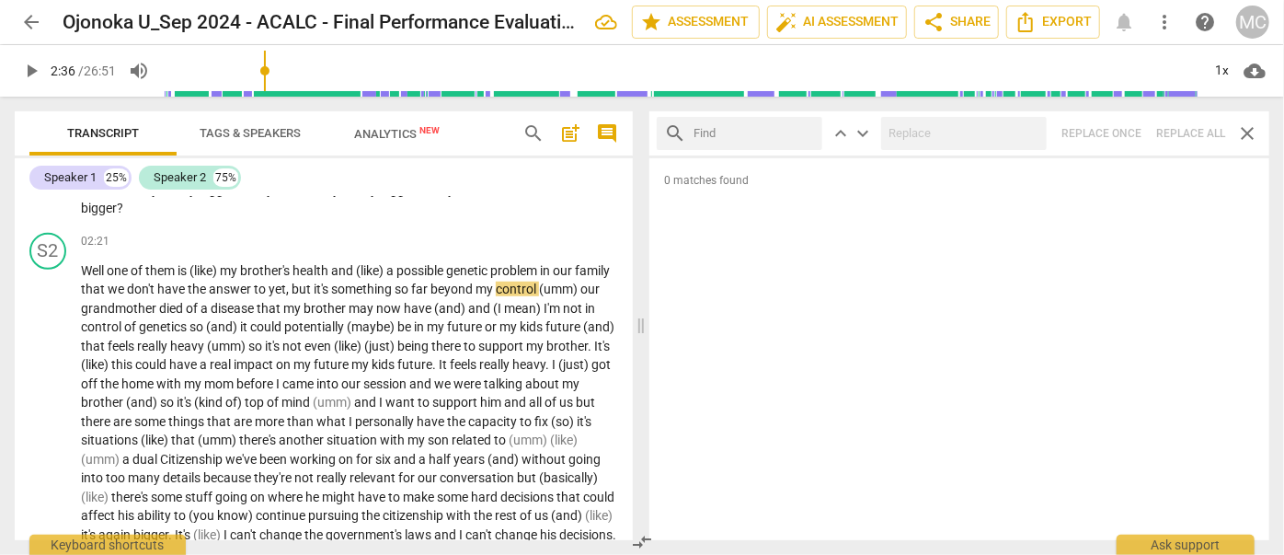
click at [750, 132] on input "text" at bounding box center [753, 133] width 121 height 29
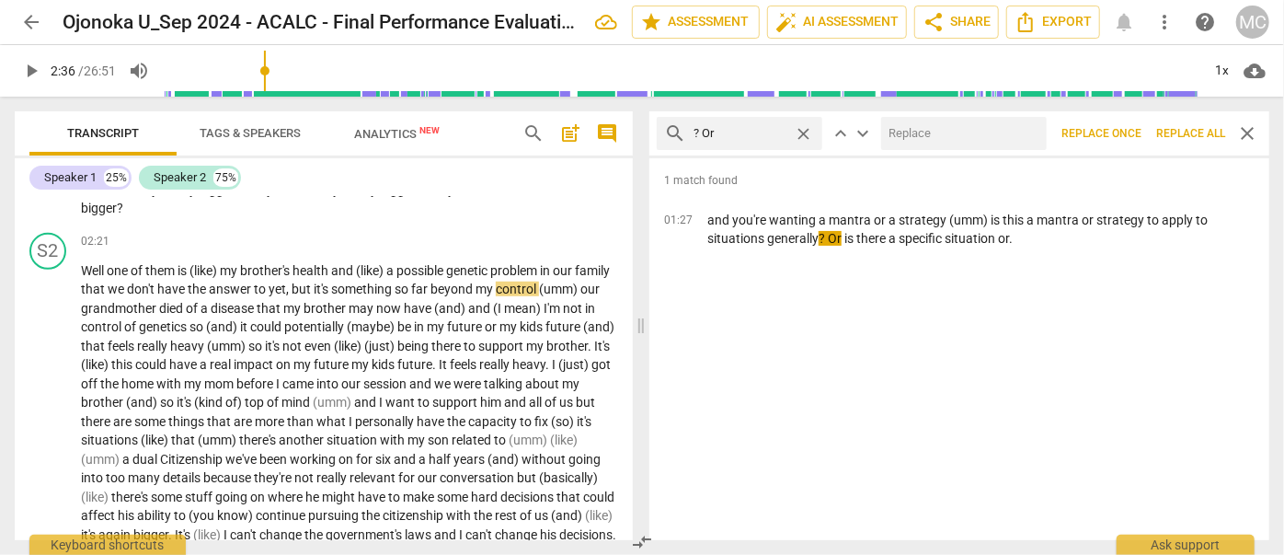
click at [892, 128] on input "text" at bounding box center [960, 133] width 158 height 29
click at [1174, 126] on span "Replace all" at bounding box center [1190, 134] width 69 height 16
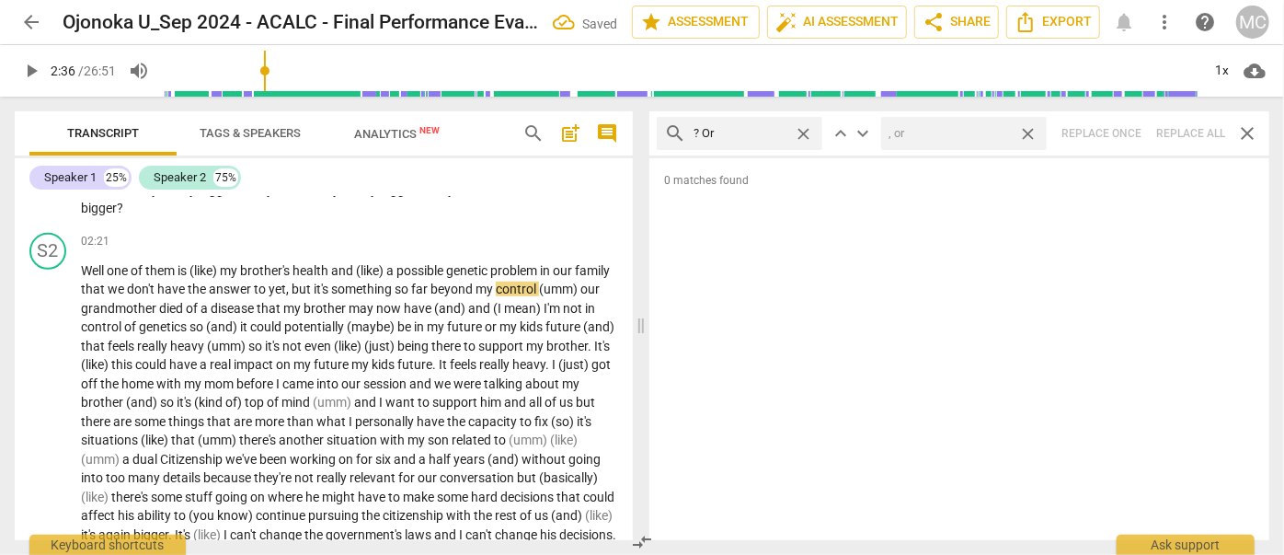
drag, startPoint x: 1027, startPoint y: 130, endPoint x: 890, endPoint y: 132, distance: 137.1
click at [1027, 130] on span "close" at bounding box center [1027, 133] width 19 height 19
drag, startPoint x: 804, startPoint y: 128, endPoint x: 784, endPoint y: 132, distance: 20.6
click at [804, 128] on span "close" at bounding box center [803, 133] width 19 height 19
click at [730, 134] on input "text" at bounding box center [753, 133] width 121 height 29
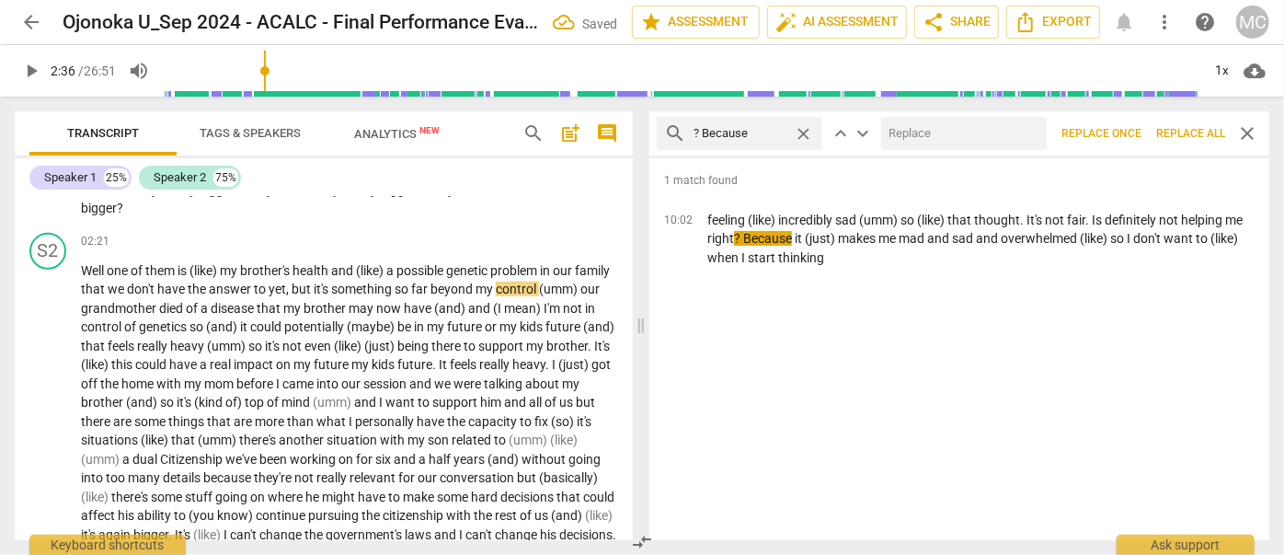
click at [913, 126] on input "text" at bounding box center [960, 133] width 158 height 29
click at [1179, 128] on span "Replace all" at bounding box center [1190, 134] width 69 height 16
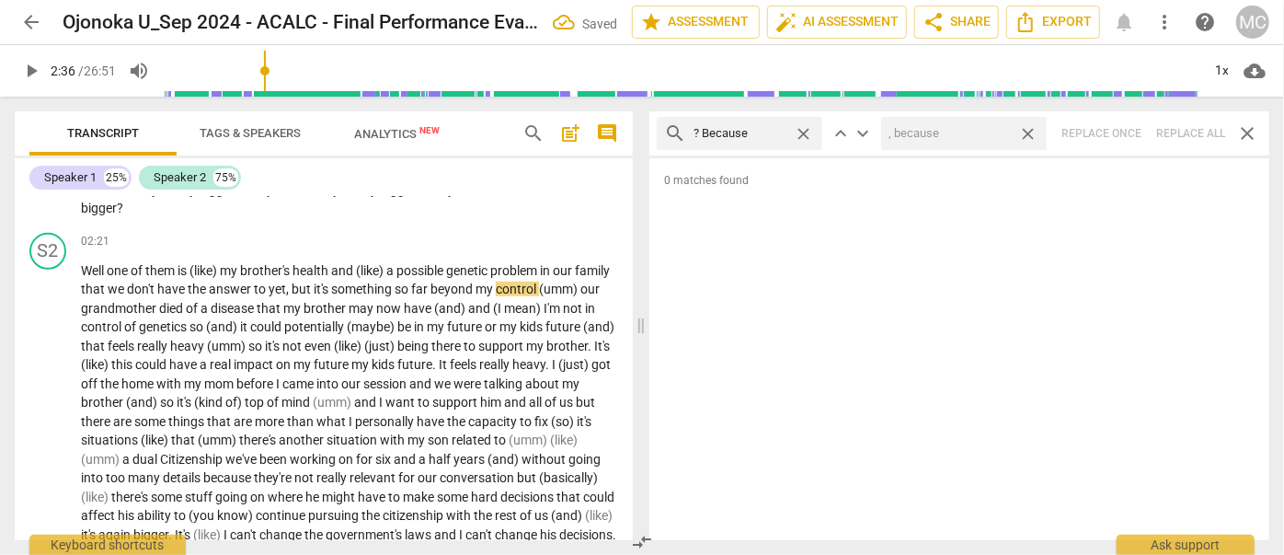
click at [1026, 128] on span "close" at bounding box center [1027, 133] width 19 height 19
drag, startPoint x: 800, startPoint y: 130, endPoint x: 789, endPoint y: 129, distance: 11.1
click at [800, 129] on span "close" at bounding box center [803, 133] width 19 height 19
click at [733, 133] on input "text" at bounding box center [753, 133] width 121 height 29
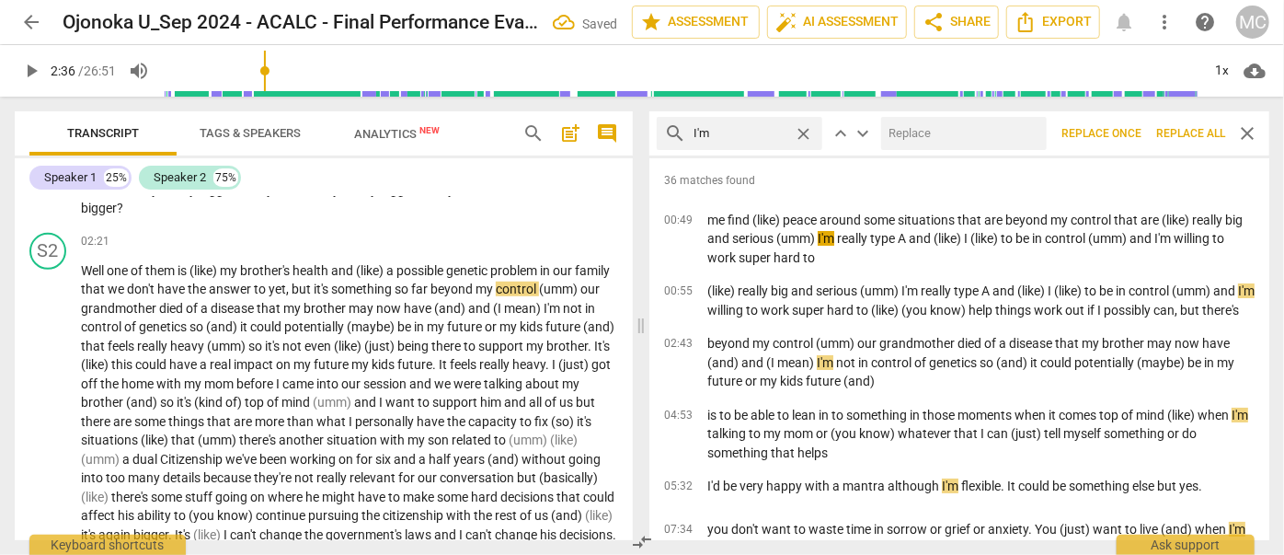
click at [937, 140] on input "text" at bounding box center [960, 133] width 158 height 29
click at [1177, 126] on span "Replace all" at bounding box center [1190, 134] width 69 height 16
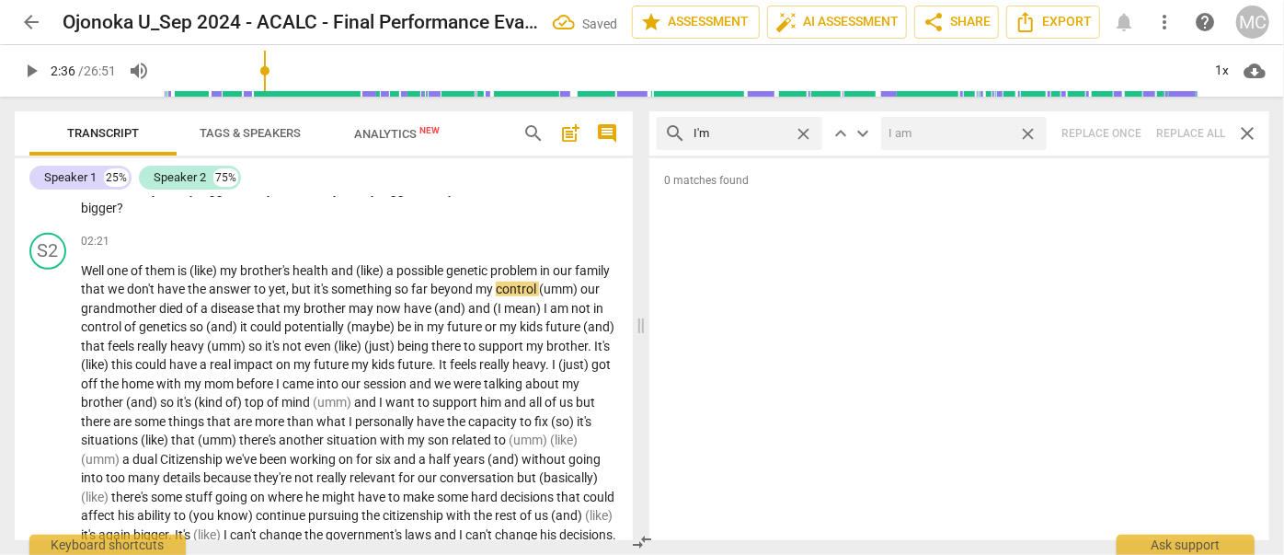
drag, startPoint x: 1032, startPoint y: 132, endPoint x: 927, endPoint y: 125, distance: 105.1
click at [1032, 132] on span "close" at bounding box center [1027, 133] width 19 height 19
click at [804, 129] on span "close" at bounding box center [803, 133] width 19 height 19
click at [705, 133] on input "text" at bounding box center [753, 133] width 121 height 29
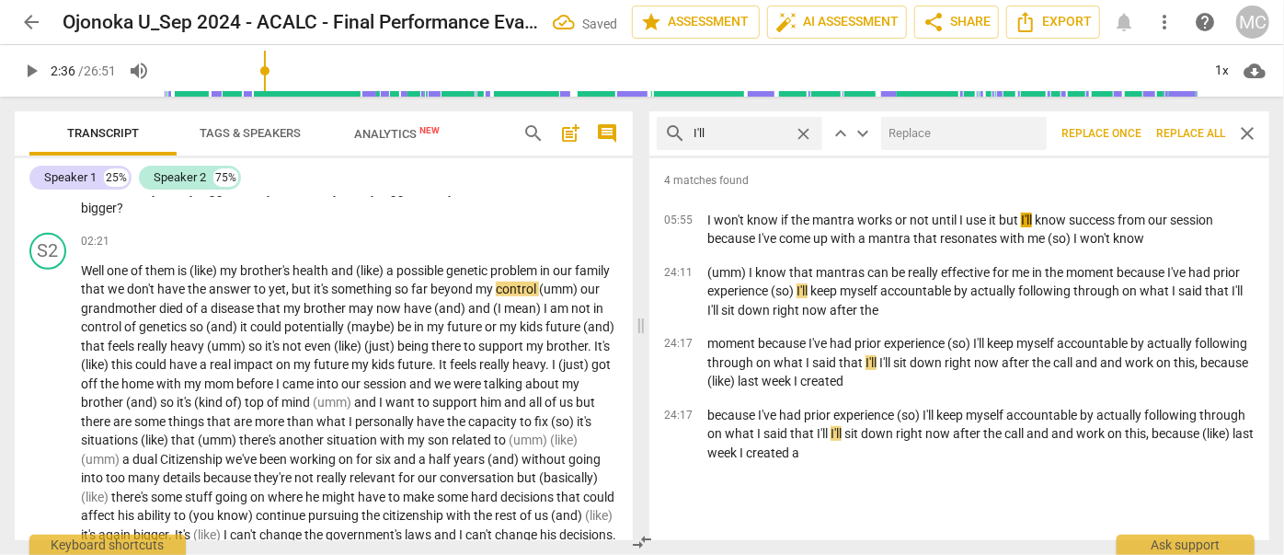
click at [922, 127] on input "text" at bounding box center [960, 133] width 158 height 29
click at [1177, 132] on span "Replace all" at bounding box center [1190, 134] width 69 height 16
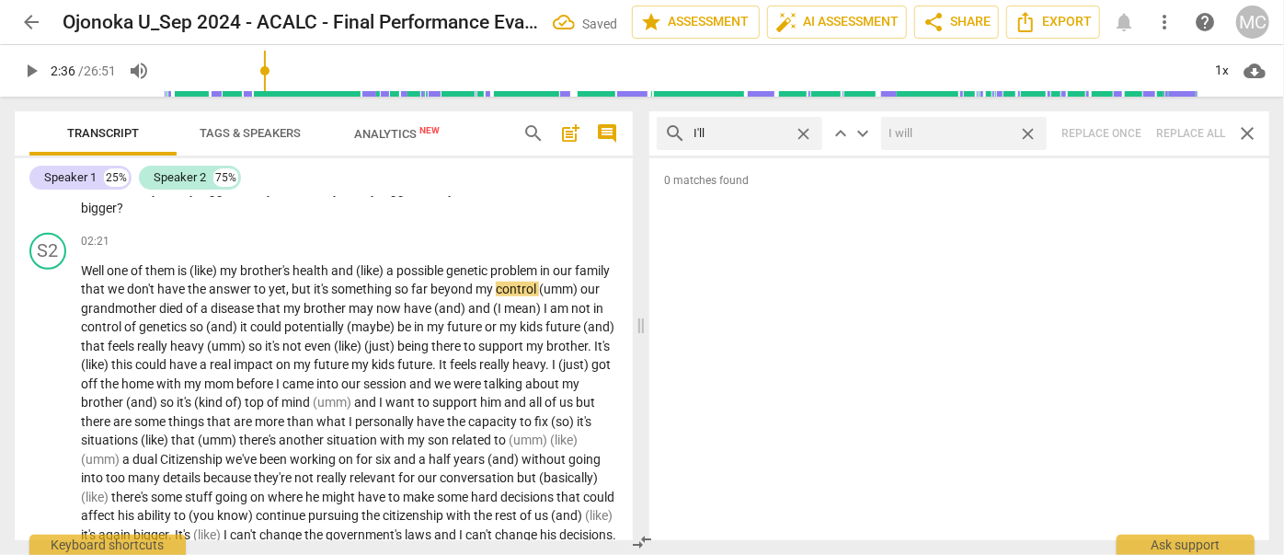
click at [1029, 129] on span "close" at bounding box center [1027, 133] width 19 height 19
click at [804, 131] on span "close" at bounding box center [803, 133] width 19 height 19
click at [770, 132] on input "text" at bounding box center [753, 133] width 121 height 29
click at [1186, 133] on div "search you'll close keyboard_arrow_up keyboard_arrow_down Replace once Replace …" at bounding box center [959, 133] width 620 height 44
click at [802, 130] on span "close" at bounding box center [803, 133] width 19 height 19
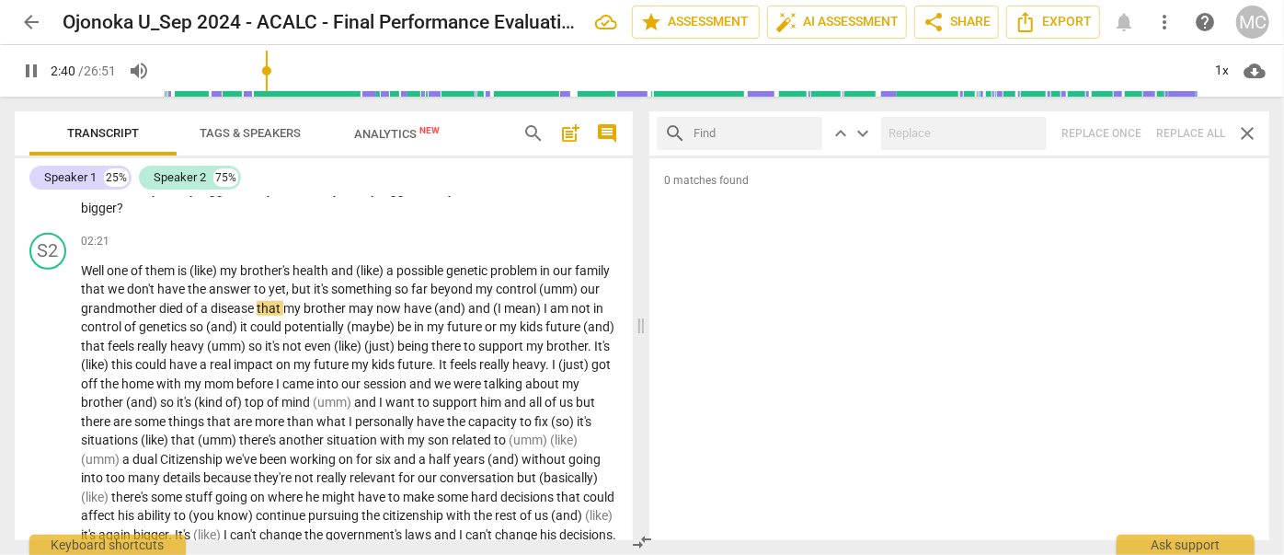
click at [755, 134] on input "text" at bounding box center [753, 133] width 121 height 29
click at [1173, 128] on div "search he'll close keyboard_arrow_up keyboard_arrow_down Replace once Replace a…" at bounding box center [959, 133] width 620 height 44
click at [804, 132] on span "close" at bounding box center [803, 133] width 19 height 19
click at [785, 132] on input "text" at bounding box center [753, 133] width 121 height 29
click at [1196, 129] on div "search she'll close keyboard_arrow_up keyboard_arrow_down Replace once Replace …" at bounding box center [959, 133] width 620 height 44
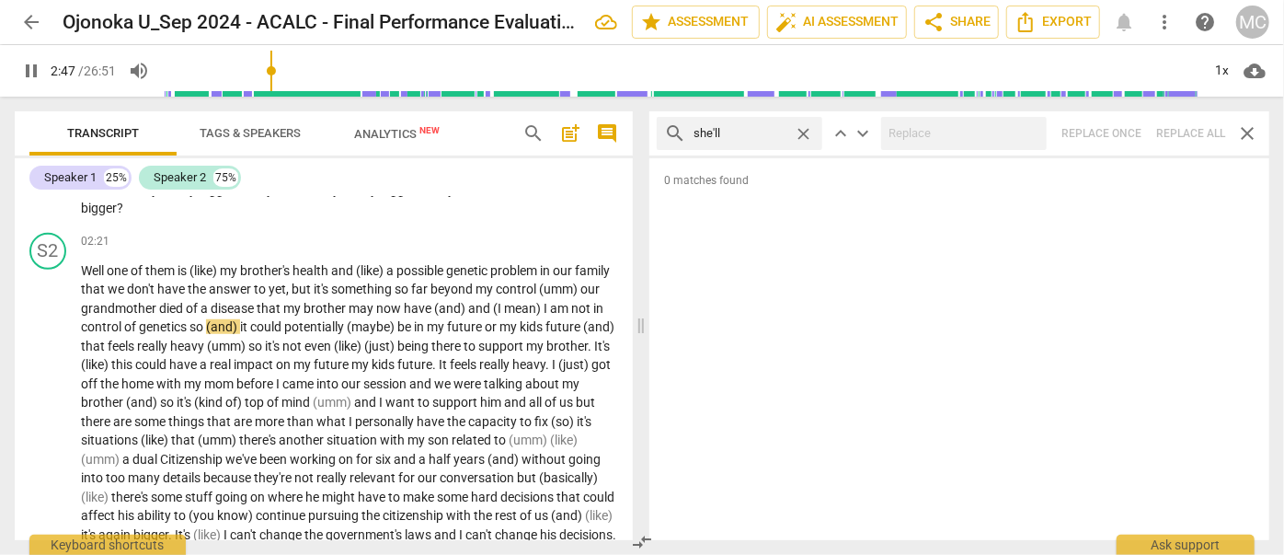
click at [805, 130] on span "close" at bounding box center [803, 133] width 19 height 19
click at [777, 130] on input "text" at bounding box center [753, 133] width 121 height 29
click at [1177, 132] on div "search it'll close keyboard_arrow_up keyboard_arrow_down Replace once Replace a…" at bounding box center [959, 133] width 620 height 44
click at [805, 132] on span "close" at bounding box center [803, 133] width 19 height 19
click at [758, 134] on input "text" at bounding box center [753, 133] width 121 height 29
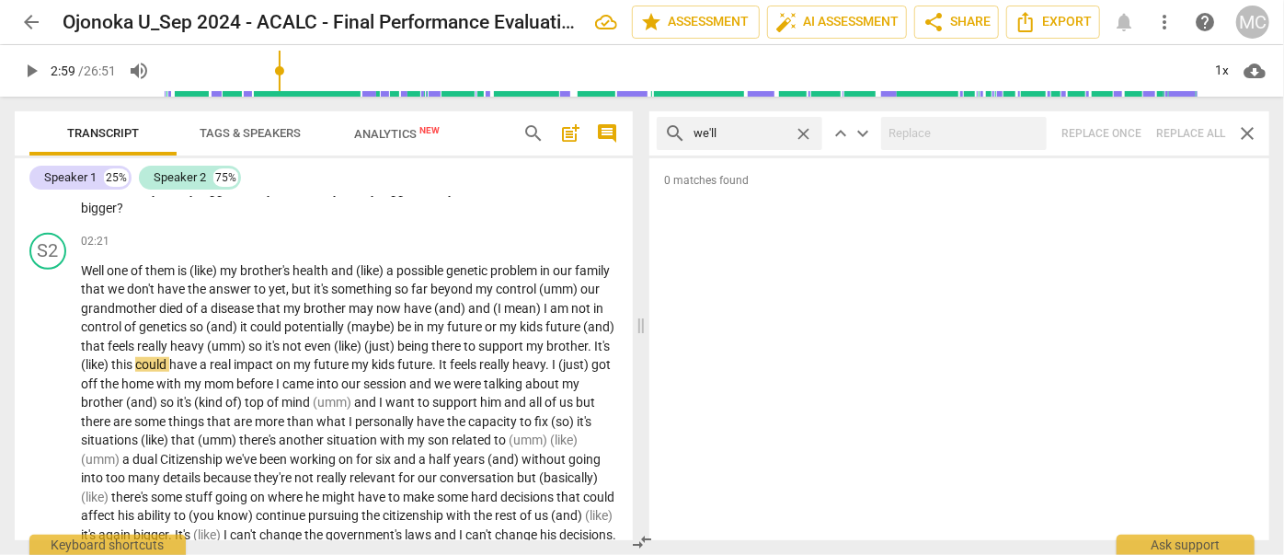
click at [1197, 128] on div "search we'll close keyboard_arrow_up keyboard_arrow_down Replace once Replace a…" at bounding box center [959, 133] width 620 height 44
click at [802, 132] on span "close" at bounding box center [803, 133] width 19 height 19
click at [772, 131] on input "text" at bounding box center [753, 133] width 121 height 29
click at [1163, 132] on div "search they'll close keyboard_arrow_up keyboard_arrow_down Replace once Replace…" at bounding box center [959, 133] width 620 height 44
click at [805, 132] on span "close" at bounding box center [803, 133] width 19 height 19
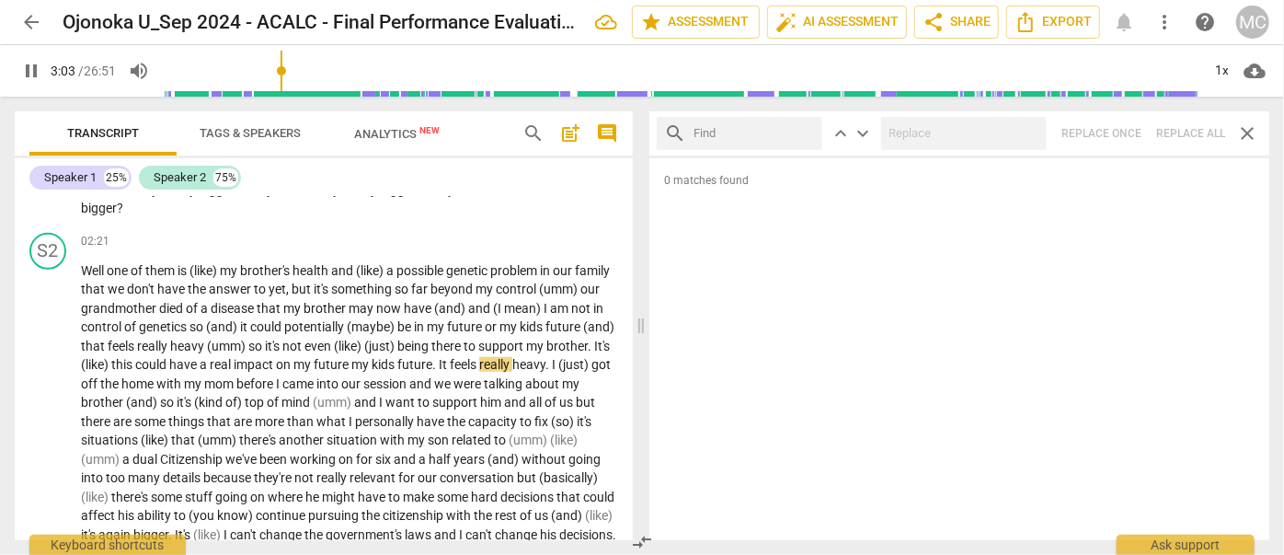
click at [728, 134] on input "text" at bounding box center [753, 133] width 121 height 29
click at [1176, 121] on div "search there'll close keyboard_arrow_up keyboard_arrow_down Replace once Replac…" at bounding box center [959, 133] width 620 height 44
click at [807, 127] on span "close" at bounding box center [803, 133] width 19 height 19
click at [762, 129] on input "text" at bounding box center [753, 133] width 121 height 29
click at [1186, 124] on div "search that'll close keyboard_arrow_up keyboard_arrow_down Replace once Replace…" at bounding box center [959, 133] width 620 height 44
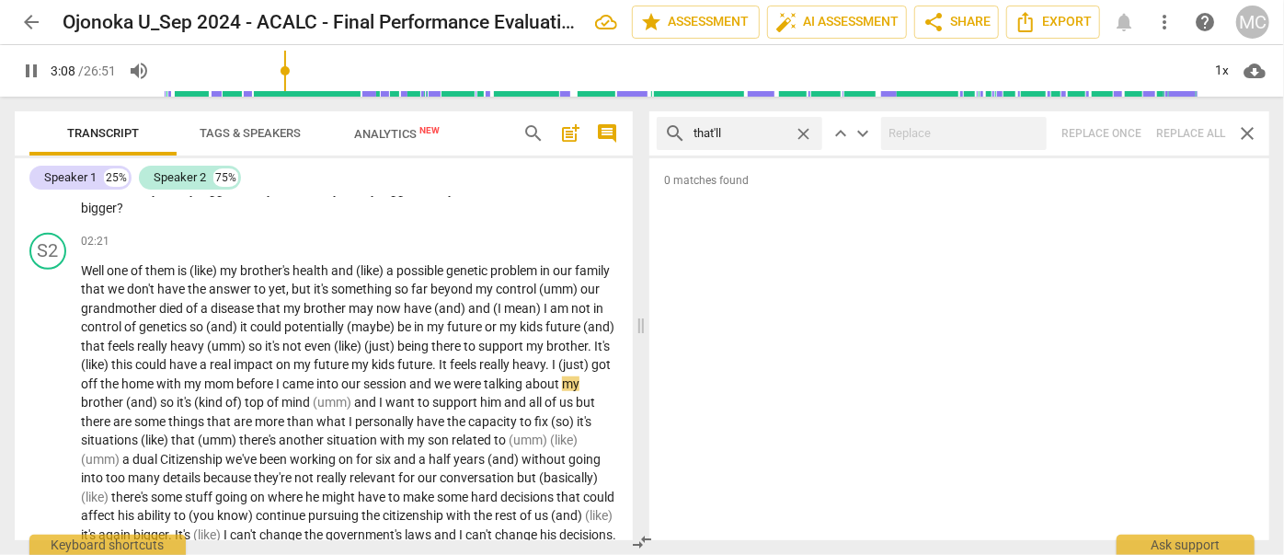
drag, startPoint x: 808, startPoint y: 130, endPoint x: 758, endPoint y: 133, distance: 49.8
click at [808, 130] on span "close" at bounding box center [803, 133] width 19 height 19
click at [747, 134] on input "text" at bounding box center [753, 133] width 121 height 29
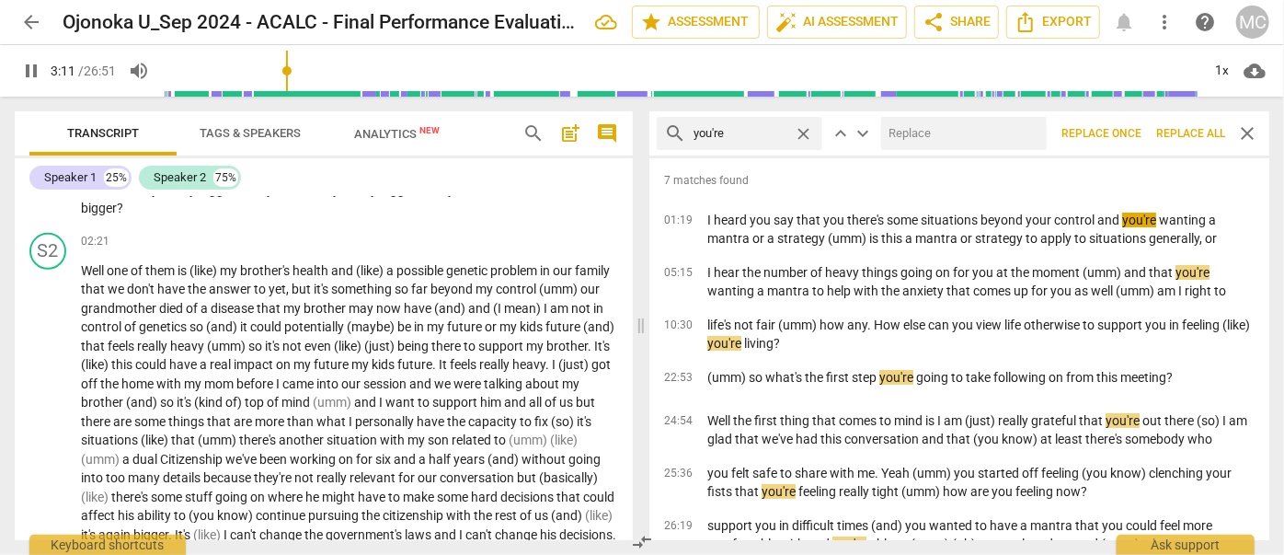
click at [983, 134] on input "text" at bounding box center [960, 133] width 158 height 29
click at [1183, 128] on span "Replace all" at bounding box center [1190, 134] width 69 height 16
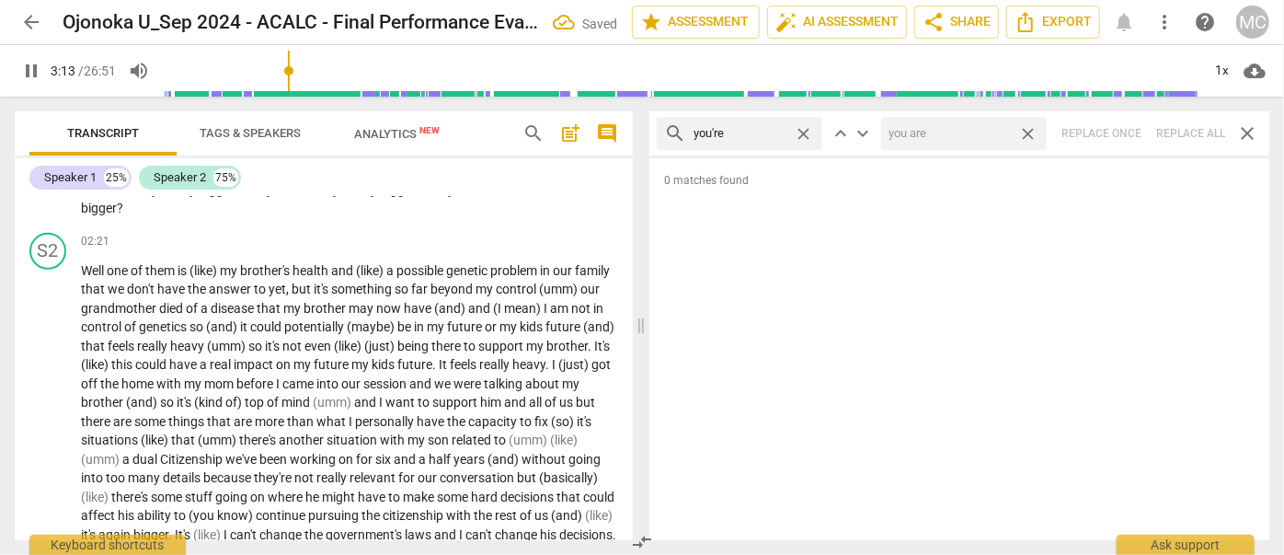
click at [1027, 131] on span "close" at bounding box center [1027, 133] width 19 height 19
click at [804, 132] on span "close" at bounding box center [803, 133] width 19 height 19
drag, startPoint x: 740, startPoint y: 132, endPoint x: 728, endPoint y: 151, distance: 21.9
click at [740, 133] on input "text" at bounding box center [753, 133] width 121 height 29
click at [1186, 127] on div "search we're close keyboard_arrow_up keyboard_arrow_down Replace once Replace a…" at bounding box center [959, 133] width 620 height 44
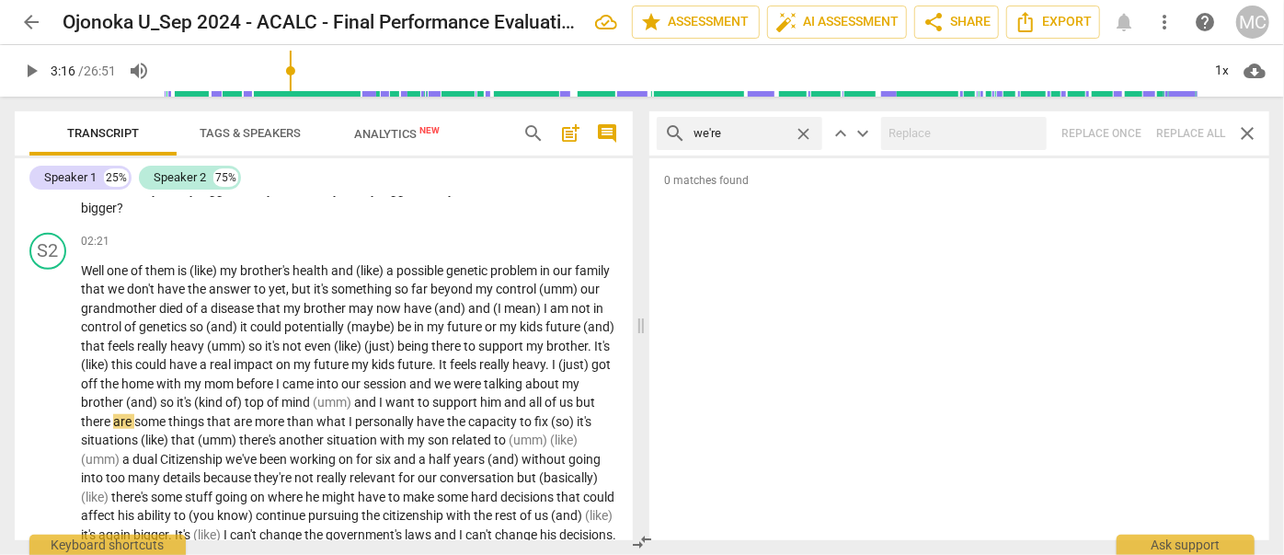
click at [802, 130] on span "close" at bounding box center [803, 133] width 19 height 19
click at [757, 139] on input "text" at bounding box center [753, 133] width 121 height 29
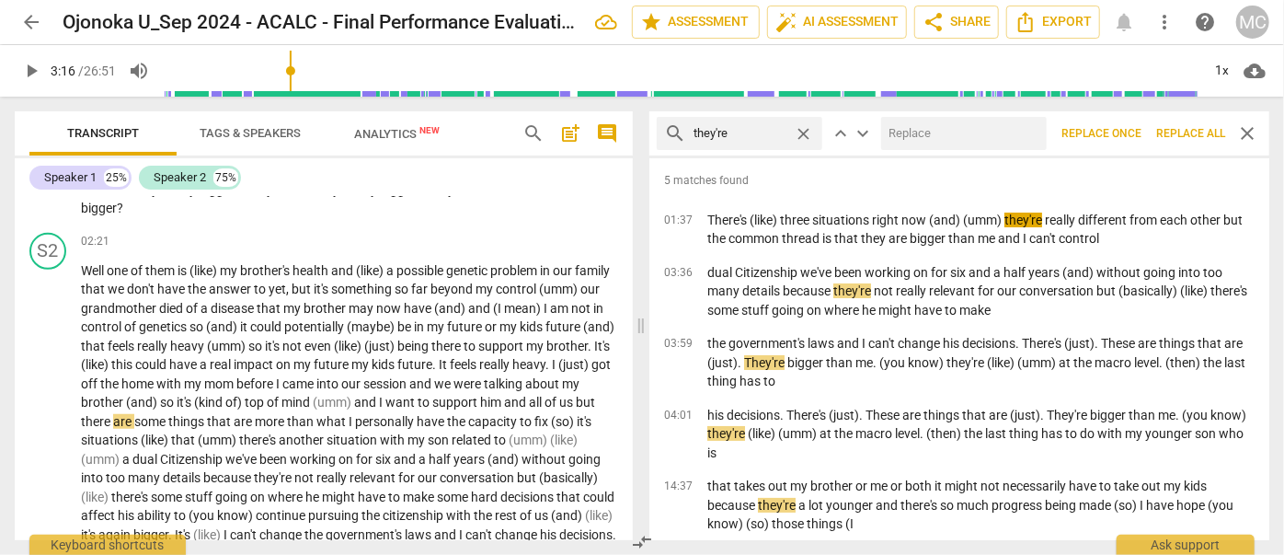
click at [934, 136] on input "text" at bounding box center [960, 133] width 158 height 29
click at [1179, 127] on span "Replace all" at bounding box center [1190, 134] width 69 height 16
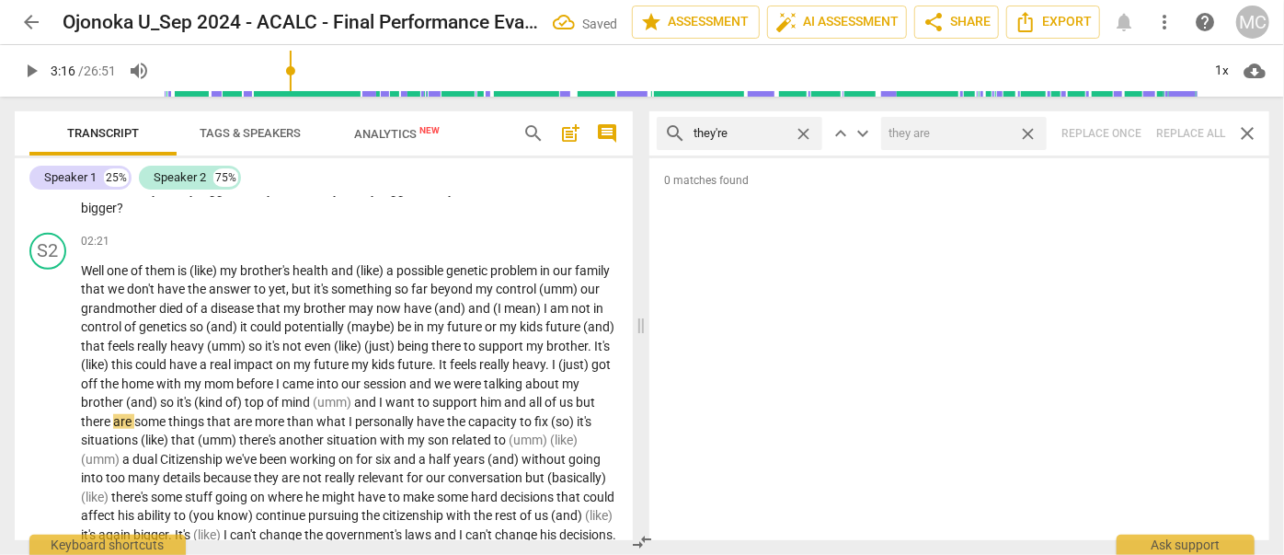
click at [1028, 132] on span "close" at bounding box center [1027, 133] width 19 height 19
click at [801, 132] on span "close" at bounding box center [803, 133] width 19 height 19
click at [767, 136] on input "text" at bounding box center [753, 133] width 121 height 29
click at [1182, 129] on div "search aren't close keyboard_arrow_up keyboard_arrow_down Replace once Replace …" at bounding box center [959, 133] width 620 height 44
click at [807, 129] on span "close" at bounding box center [803, 133] width 19 height 19
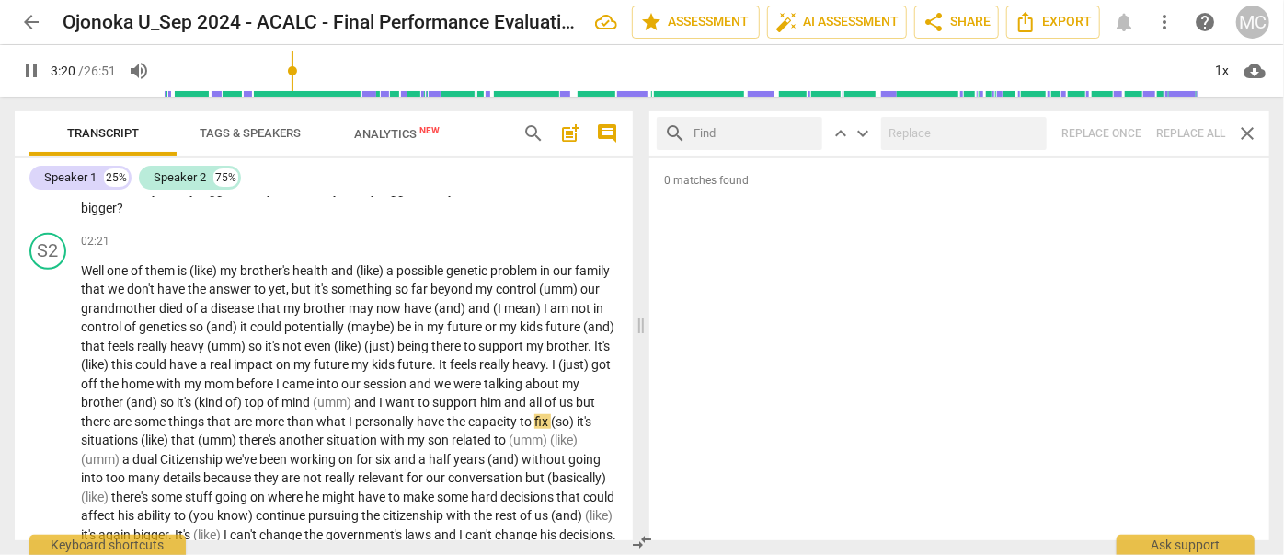
click at [779, 128] on input "text" at bounding box center [753, 133] width 121 height 29
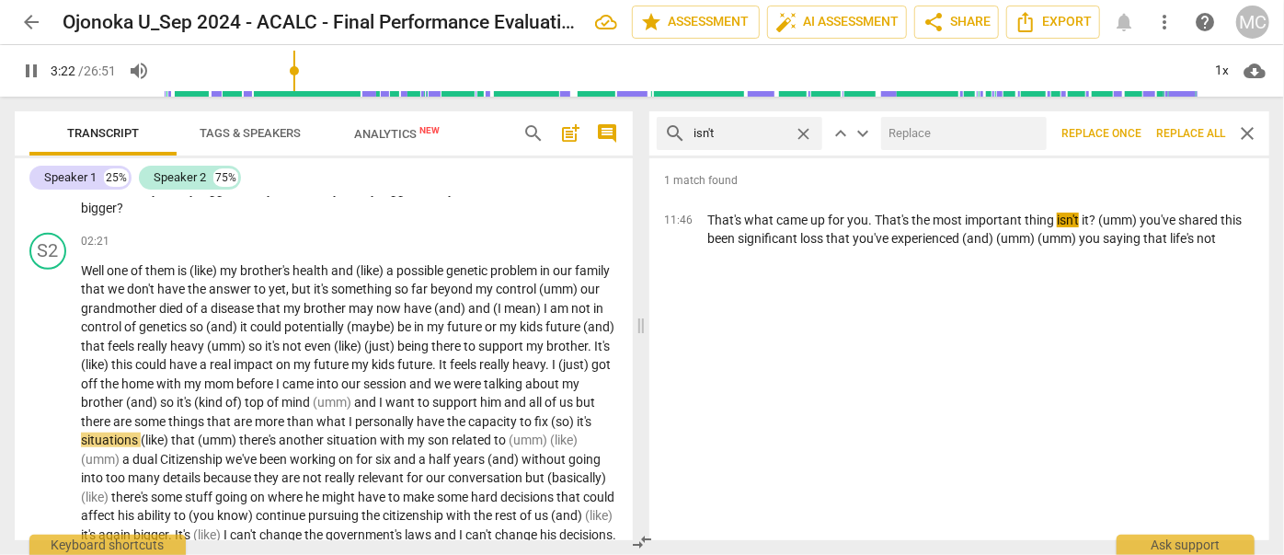
click at [933, 129] on input "text" at bounding box center [960, 133] width 158 height 29
click at [1186, 127] on span "Replace all" at bounding box center [1190, 134] width 69 height 16
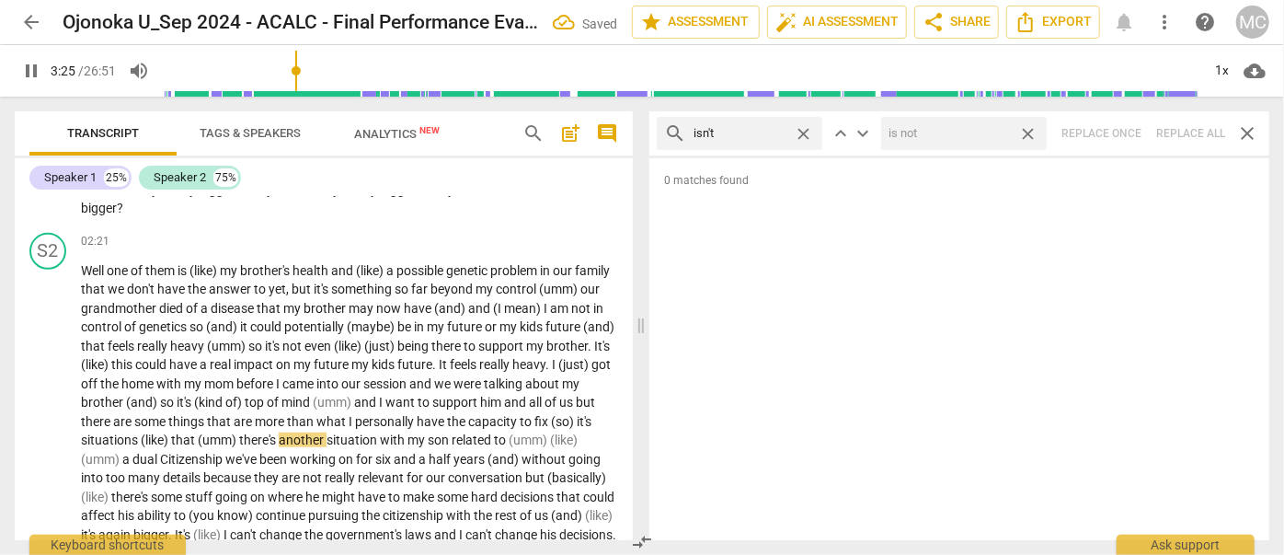
click at [1029, 131] on span "close" at bounding box center [1027, 133] width 19 height 19
click at [804, 127] on span "close" at bounding box center [803, 133] width 19 height 19
click at [736, 141] on input "text" at bounding box center [753, 133] width 121 height 29
click at [1185, 127] on div "search wasn't close keyboard_arrow_up keyboard_arrow_down Replace once Replace …" at bounding box center [959, 133] width 620 height 44
click at [808, 129] on span "close" at bounding box center [803, 133] width 19 height 19
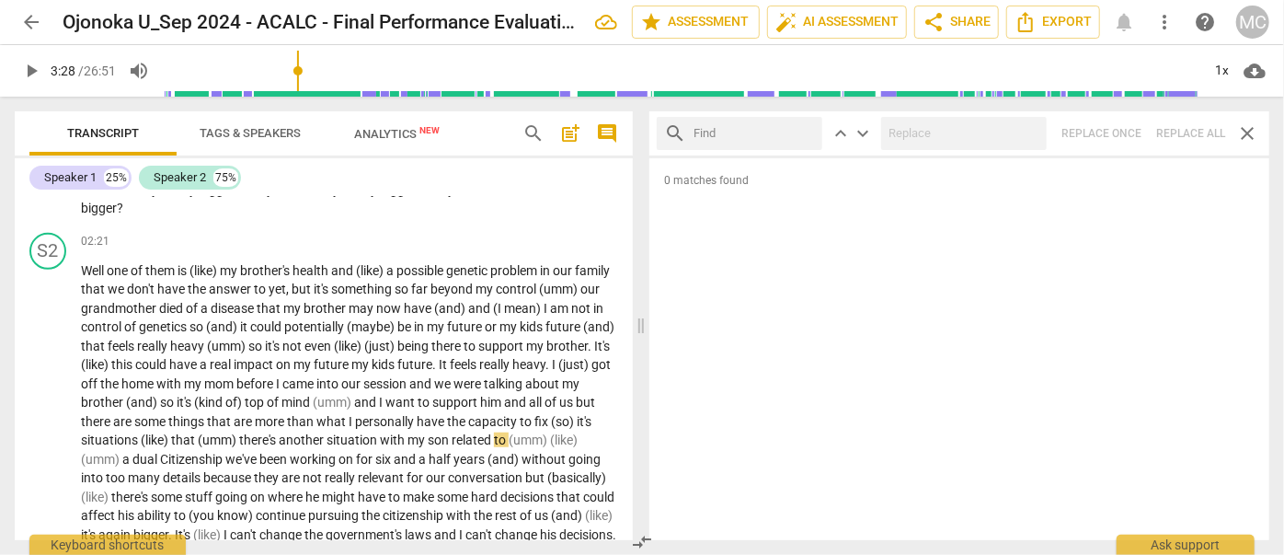
click at [791, 132] on input "text" at bounding box center [753, 133] width 121 height 29
click at [1189, 129] on div "search weren't close keyboard_arrow_up keyboard_arrow_down Replace once Replace…" at bounding box center [959, 133] width 620 height 44
click at [804, 133] on span "close" at bounding box center [803, 133] width 19 height 19
click at [754, 127] on input "text" at bounding box center [753, 133] width 121 height 29
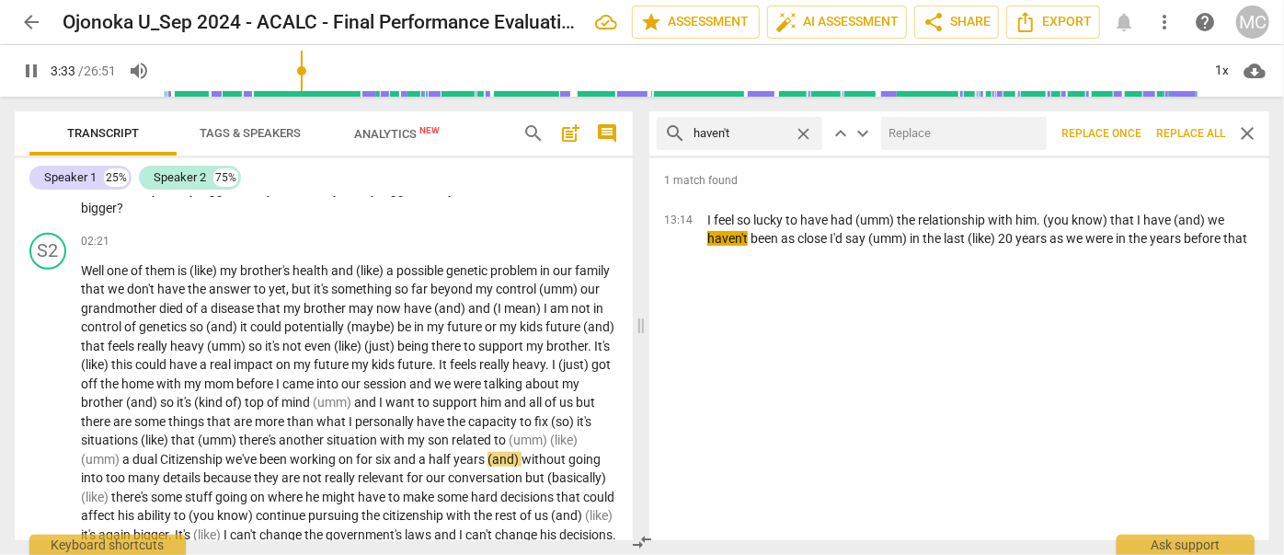
click at [950, 120] on input "text" at bounding box center [960, 133] width 158 height 29
click at [1185, 132] on span "Replace all" at bounding box center [1190, 134] width 69 height 16
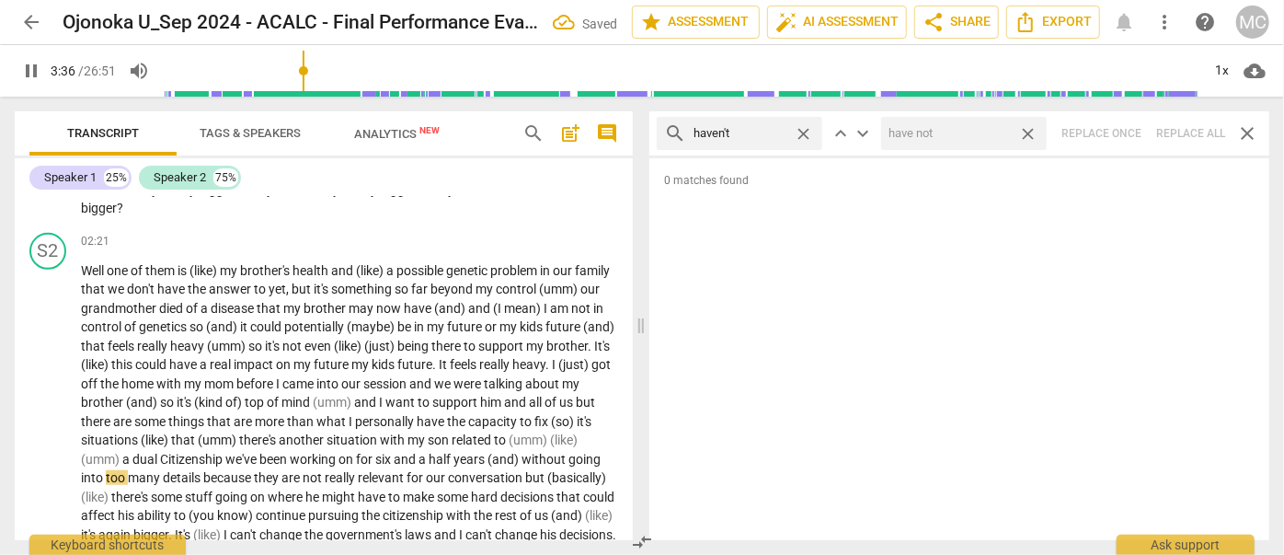
click at [1028, 132] on span "close" at bounding box center [1027, 133] width 19 height 19
drag, startPoint x: 807, startPoint y: 130, endPoint x: 789, endPoint y: 130, distance: 17.5
click at [806, 130] on span "close" at bounding box center [803, 133] width 19 height 19
click at [779, 130] on input "text" at bounding box center [753, 133] width 121 height 29
click at [1178, 129] on div "search hasn't close keyboard_arrow_up keyboard_arrow_down Replace once Replace …" at bounding box center [959, 133] width 620 height 44
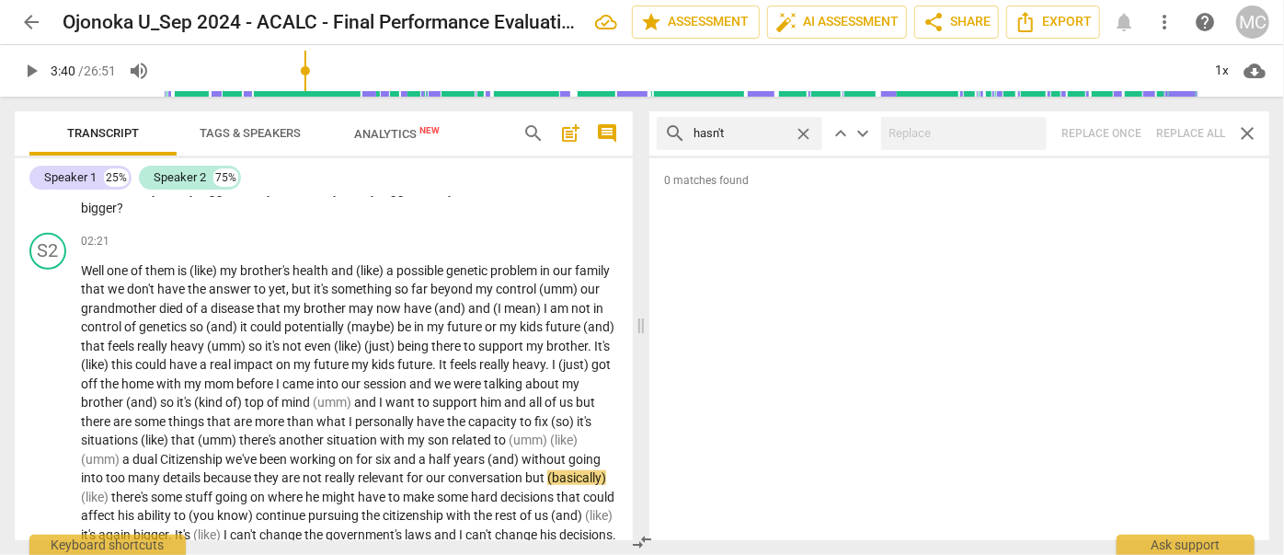
click at [804, 129] on span "close" at bounding box center [803, 133] width 19 height 19
click at [750, 128] on input "text" at bounding box center [753, 133] width 121 height 29
click at [1181, 134] on div "search hadn't close keyboard_arrow_up keyboard_arrow_down Replace once Replace …" at bounding box center [959, 133] width 620 height 44
click at [804, 129] on span "close" at bounding box center [803, 133] width 19 height 19
click at [752, 133] on input "text" at bounding box center [753, 133] width 121 height 29
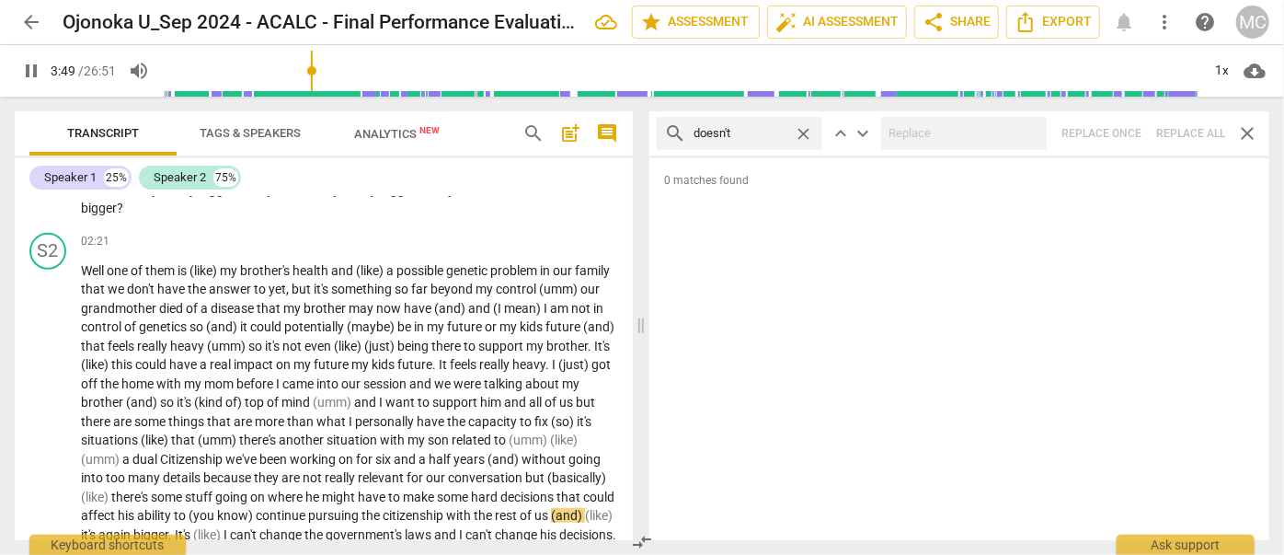
drag, startPoint x: 967, startPoint y: 114, endPoint x: 959, endPoint y: 131, distance: 18.1
click at [967, 114] on div "search doesn't close keyboard_arrow_up keyboard_arrow_down Replace once Replace…" at bounding box center [959, 133] width 620 height 44
click at [1178, 129] on div "search doesn't close keyboard_arrow_up keyboard_arrow_down Replace once Replace…" at bounding box center [959, 133] width 620 height 44
click at [803, 132] on span "close" at bounding box center [803, 133] width 19 height 19
click at [748, 133] on input "text" at bounding box center [753, 133] width 121 height 29
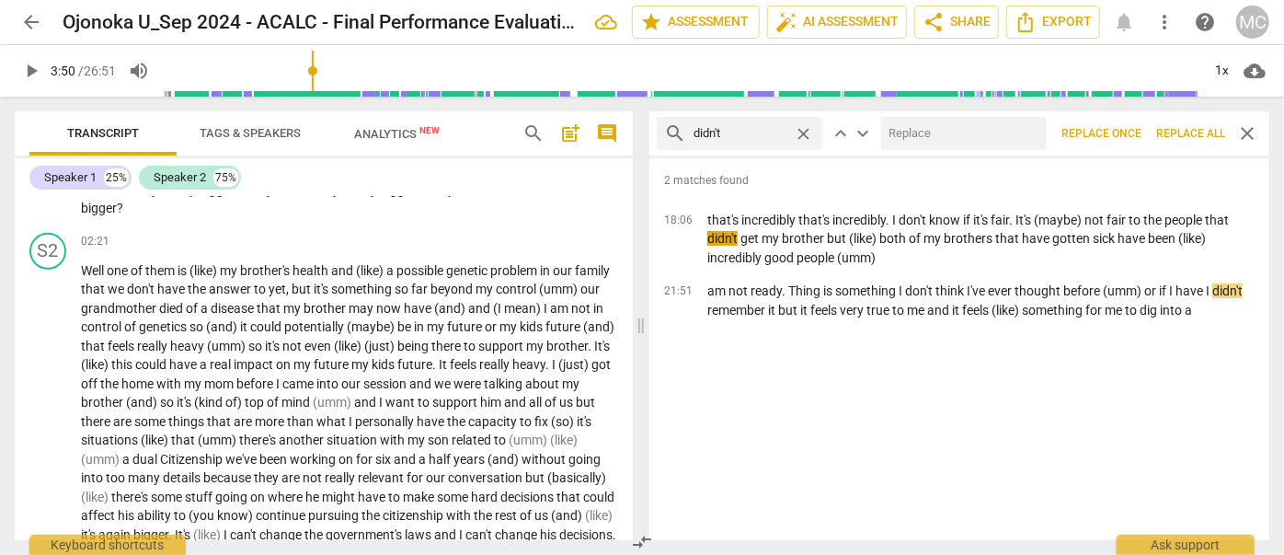
click at [973, 117] on div at bounding box center [964, 133] width 166 height 33
click at [962, 132] on input "text" at bounding box center [960, 133] width 158 height 29
click at [1196, 124] on button "Replace all" at bounding box center [1191, 133] width 84 height 33
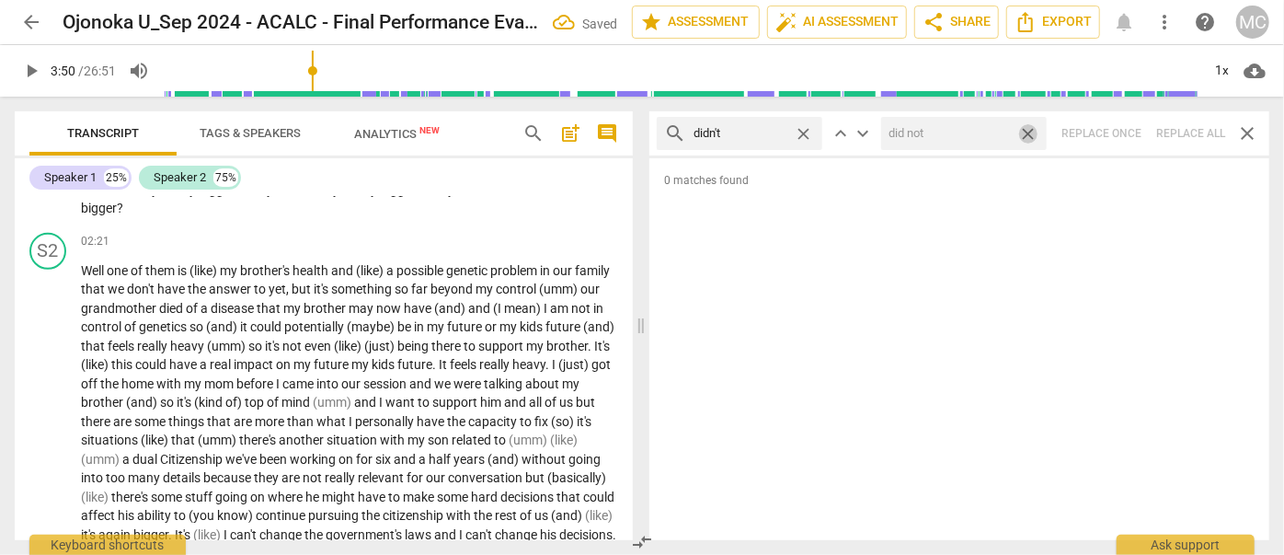
click at [1035, 132] on span "close" at bounding box center [1027, 133] width 19 height 19
click at [809, 127] on span "close" at bounding box center [803, 133] width 19 height 19
click at [755, 132] on input "text" at bounding box center [753, 133] width 121 height 29
click at [1179, 127] on div "search wouldn't close keyboard_arrow_up keyboard_arrow_down Replace once Replac…" at bounding box center [959, 133] width 620 height 44
click at [809, 130] on span "close" at bounding box center [803, 133] width 19 height 19
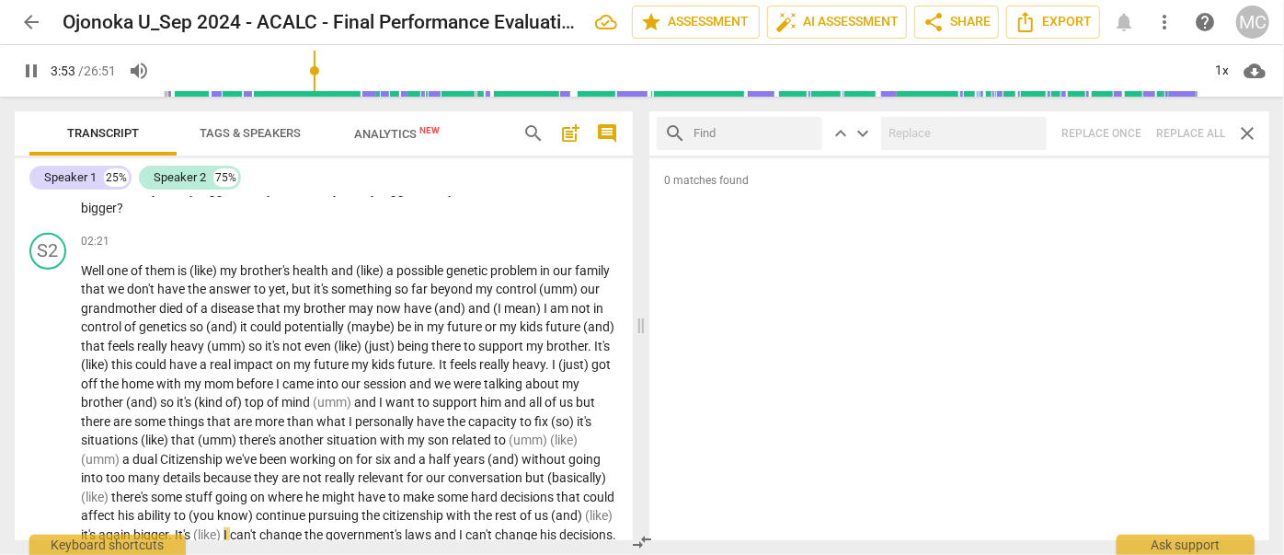
click at [773, 134] on input "text" at bounding box center [753, 133] width 121 height 29
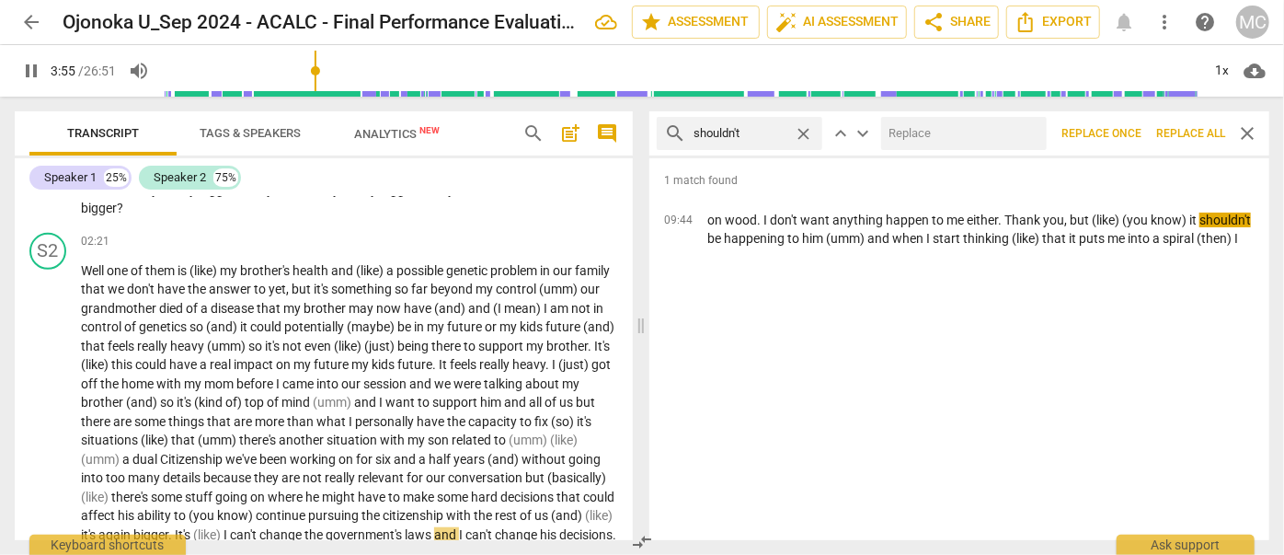
click at [926, 132] on input "text" at bounding box center [960, 133] width 158 height 29
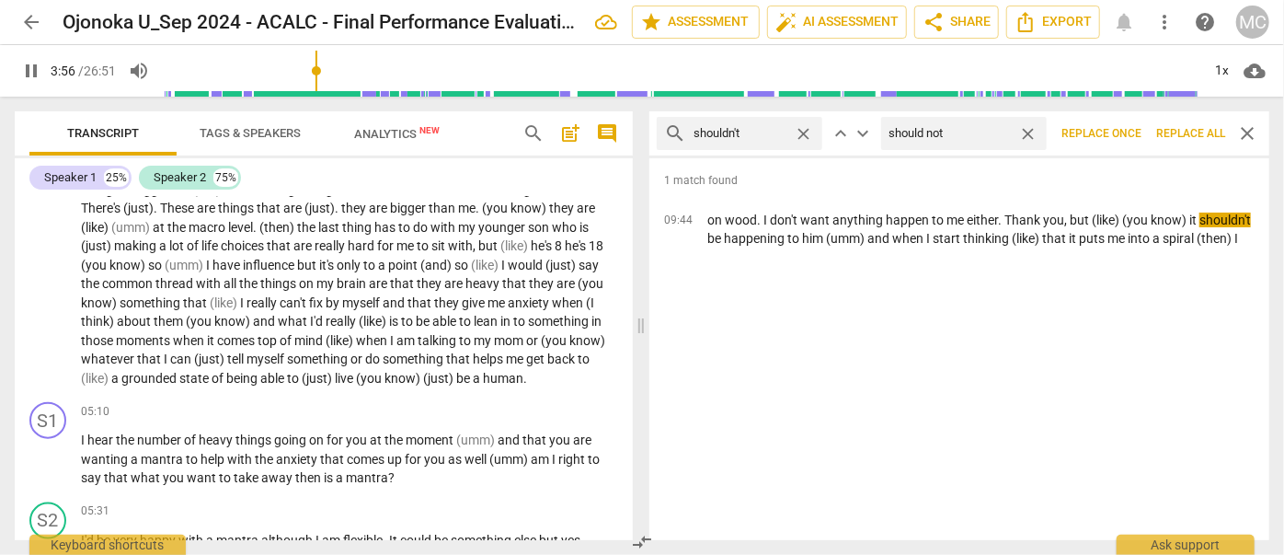
click at [1185, 127] on span "Replace all" at bounding box center [1190, 134] width 69 height 16
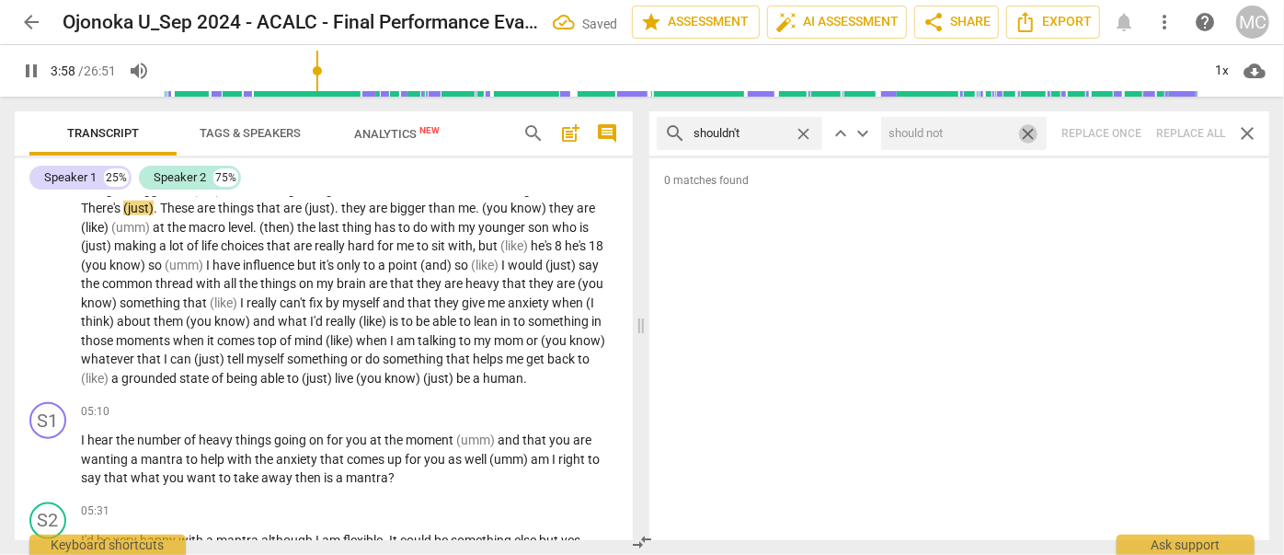
click at [1029, 129] on span "close" at bounding box center [1027, 133] width 19 height 19
click at [802, 131] on span "close" at bounding box center [803, 133] width 19 height 19
click at [766, 132] on input "text" at bounding box center [753, 133] width 121 height 29
click at [1177, 127] on div "search couldn't close keyboard_arrow_up keyboard_arrow_down Replace once Replac…" at bounding box center [959, 133] width 620 height 44
click at [804, 132] on span "close" at bounding box center [803, 133] width 19 height 19
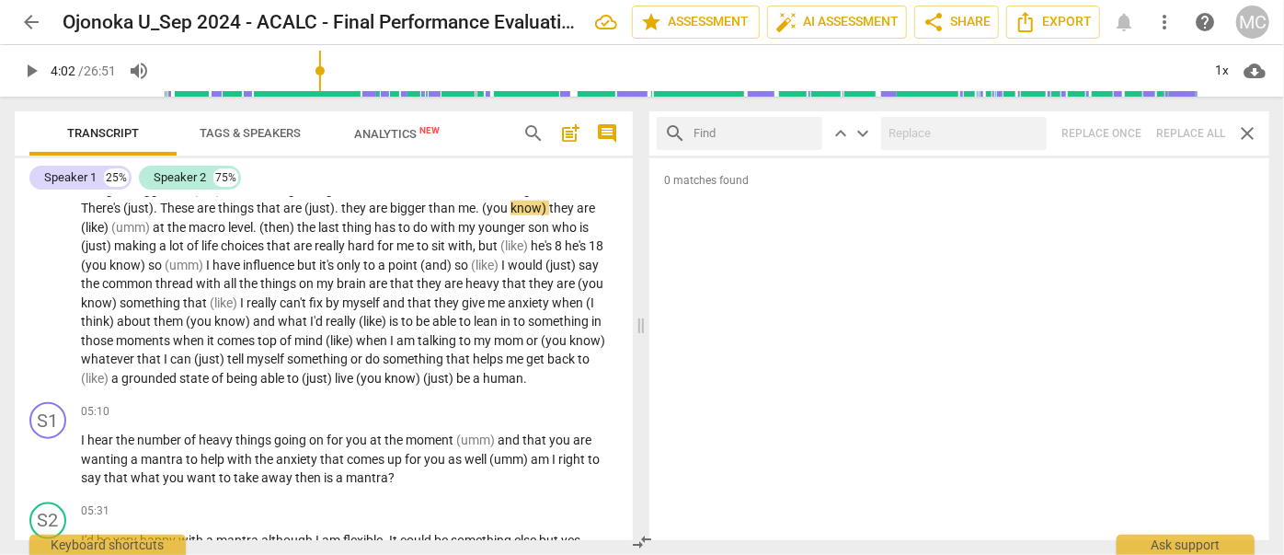
click at [748, 130] on input "text" at bounding box center [753, 133] width 121 height 29
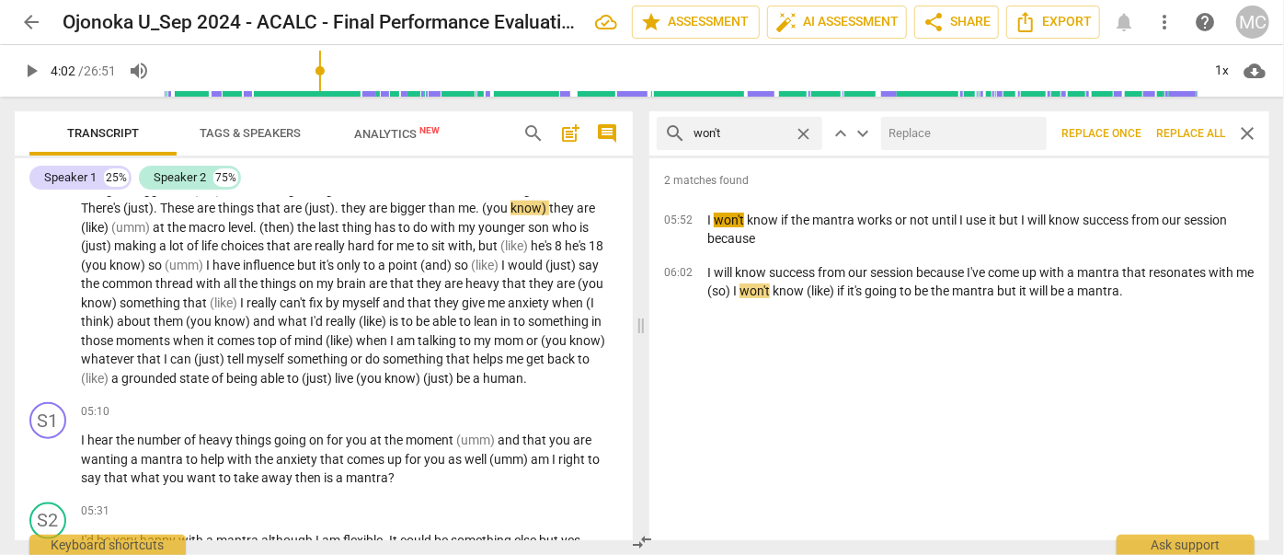
click at [949, 142] on input "text" at bounding box center [960, 133] width 158 height 29
click at [1189, 121] on button "Replace all" at bounding box center [1191, 133] width 84 height 33
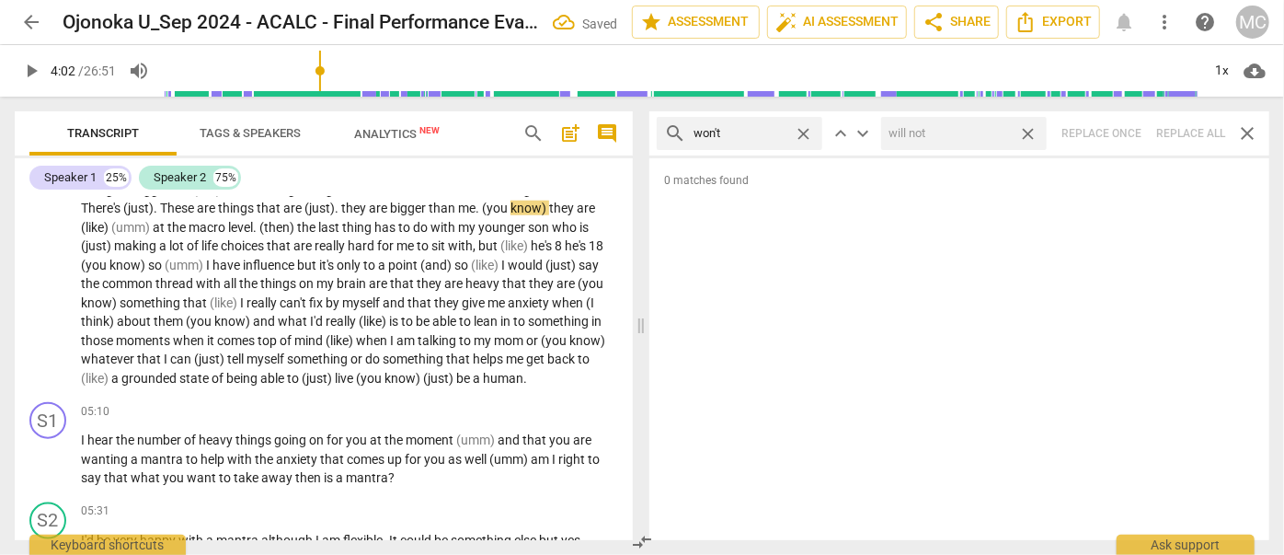
click at [1030, 132] on span "close" at bounding box center [1027, 133] width 19 height 19
click at [808, 134] on span "close" at bounding box center [803, 133] width 19 height 19
click at [737, 134] on input "text" at bounding box center [753, 133] width 121 height 29
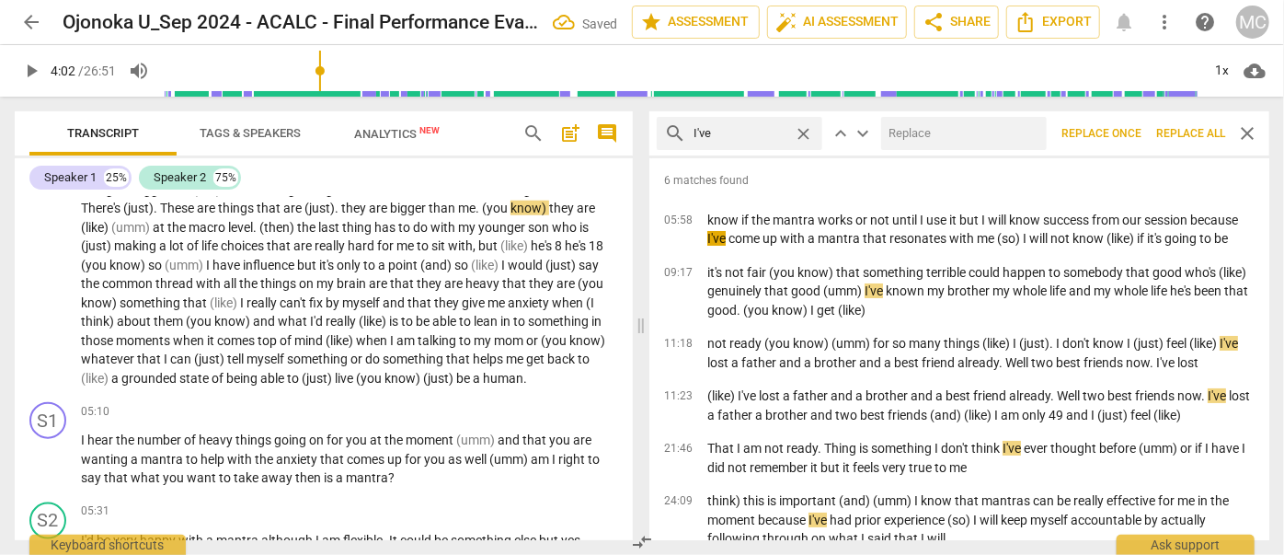
click at [958, 145] on input "text" at bounding box center [960, 133] width 158 height 29
click at [1176, 126] on span "Replace all" at bounding box center [1190, 134] width 69 height 16
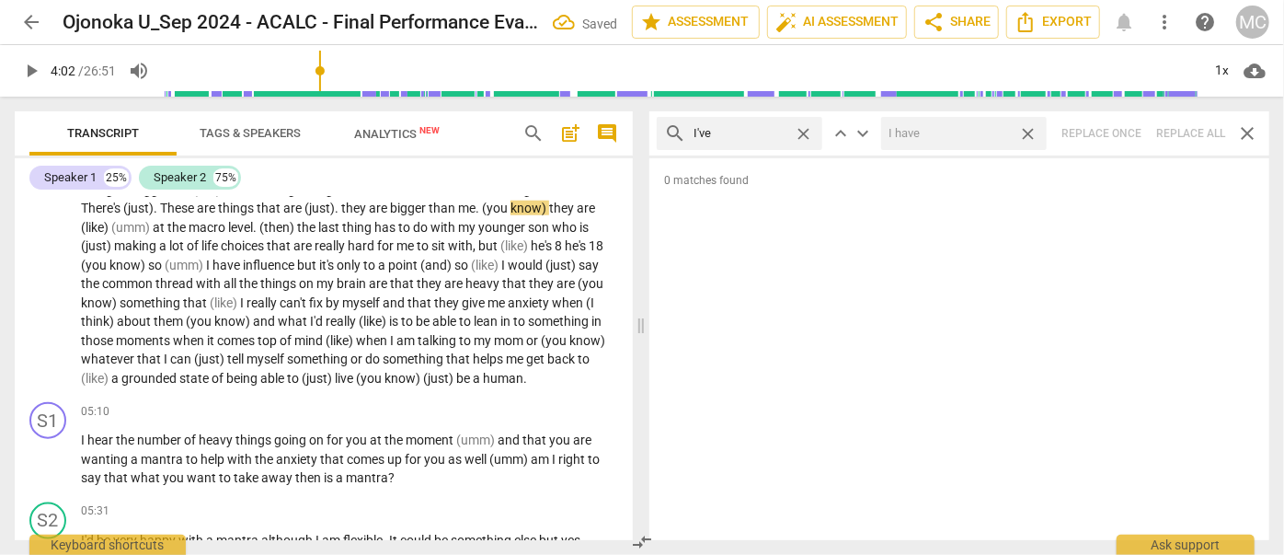
click at [1030, 130] on span "close" at bounding box center [1027, 133] width 19 height 19
drag, startPoint x: 805, startPoint y: 132, endPoint x: 787, endPoint y: 132, distance: 17.5
click at [804, 132] on span "close" at bounding box center [803, 133] width 19 height 19
click at [768, 132] on input "text" at bounding box center [753, 133] width 121 height 29
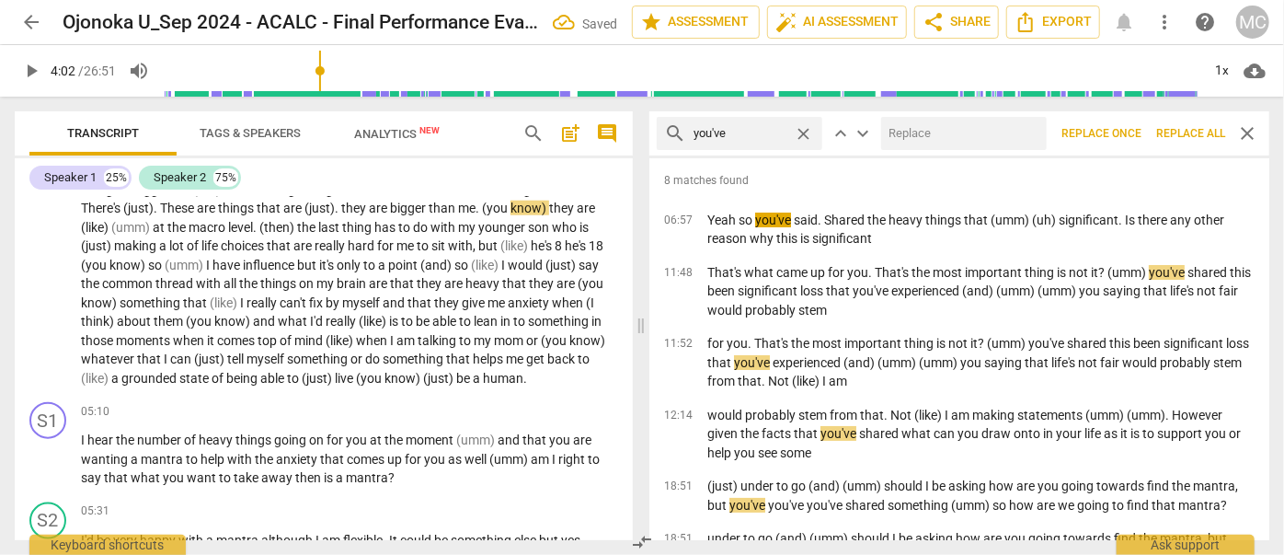
click at [973, 145] on input "text" at bounding box center [960, 133] width 158 height 29
click at [1184, 126] on span "Replace all" at bounding box center [1190, 134] width 69 height 16
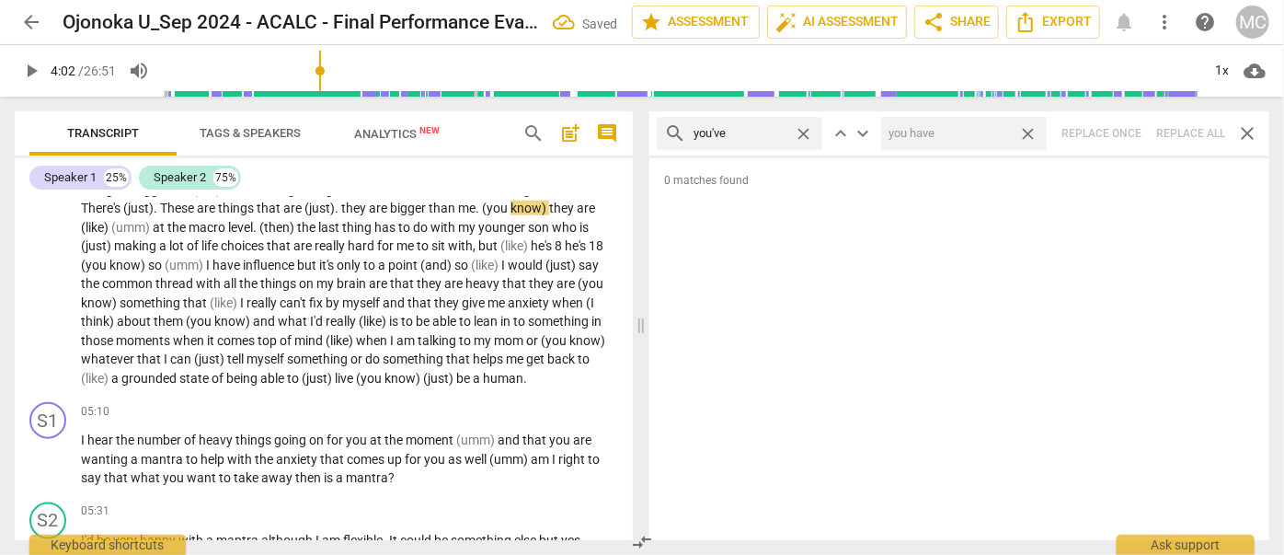
click at [1032, 128] on span "close" at bounding box center [1027, 133] width 19 height 19
click at [804, 130] on span "close" at bounding box center [803, 133] width 19 height 19
click at [748, 141] on input "text" at bounding box center [753, 133] width 121 height 29
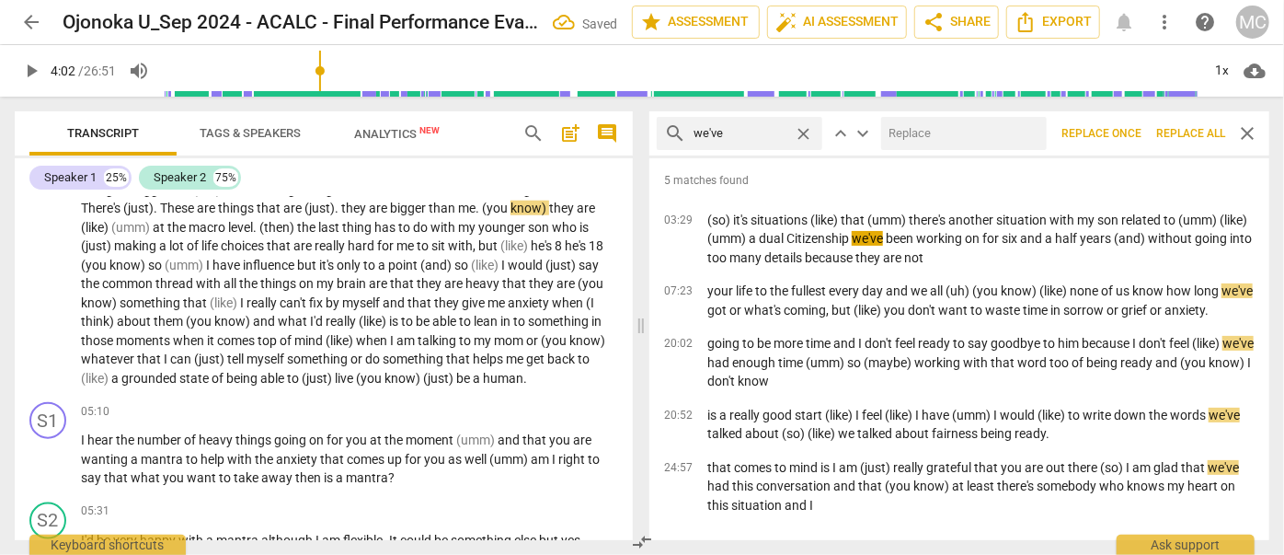
click at [918, 129] on input "text" at bounding box center [960, 133] width 158 height 29
click at [1179, 133] on span "Replace all" at bounding box center [1190, 134] width 69 height 16
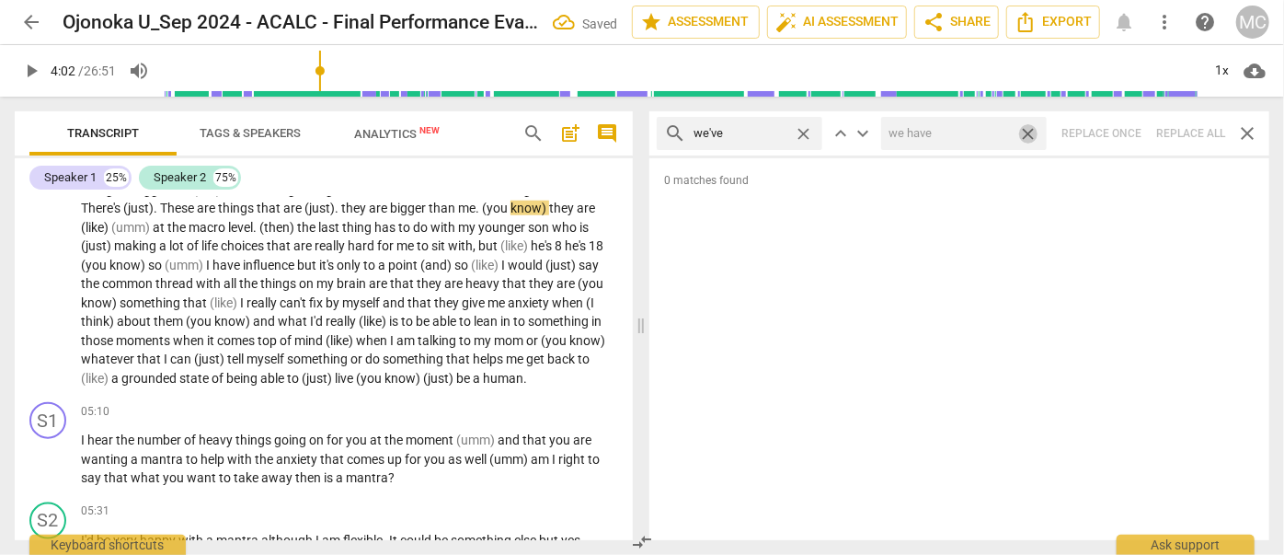
click at [1025, 132] on span "close" at bounding box center [1027, 133] width 19 height 19
click at [804, 131] on span "close" at bounding box center [803, 133] width 19 height 19
click at [718, 134] on input "text" at bounding box center [753, 133] width 121 height 29
click at [1180, 132] on div "search they've close keyboard_arrow_up keyboard_arrow_down Replace once Replace…" at bounding box center [959, 133] width 620 height 44
drag, startPoint x: 799, startPoint y: 132, endPoint x: 754, endPoint y: 135, distance: 45.2
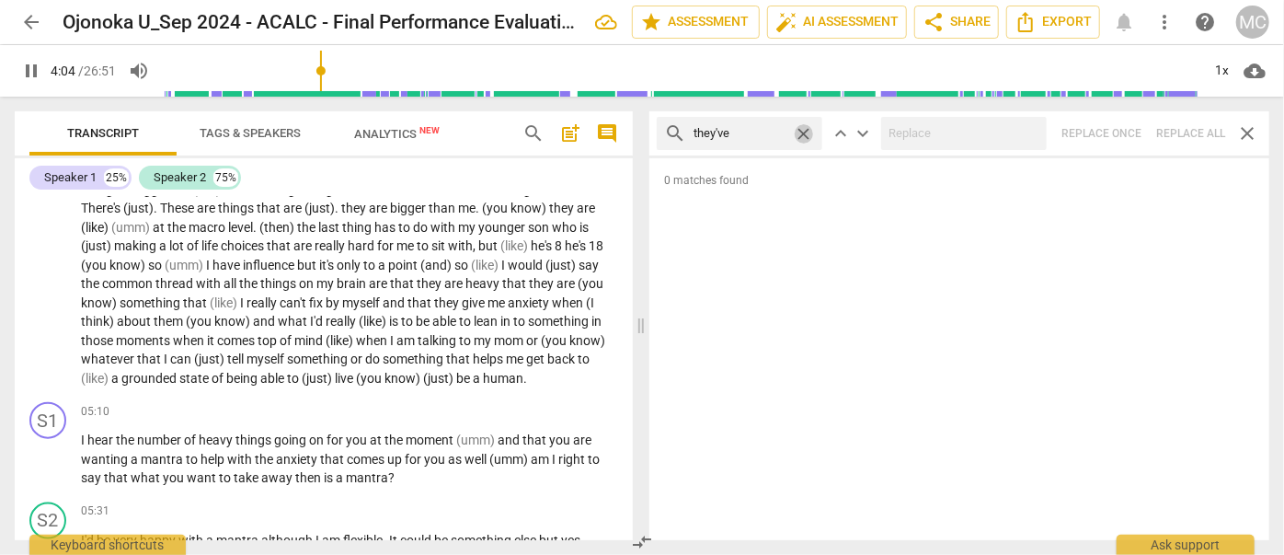
click at [799, 132] on span "close" at bounding box center [803, 133] width 19 height 19
click at [743, 136] on input "text" at bounding box center [753, 133] width 121 height 29
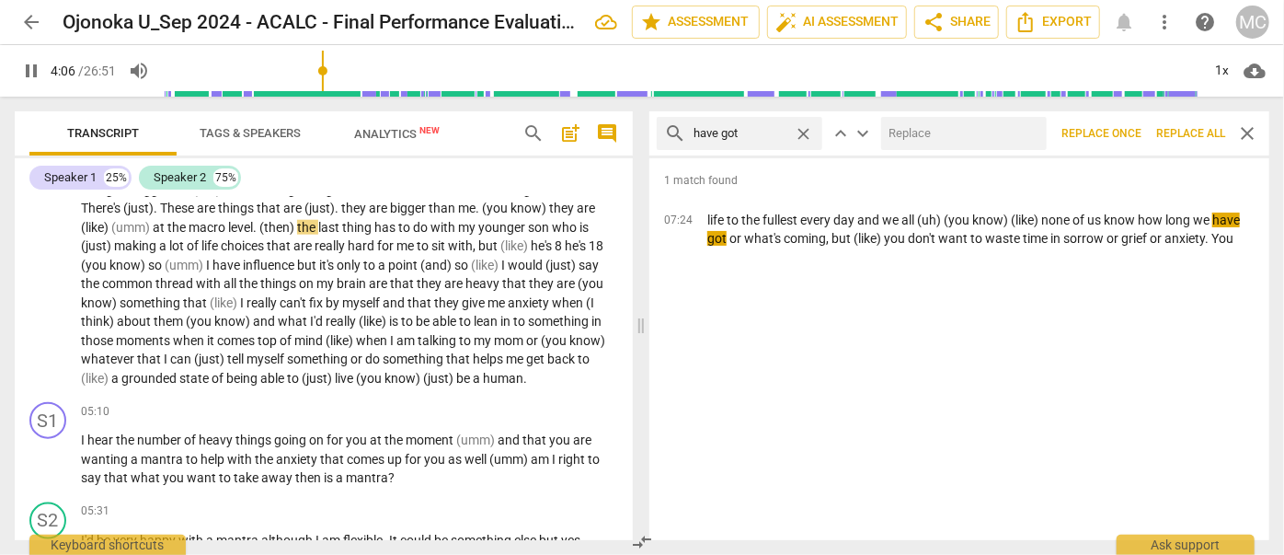
click at [953, 139] on input "text" at bounding box center [960, 133] width 158 height 29
click at [1194, 122] on button "Replace all" at bounding box center [1191, 133] width 84 height 33
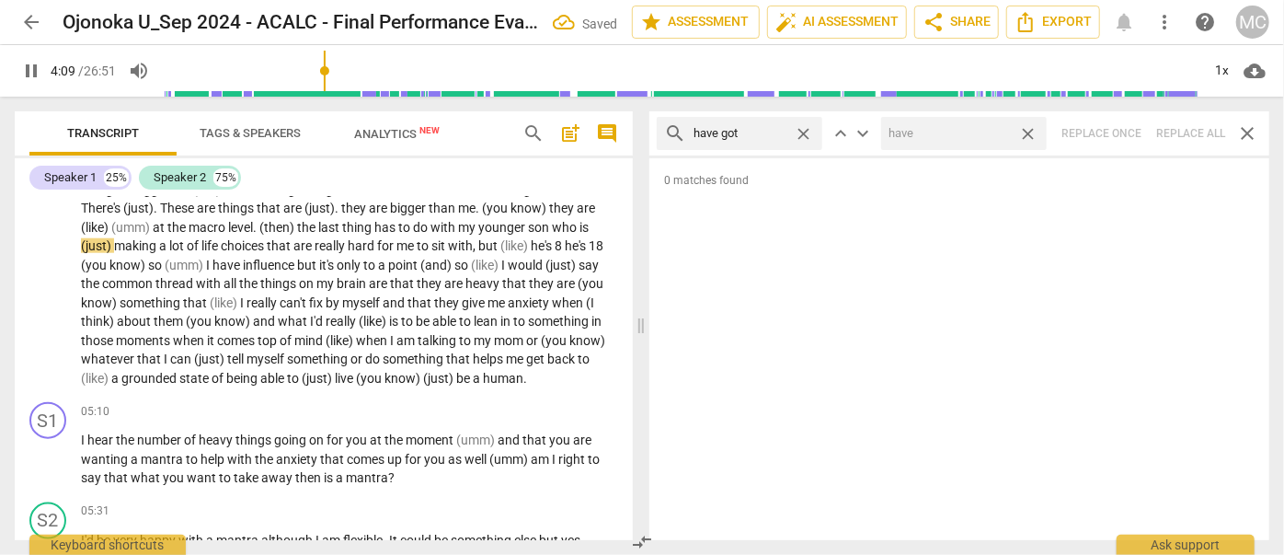
drag, startPoint x: 1025, startPoint y: 133, endPoint x: 873, endPoint y: 138, distance: 152.7
click at [1025, 133] on span "close" at bounding box center [1027, 133] width 19 height 19
click at [806, 131] on span "close" at bounding box center [803, 133] width 19 height 19
click at [774, 132] on input "text" at bounding box center [753, 133] width 121 height 29
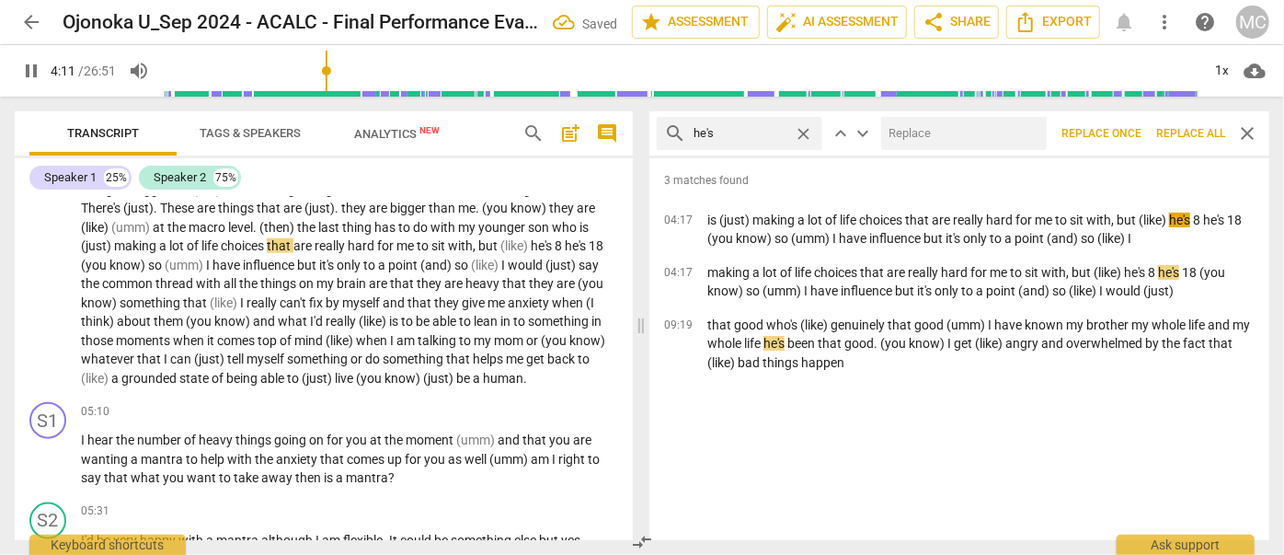
click at [922, 132] on input "text" at bounding box center [960, 133] width 158 height 29
click at [1172, 131] on span "Replace all" at bounding box center [1190, 134] width 69 height 16
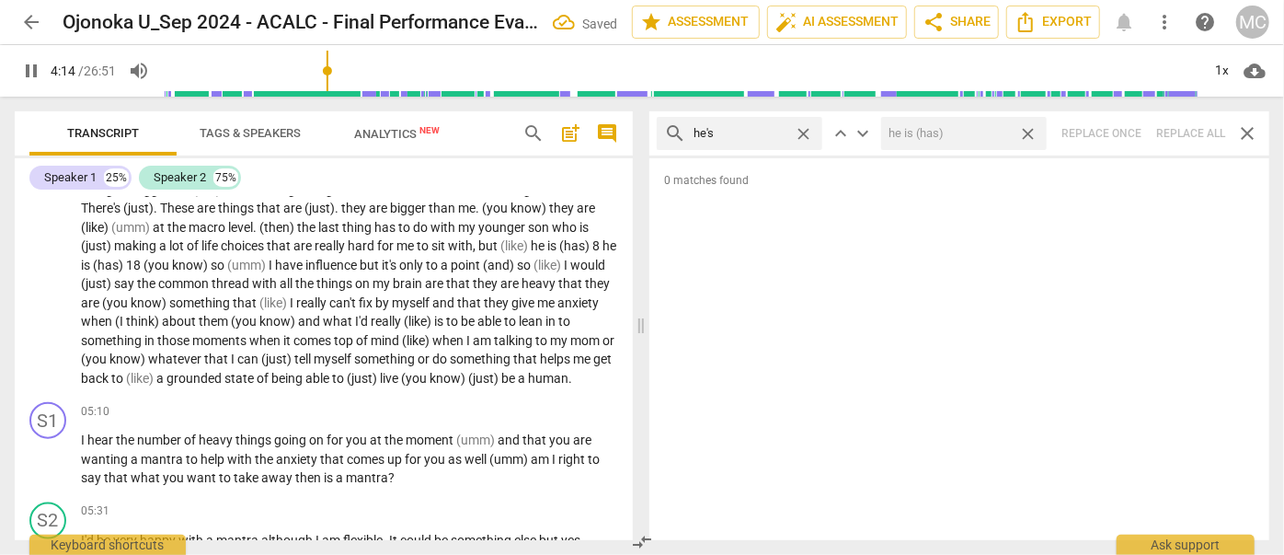
click at [1033, 134] on span "close" at bounding box center [1027, 133] width 19 height 19
click at [807, 128] on span "close" at bounding box center [803, 133] width 19 height 19
click at [777, 131] on input "text" at bounding box center [753, 133] width 121 height 29
click at [1184, 125] on div "search she's close keyboard_arrow_up keyboard_arrow_down Replace once Replace a…" at bounding box center [959, 133] width 620 height 44
click at [801, 132] on span "close" at bounding box center [803, 133] width 19 height 19
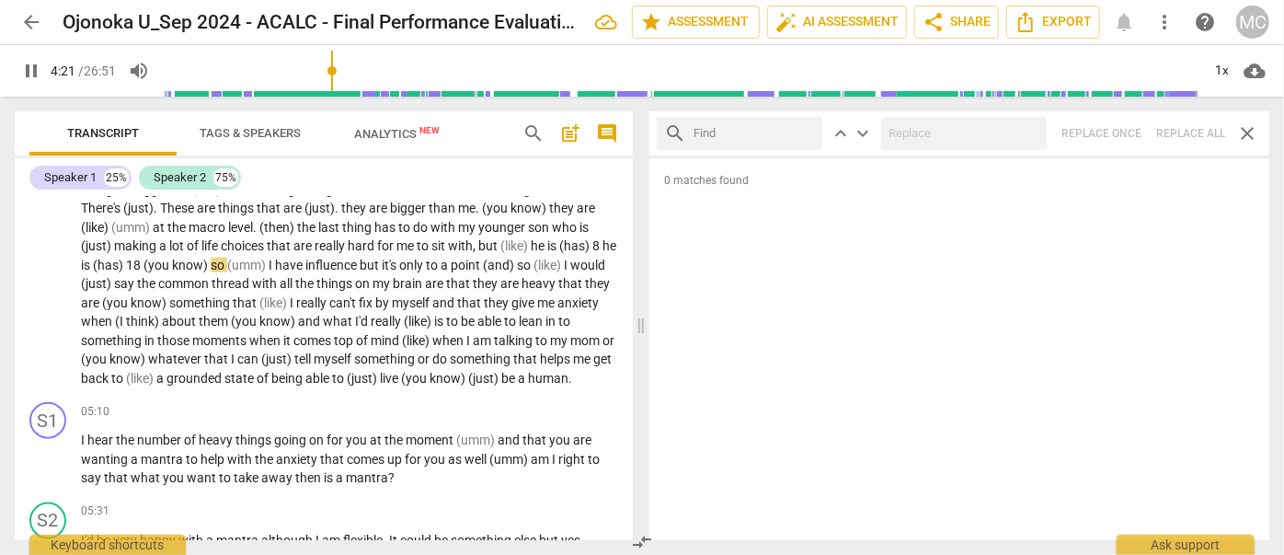
click at [773, 131] on input "text" at bounding box center [753, 133] width 121 height 29
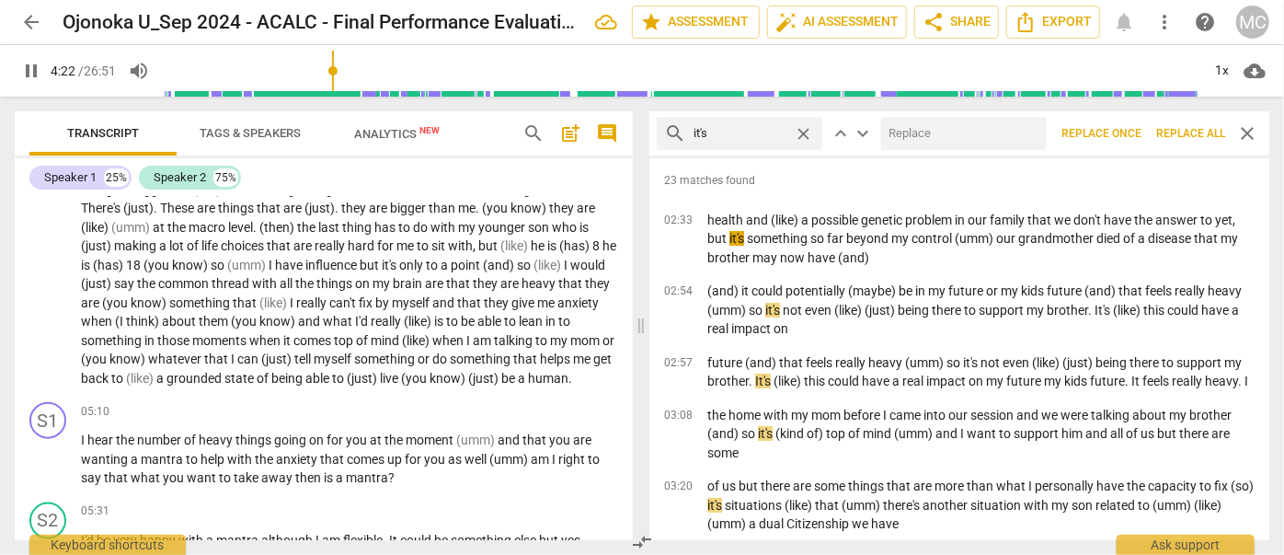
click at [915, 121] on input "text" at bounding box center [960, 133] width 158 height 29
click at [1174, 134] on span "Replace all" at bounding box center [1190, 134] width 69 height 16
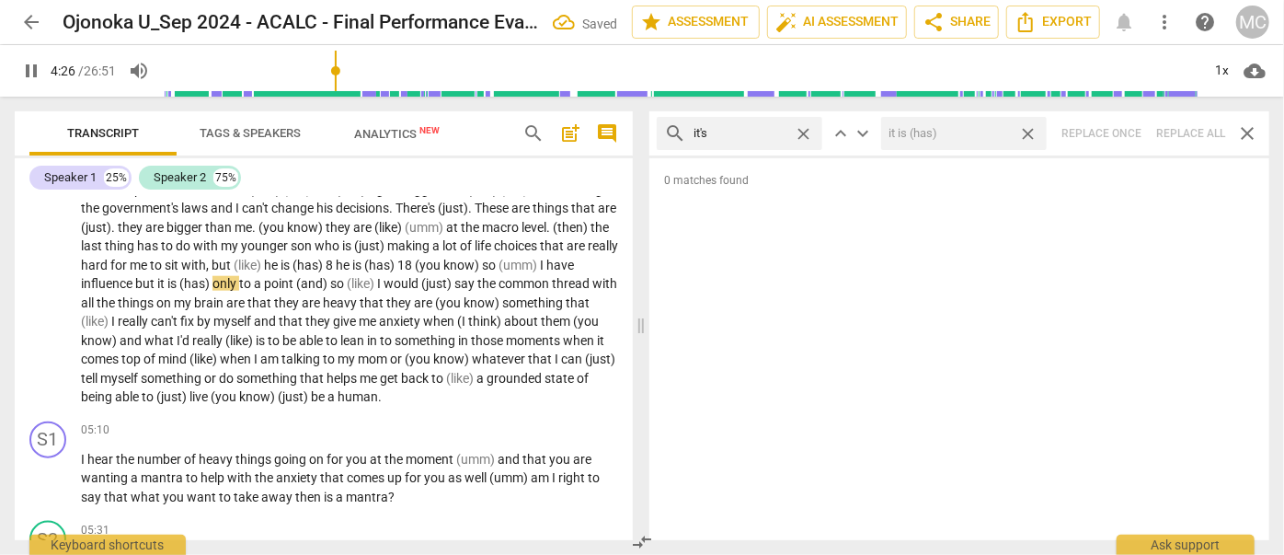
click at [1031, 132] on span "close" at bounding box center [1027, 133] width 19 height 19
click at [803, 127] on span "close" at bounding box center [803, 133] width 19 height 19
click at [758, 132] on input "text" at bounding box center [753, 133] width 121 height 29
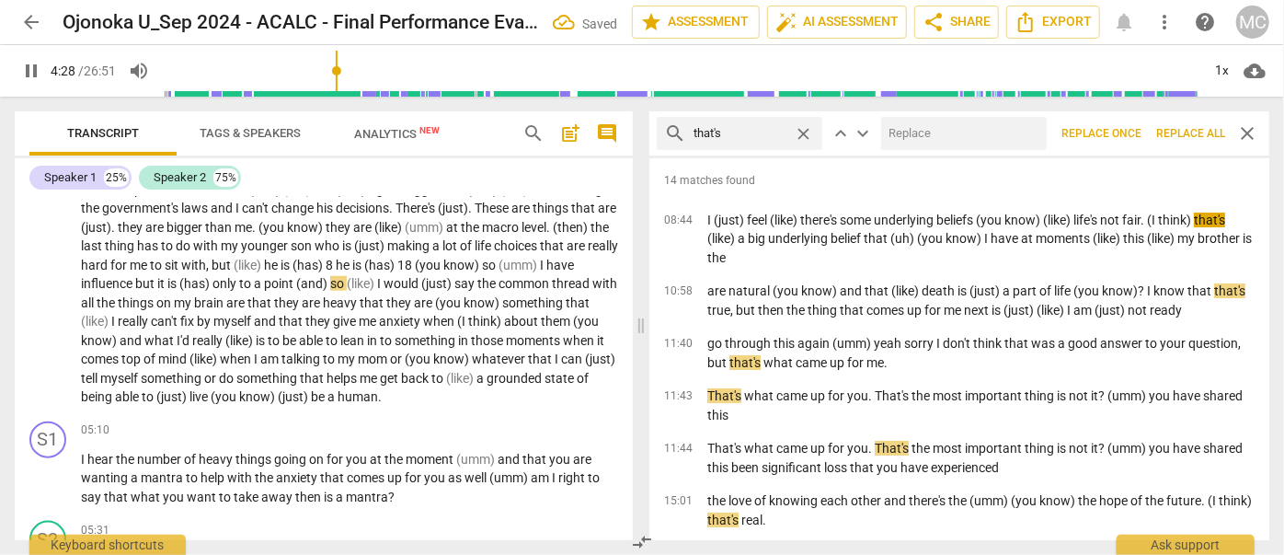
click at [932, 132] on input "text" at bounding box center [960, 133] width 158 height 29
click at [1201, 131] on span "Replace all" at bounding box center [1190, 134] width 69 height 16
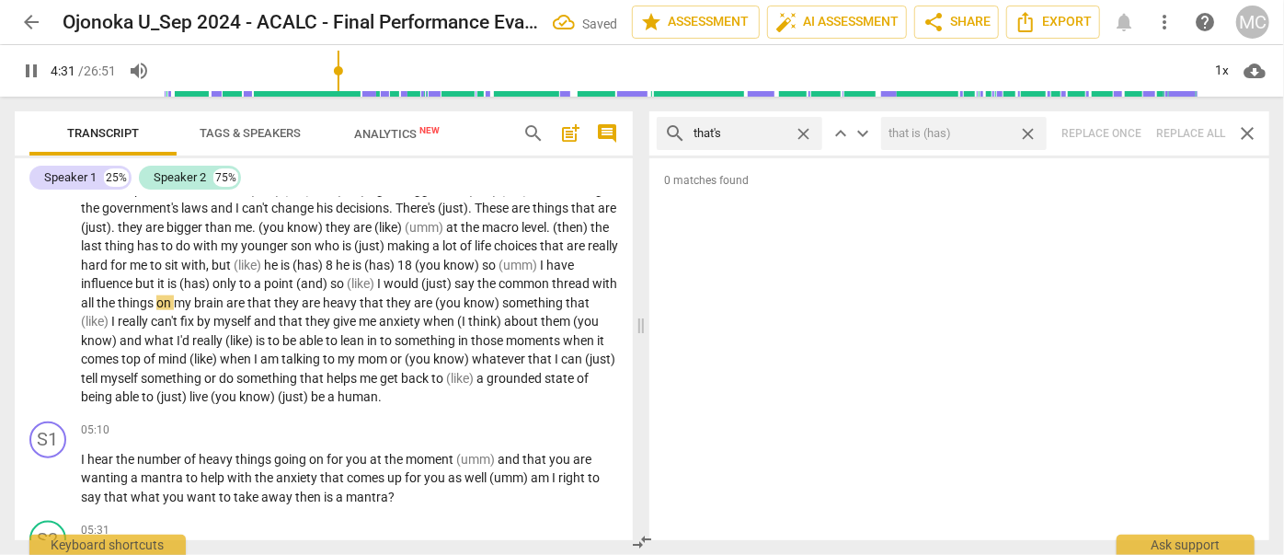
click at [1030, 127] on span "close" at bounding box center [1027, 133] width 19 height 19
click at [800, 129] on span "close" at bounding box center [803, 133] width 19 height 19
click at [762, 132] on input "text" at bounding box center [753, 133] width 121 height 29
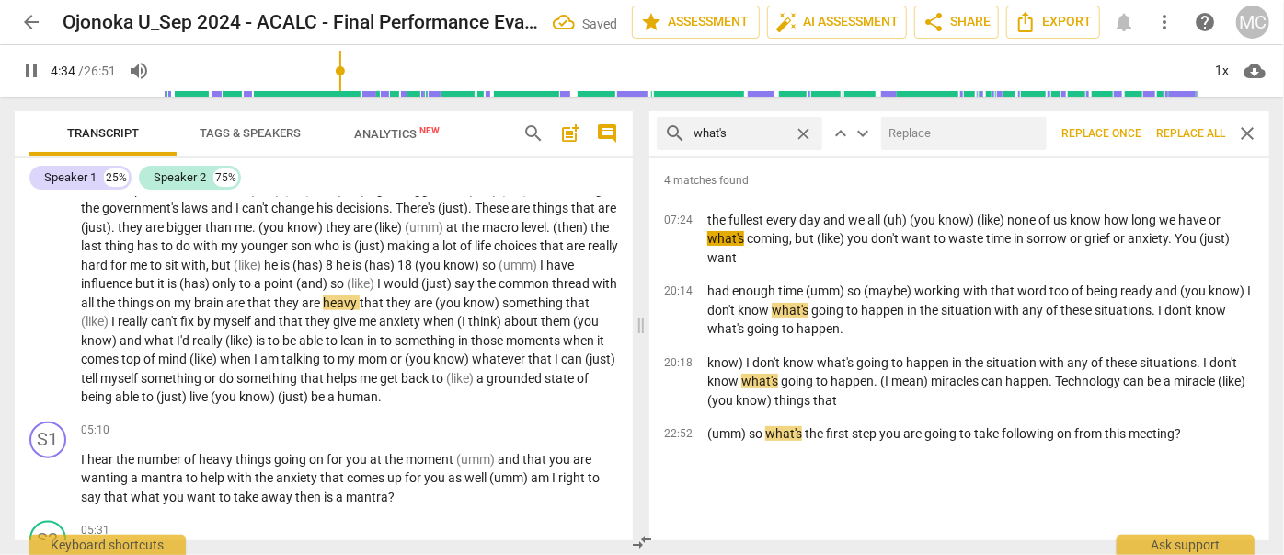
click at [941, 139] on input "text" at bounding box center [960, 133] width 158 height 29
click at [1206, 129] on span "Replace all" at bounding box center [1190, 134] width 69 height 16
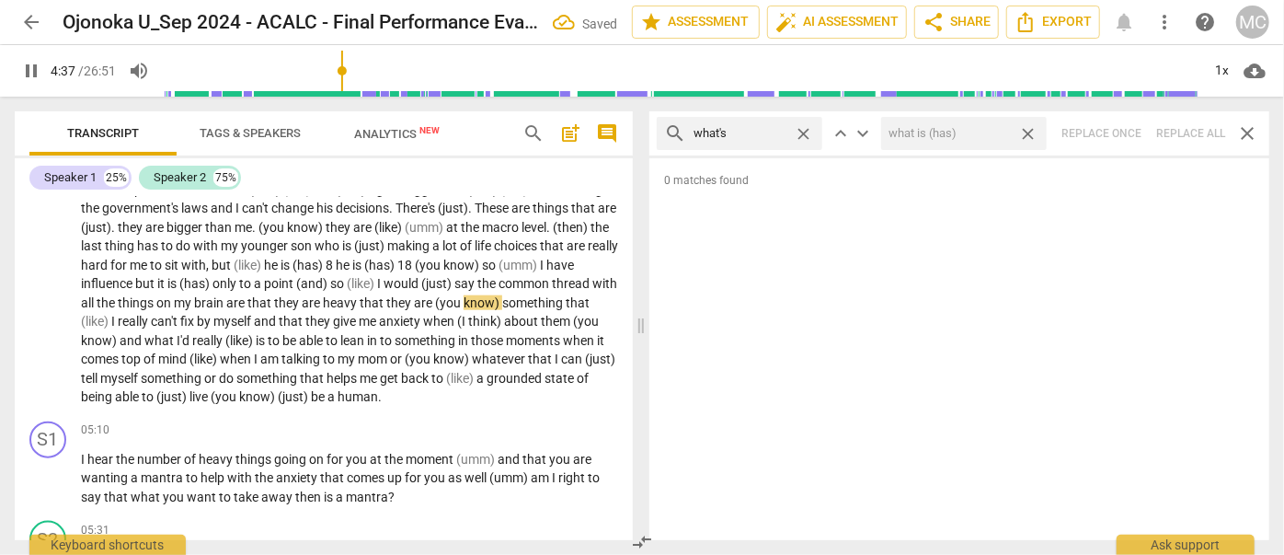
drag, startPoint x: 1026, startPoint y: 129, endPoint x: 845, endPoint y: 132, distance: 181.2
click at [1026, 129] on span "close" at bounding box center [1027, 133] width 19 height 19
click at [802, 132] on span "close" at bounding box center [803, 133] width 19 height 19
click at [774, 131] on input "text" at bounding box center [753, 133] width 121 height 29
click at [1182, 131] on div "search where's close keyboard_arrow_up keyboard_arrow_down Replace once Replace…" at bounding box center [959, 133] width 620 height 44
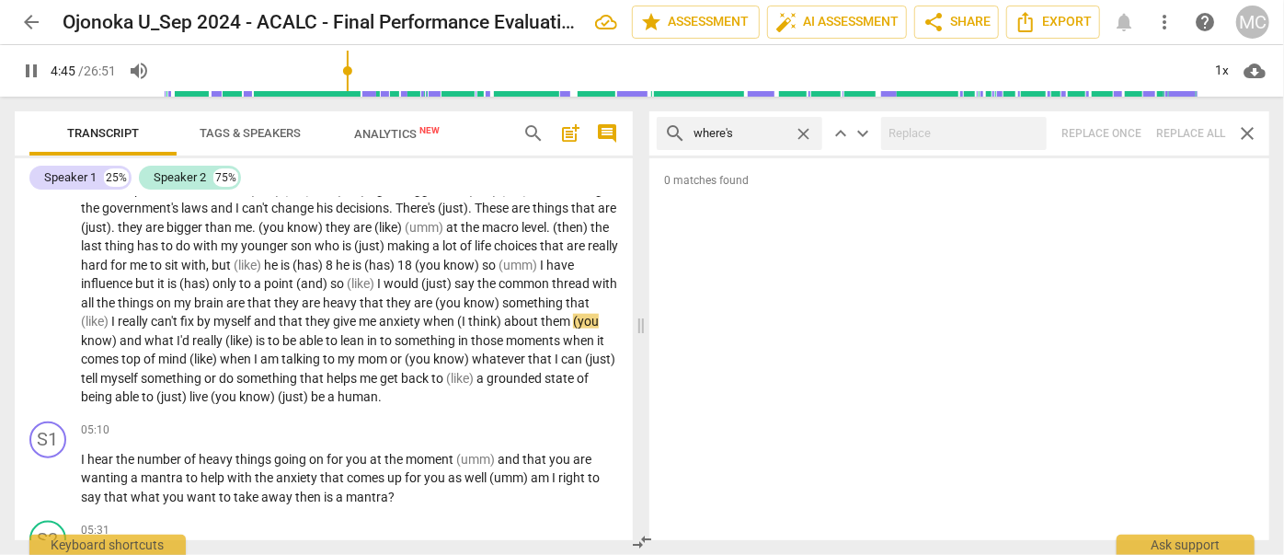
click at [804, 131] on span "close" at bounding box center [803, 133] width 19 height 19
click at [759, 134] on input "text" at bounding box center [753, 133] width 121 height 29
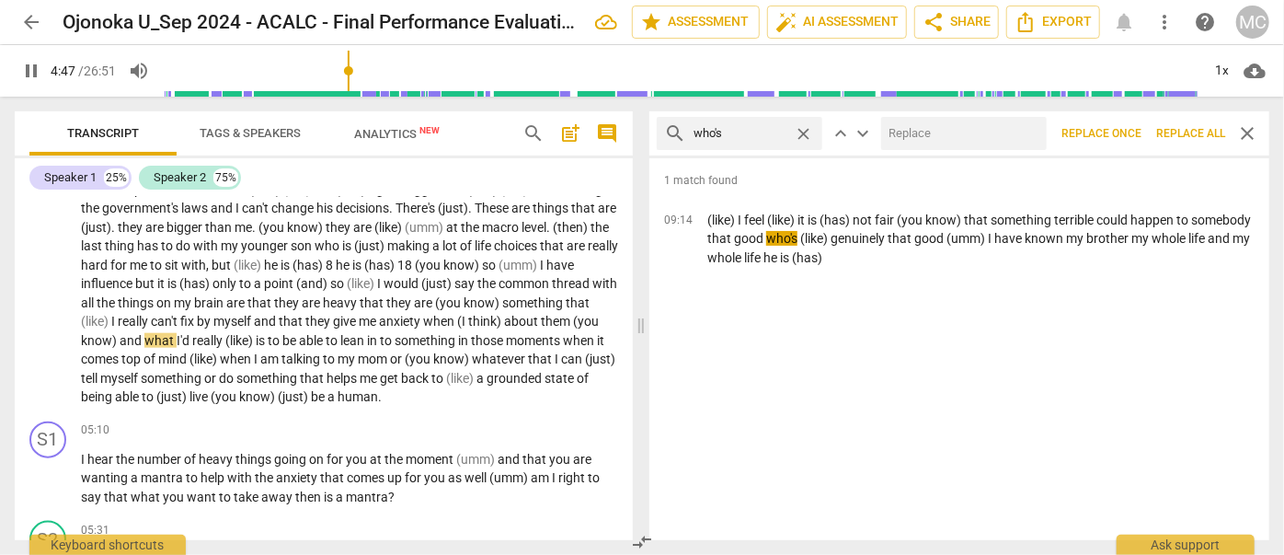
click at [909, 136] on input "text" at bounding box center [960, 133] width 158 height 29
click at [1192, 132] on span "Replace all" at bounding box center [1190, 134] width 69 height 16
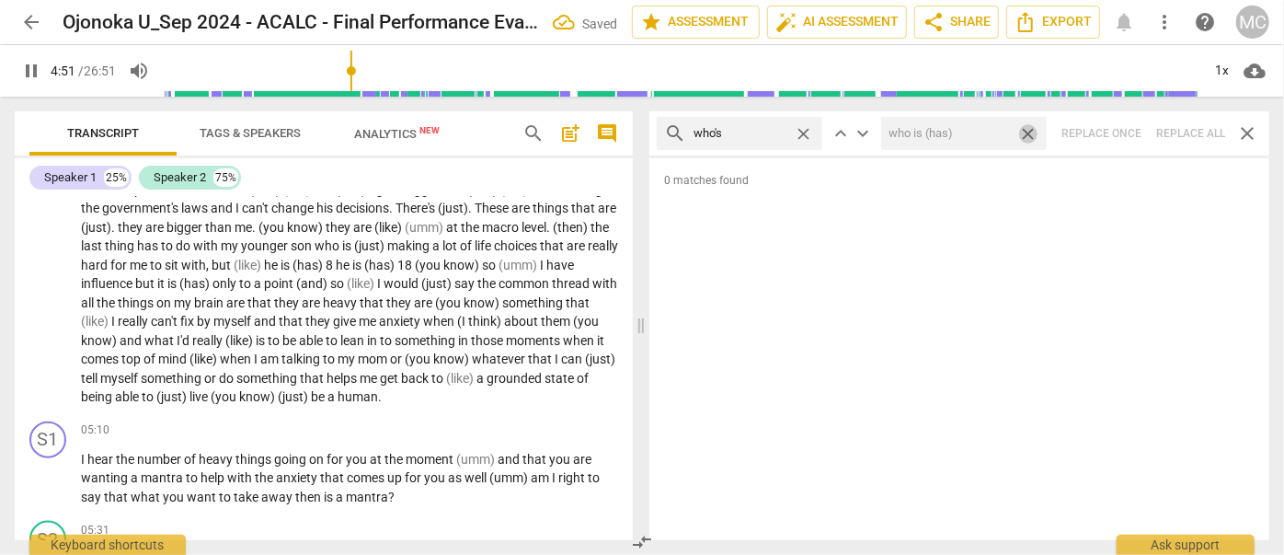
click at [1030, 130] on span "close" at bounding box center [1027, 133] width 19 height 19
click at [806, 128] on span "close" at bounding box center [803, 133] width 19 height 19
drag, startPoint x: 762, startPoint y: 131, endPoint x: 753, endPoint y: 130, distance: 9.2
click at [762, 131] on input "text" at bounding box center [753, 133] width 121 height 29
click at [1179, 139] on div "search when's close keyboard_arrow_up keyboard_arrow_down Replace once Replace …" at bounding box center [959, 133] width 620 height 44
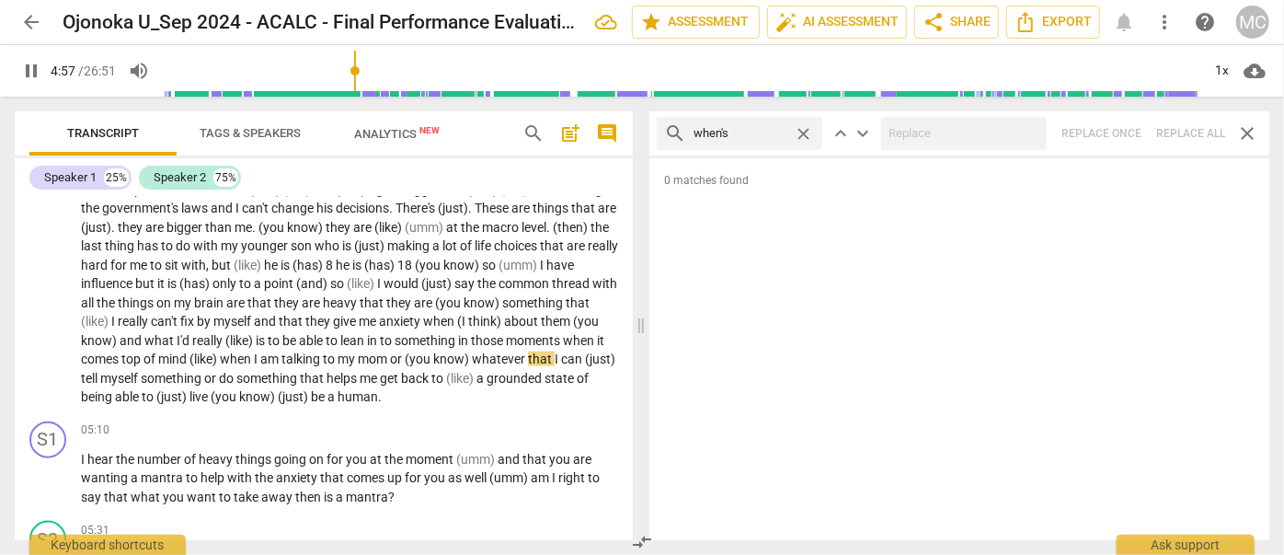
click at [804, 128] on span "close" at bounding box center [803, 133] width 19 height 19
click at [759, 130] on input "text" at bounding box center [753, 133] width 121 height 29
click at [1183, 127] on div "search how's close keyboard_arrow_up keyboard_arrow_down Replace once Replace a…" at bounding box center [959, 133] width 620 height 44
click at [808, 132] on span "close" at bounding box center [803, 133] width 19 height 19
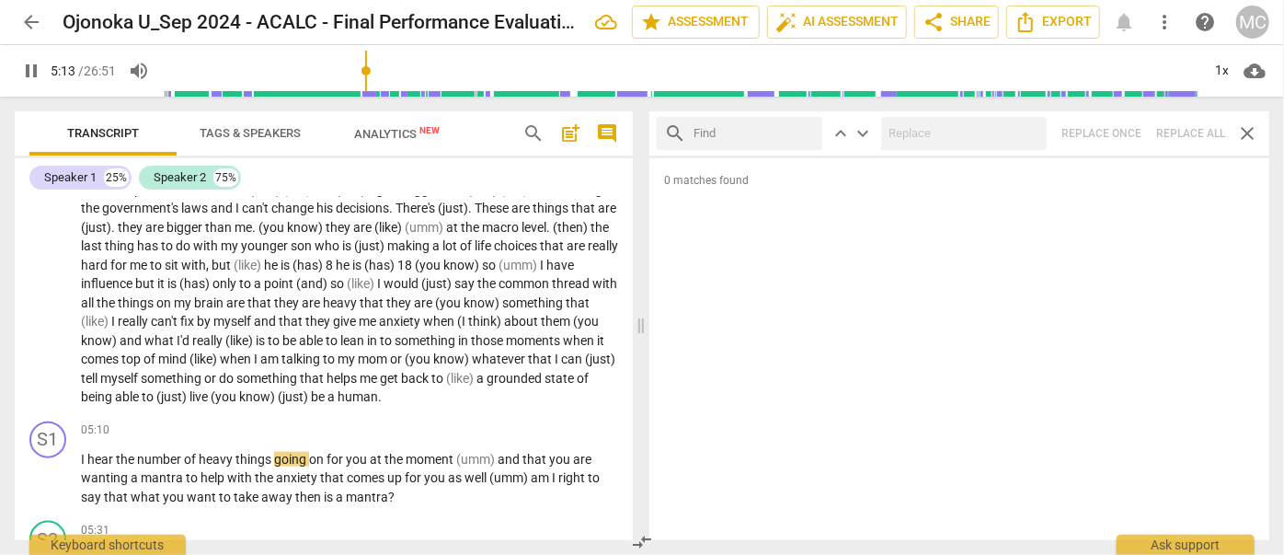
click at [772, 132] on input "text" at bounding box center [753, 133] width 121 height 29
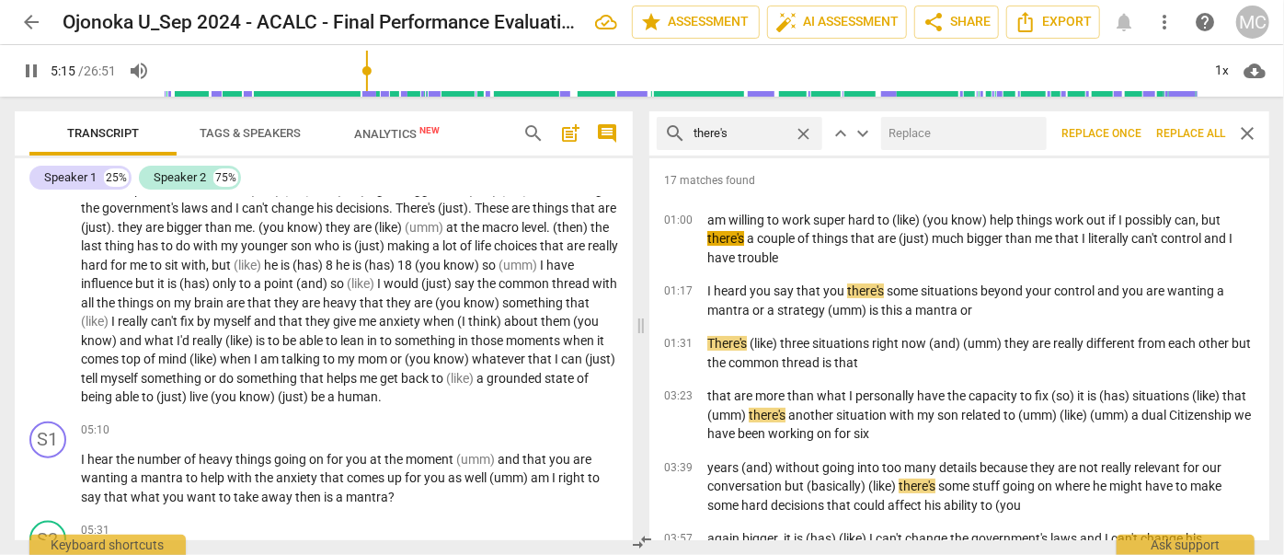
click at [964, 132] on input "text" at bounding box center [960, 133] width 158 height 29
drag, startPoint x: 1180, startPoint y: 126, endPoint x: 1123, endPoint y: 149, distance: 61.5
click at [1180, 127] on span "Replace all" at bounding box center [1190, 134] width 69 height 16
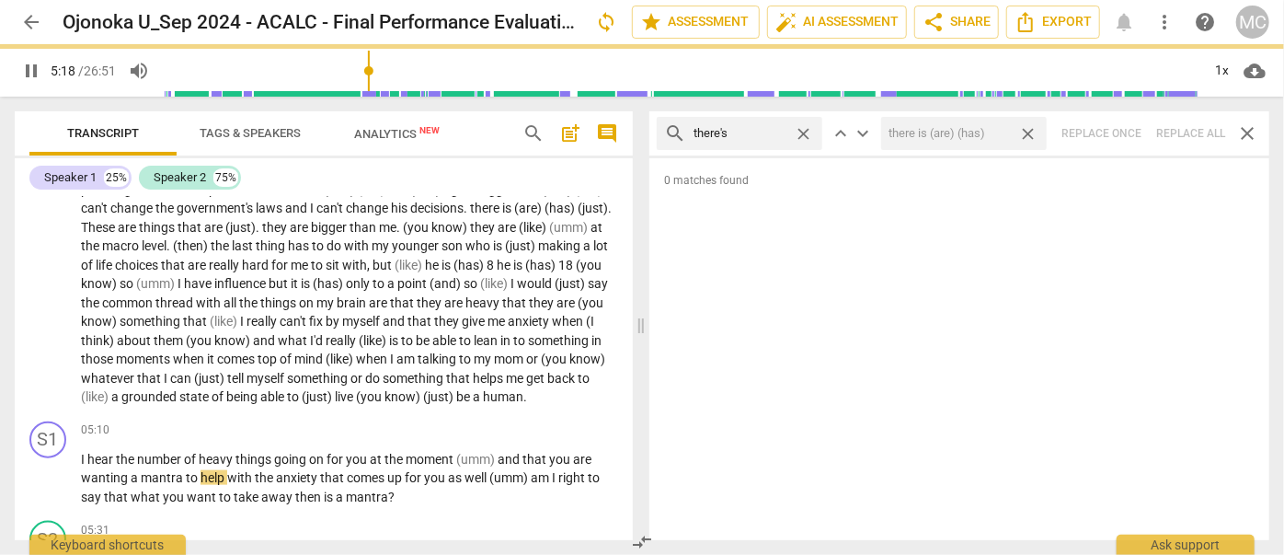
scroll to position [1071, 0]
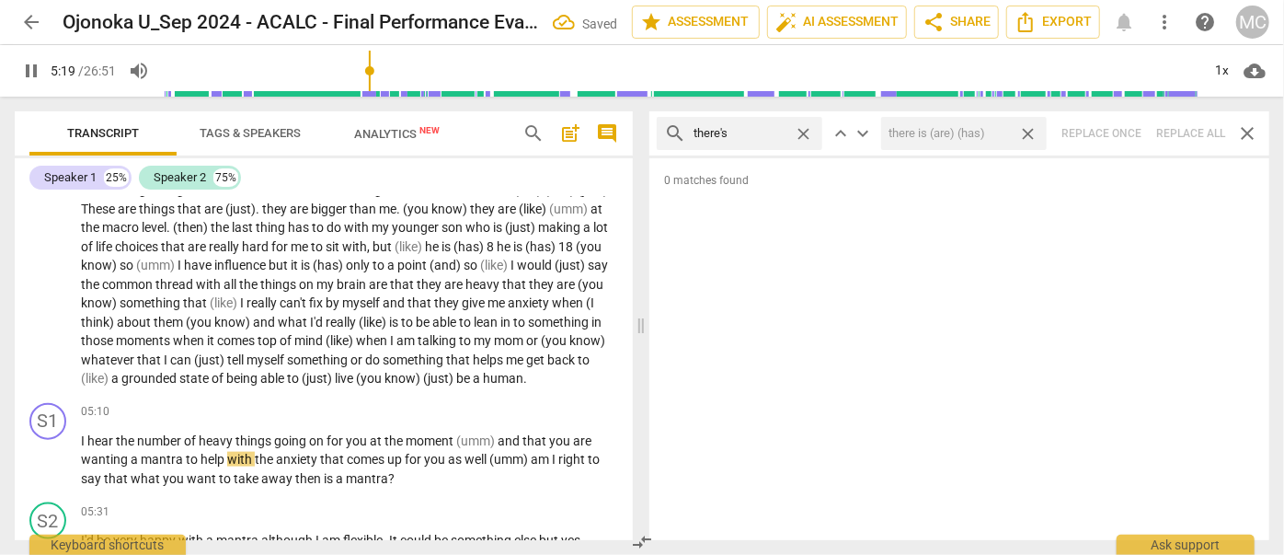
drag, startPoint x: 1034, startPoint y: 133, endPoint x: 970, endPoint y: 140, distance: 63.8
click at [1034, 133] on span "close" at bounding box center [1027, 133] width 19 height 19
click at [808, 132] on span "close" at bounding box center [803, 133] width 19 height 19
click at [762, 134] on input "text" at bounding box center [753, 133] width 121 height 29
click at [1182, 133] on div "search here's close keyboard_arrow_up keyboard_arrow_down Replace once Replace …" at bounding box center [959, 133] width 620 height 44
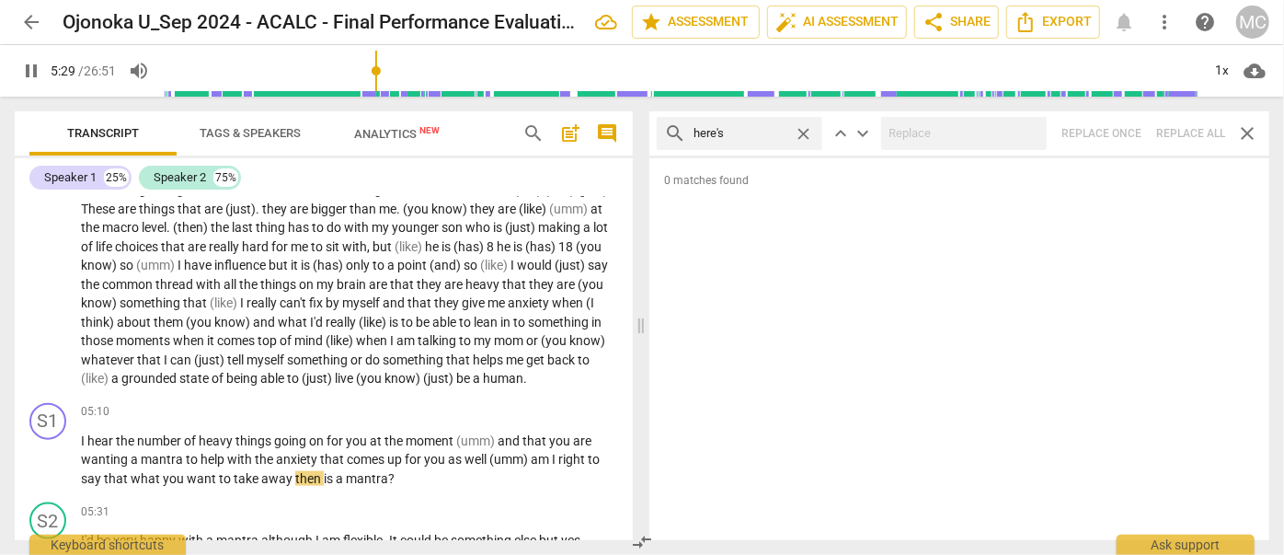
click at [798, 130] on span "close" at bounding box center [803, 133] width 19 height 19
click at [739, 132] on input "text" at bounding box center [753, 133] width 121 height 29
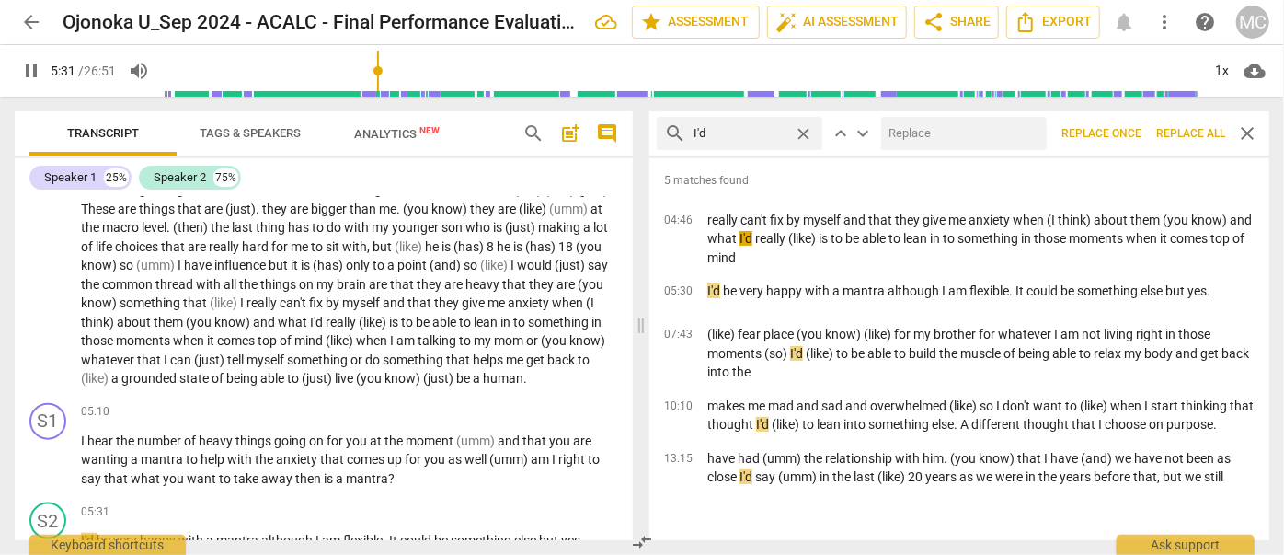
scroll to position [1441, 0]
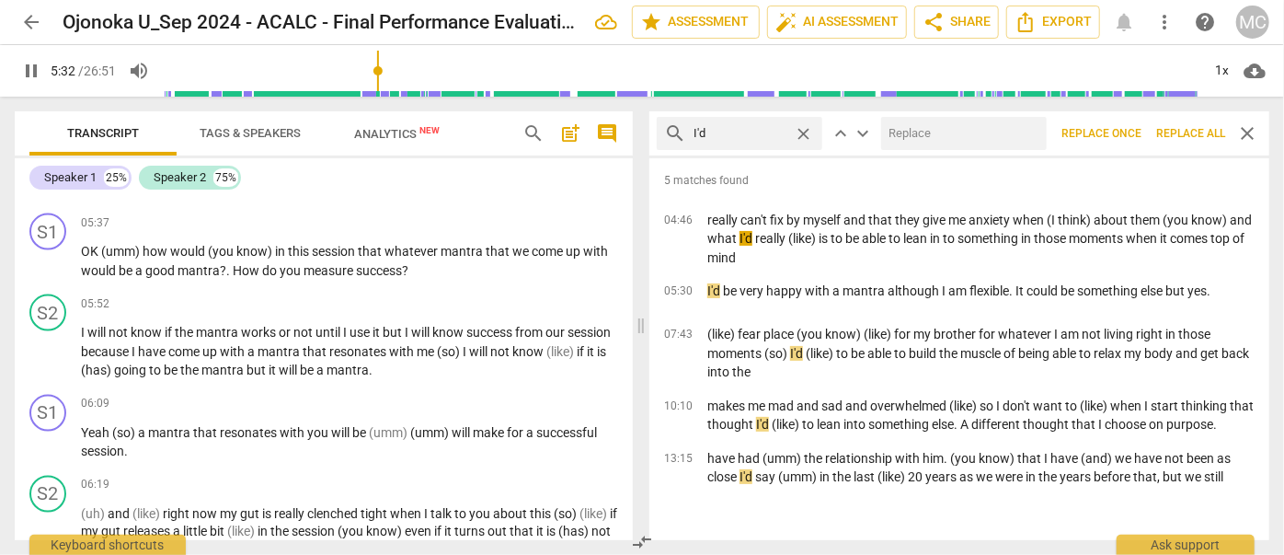
click at [923, 140] on input "text" at bounding box center [960, 133] width 158 height 29
click at [1181, 131] on span "Replace all" at bounding box center [1190, 134] width 69 height 16
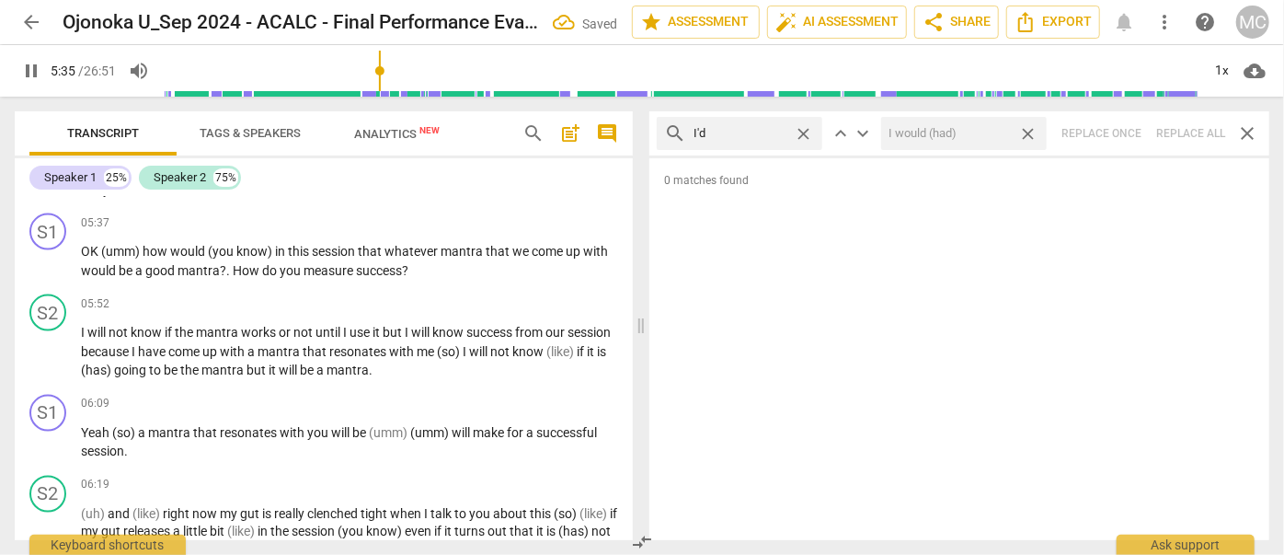
drag, startPoint x: 1032, startPoint y: 129, endPoint x: 982, endPoint y: 129, distance: 49.7
click at [1032, 129] on span "close" at bounding box center [1027, 133] width 19 height 19
drag, startPoint x: 804, startPoint y: 133, endPoint x: 759, endPoint y: 134, distance: 45.1
click at [805, 132] on span "close" at bounding box center [803, 133] width 19 height 19
click at [759, 134] on input "text" at bounding box center [753, 133] width 121 height 29
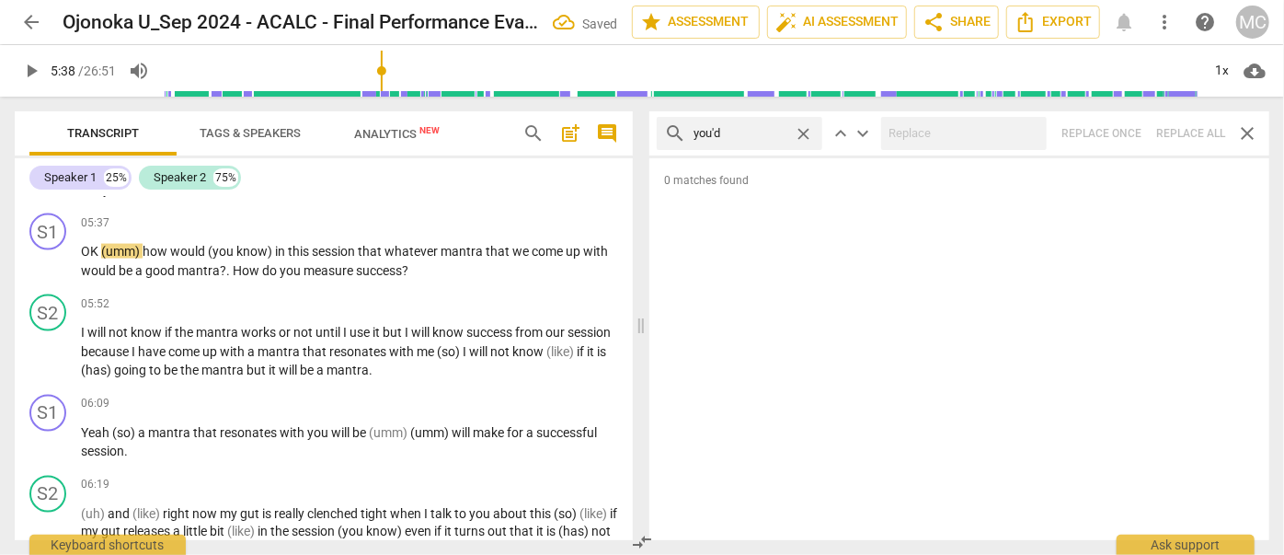
click at [1183, 128] on div "search you'd close keyboard_arrow_up keyboard_arrow_down Replace once Replace a…" at bounding box center [959, 133] width 620 height 44
click at [804, 133] on span "close" at bounding box center [803, 133] width 19 height 19
click at [738, 132] on input "text" at bounding box center [753, 133] width 121 height 29
click at [1182, 132] on div "search he'd close keyboard_arrow_up keyboard_arrow_down Replace once Replace al…" at bounding box center [959, 133] width 620 height 44
click at [802, 127] on span "close" at bounding box center [803, 133] width 19 height 19
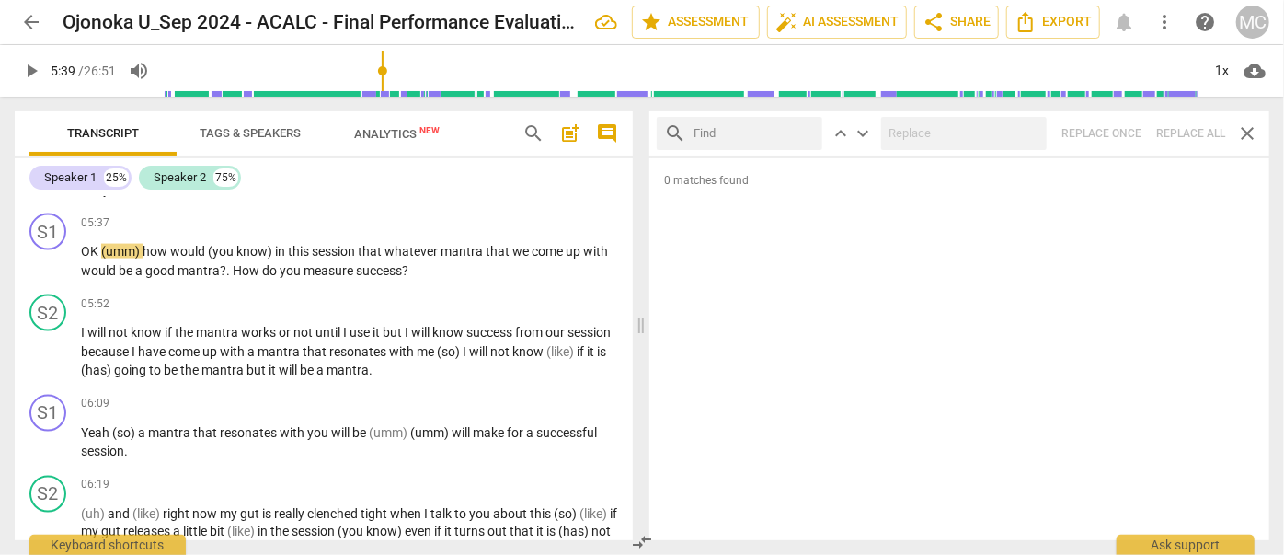
click at [748, 132] on input "text" at bounding box center [753, 133] width 121 height 29
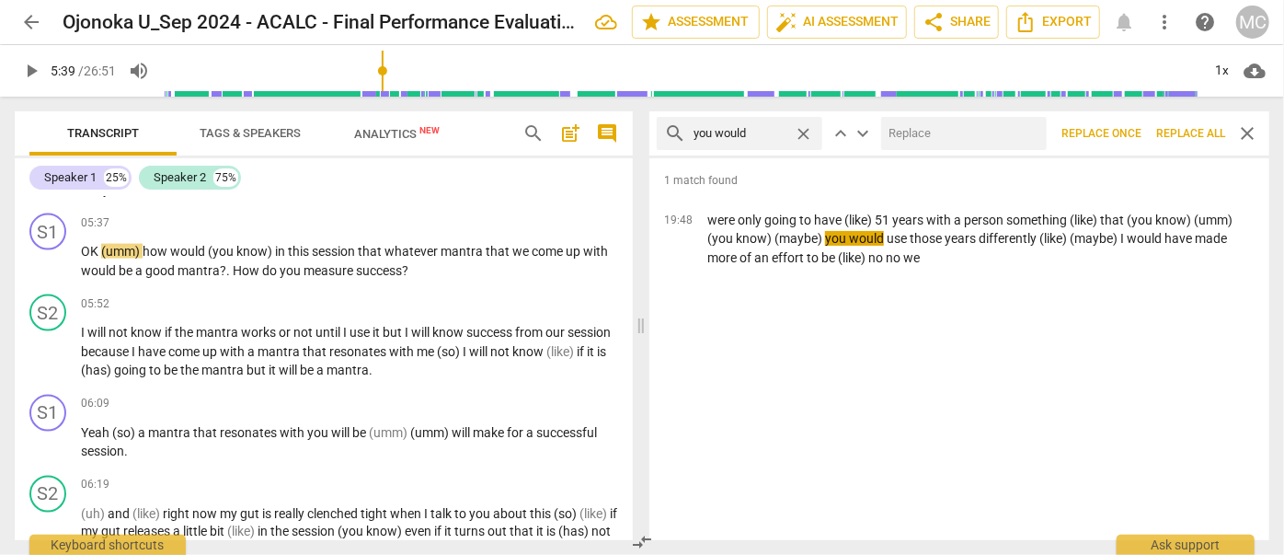
click at [914, 137] on input "text" at bounding box center [960, 133] width 158 height 29
click at [1186, 129] on span "Replace all" at bounding box center [1190, 134] width 69 height 16
click at [1025, 127] on span "close" at bounding box center [1027, 133] width 19 height 19
click at [799, 131] on span "close" at bounding box center [803, 133] width 19 height 19
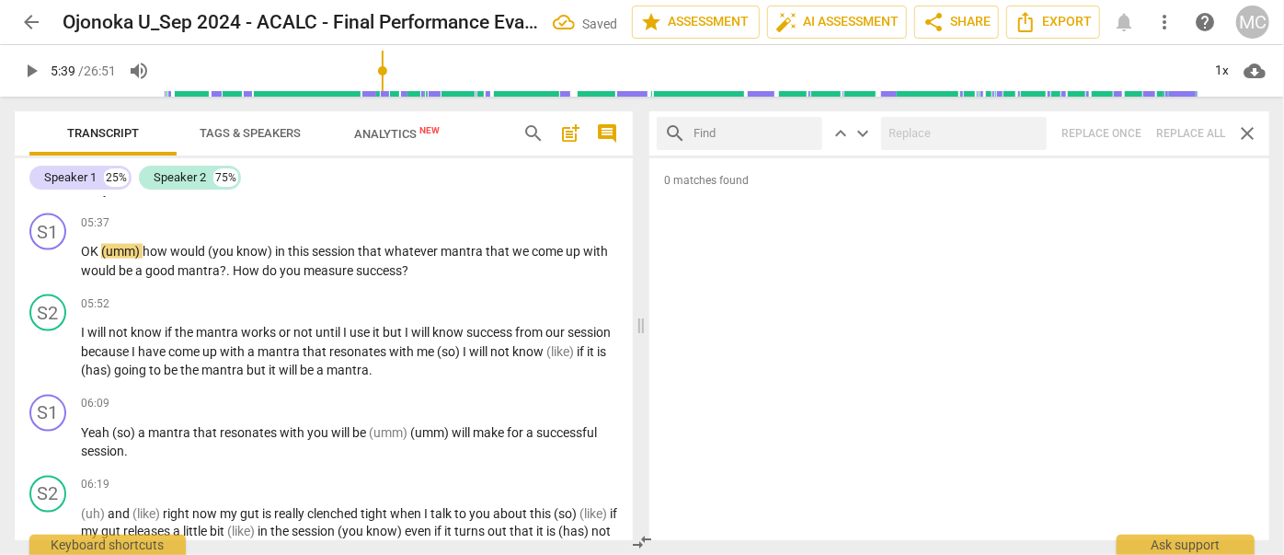
click at [757, 131] on input "text" at bounding box center [753, 133] width 121 height 29
click at [1181, 121] on div "search she'd close keyboard_arrow_up keyboard_arrow_down Replace once Replace a…" at bounding box center [959, 133] width 620 height 44
click at [805, 132] on span "close" at bounding box center [803, 133] width 19 height 19
click at [768, 135] on input "text" at bounding box center [753, 133] width 121 height 29
click at [1192, 140] on div "search it'd close keyboard_arrow_up keyboard_arrow_down Replace once Replace al…" at bounding box center [959, 133] width 620 height 44
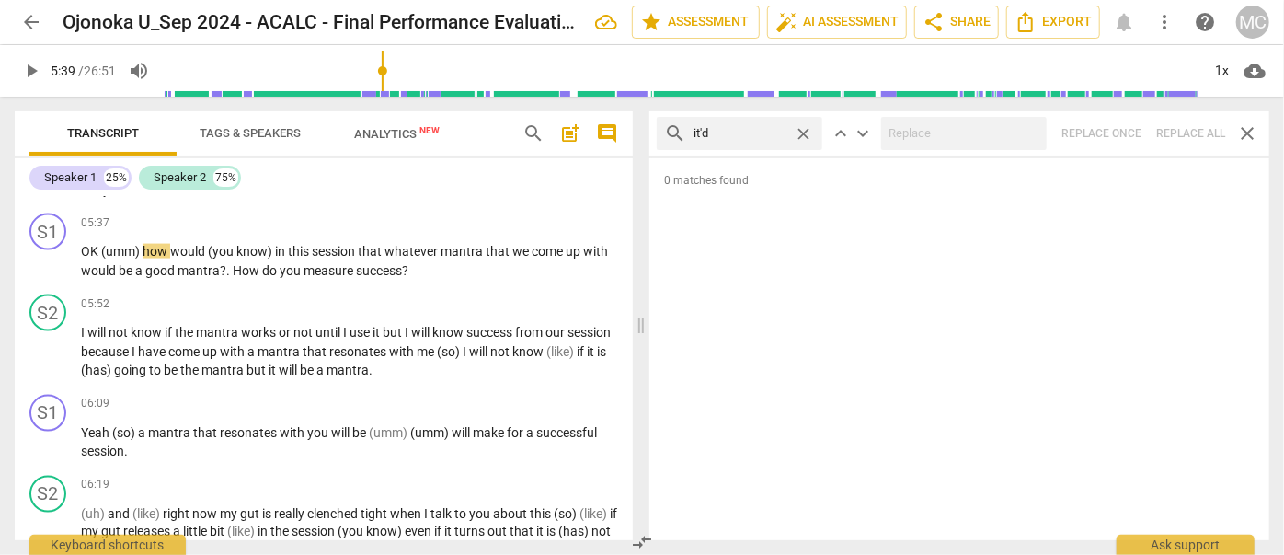
click at [802, 130] on span "close" at bounding box center [803, 133] width 19 height 19
click at [745, 130] on input "text" at bounding box center [753, 133] width 121 height 29
click at [1185, 136] on div "search we'd close keyboard_arrow_up keyboard_arrow_down Replace once Replace al…" at bounding box center [959, 133] width 620 height 44
click at [802, 130] on span "close" at bounding box center [803, 133] width 19 height 19
click at [750, 134] on input "text" at bounding box center [753, 133] width 121 height 29
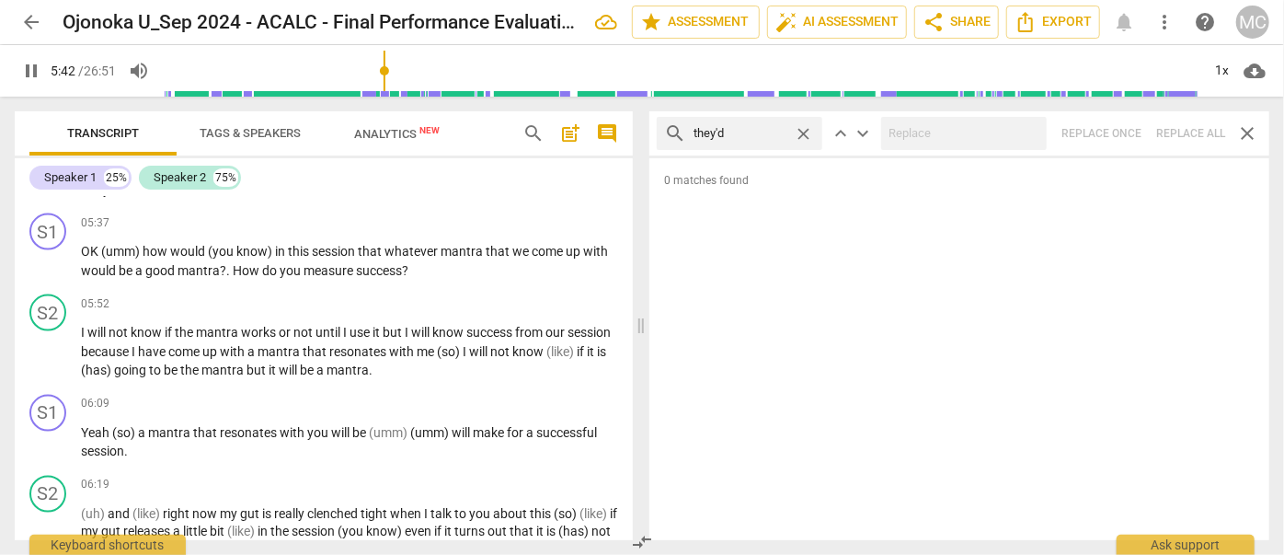
click at [1185, 134] on div "search they'd close keyboard_arrow_up keyboard_arrow_down Replace once Replace …" at bounding box center [959, 133] width 620 height 44
click at [804, 132] on span "close" at bounding box center [803, 133] width 19 height 19
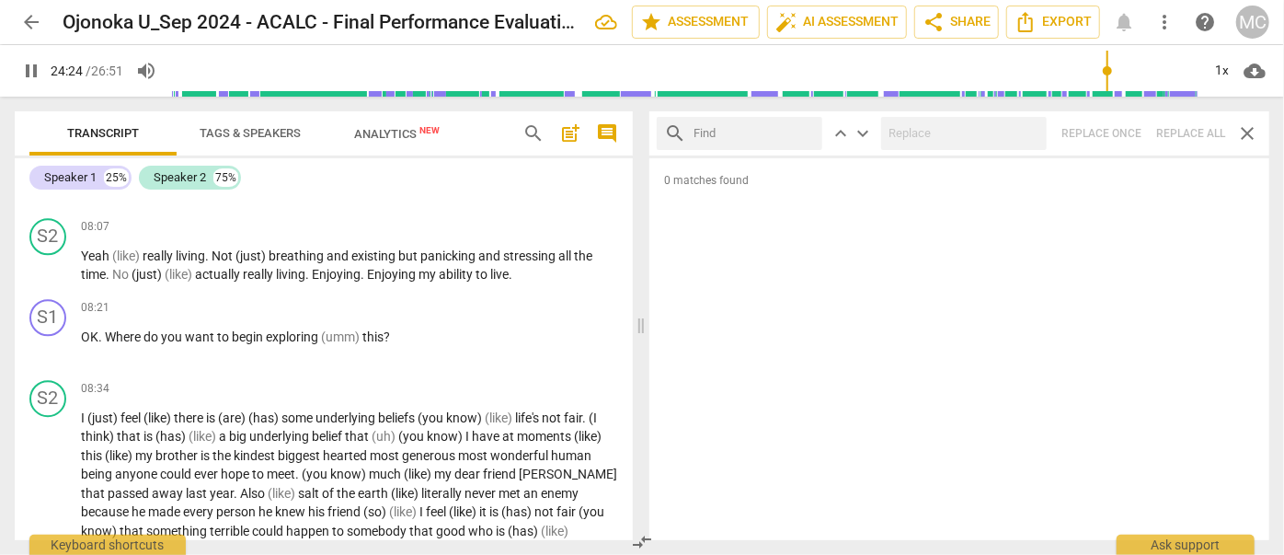
scroll to position [6916, 0]
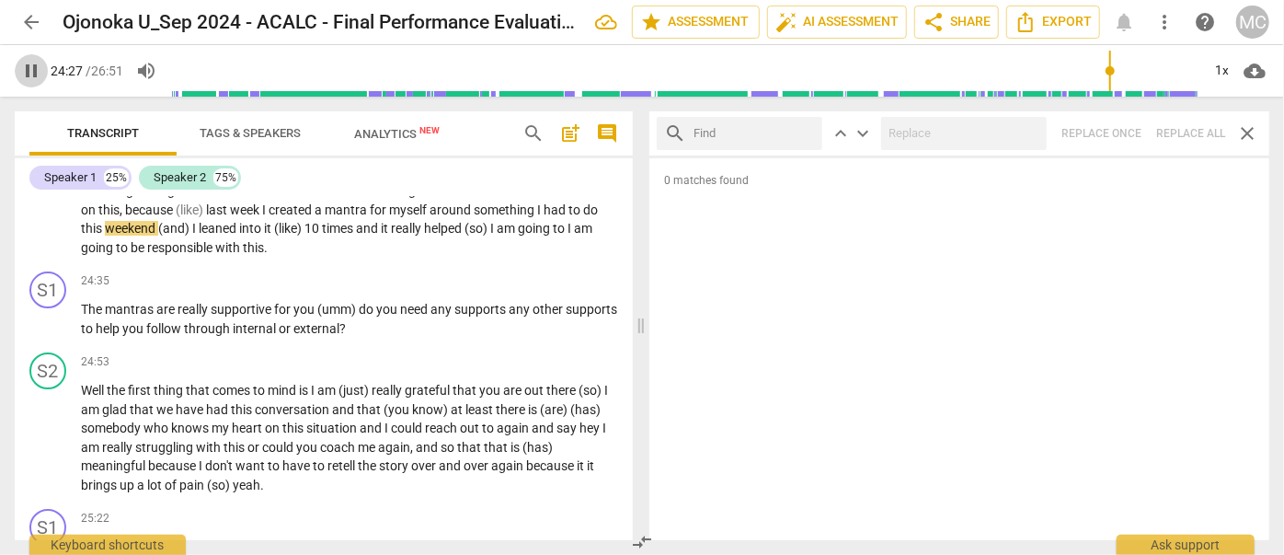
click at [29, 72] on span "pause" at bounding box center [31, 71] width 22 height 22
click at [31, 21] on span "arrow_back" at bounding box center [31, 22] width 22 height 22
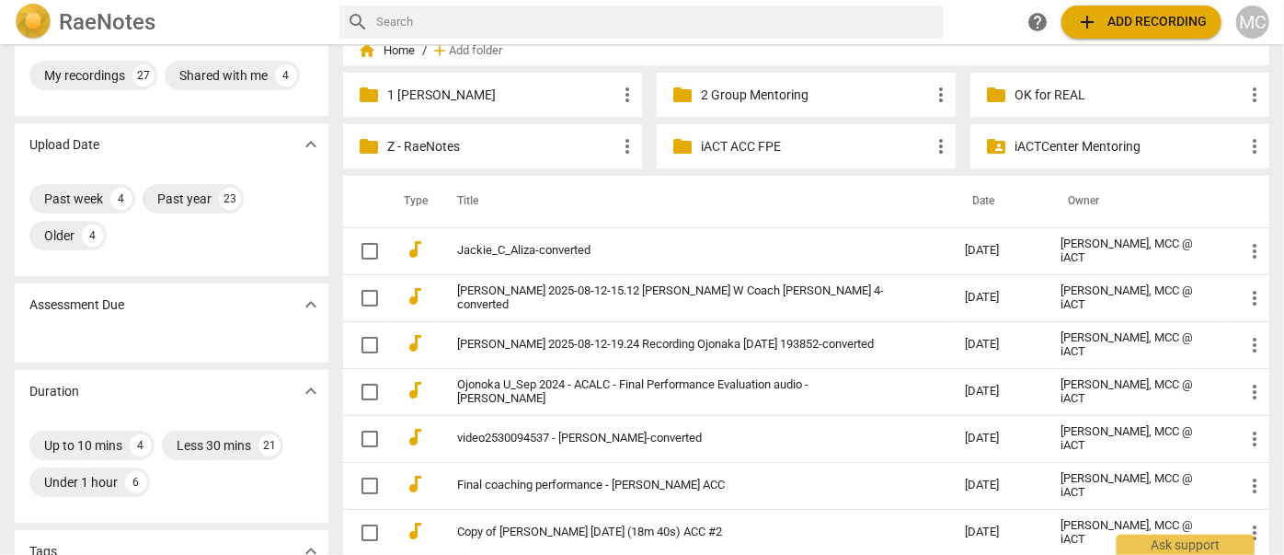
scroll to position [166, 0]
